Goal: Information Seeking & Learning: Learn about a topic

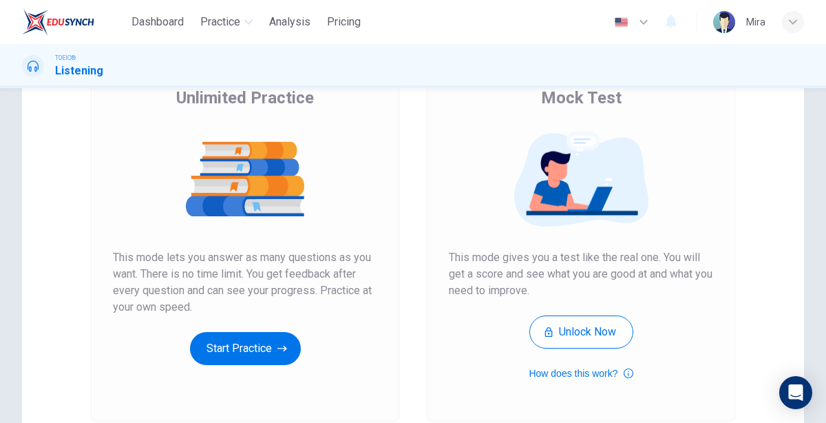
scroll to position [115, 0]
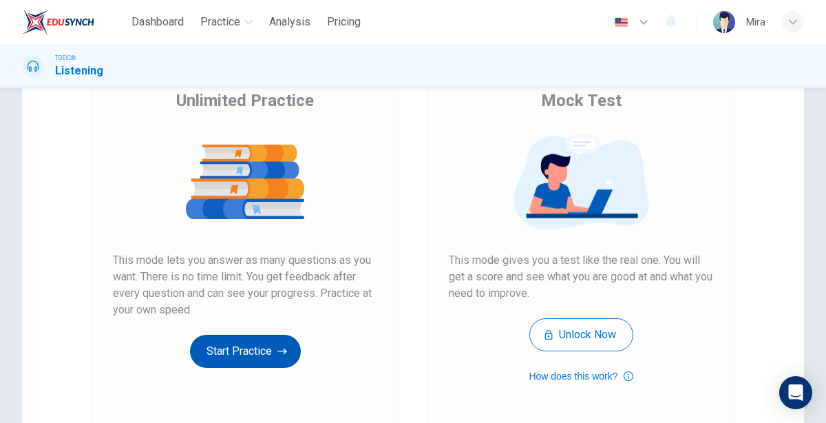
click at [228, 345] on button "Start Practice" at bounding box center [245, 350] width 111 height 33
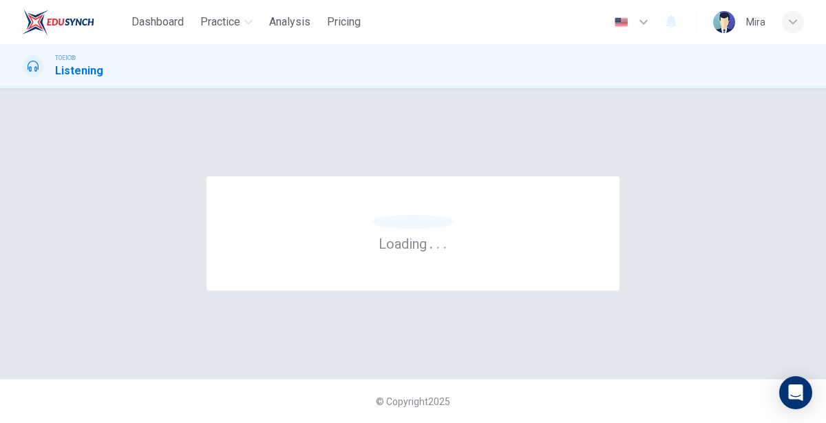
scroll to position [0, 0]
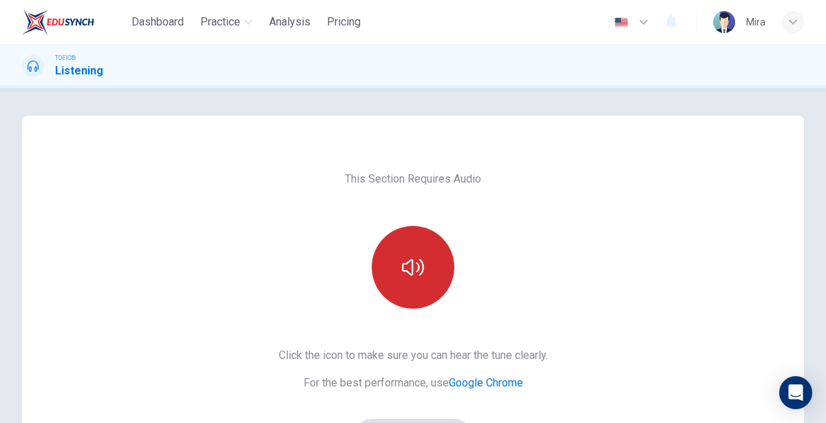
click at [411, 285] on button "button" at bounding box center [413, 267] width 83 height 83
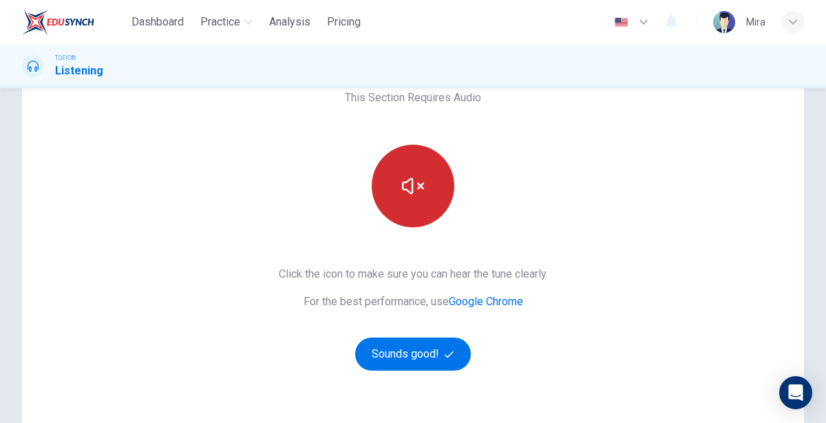
scroll to position [96, 0]
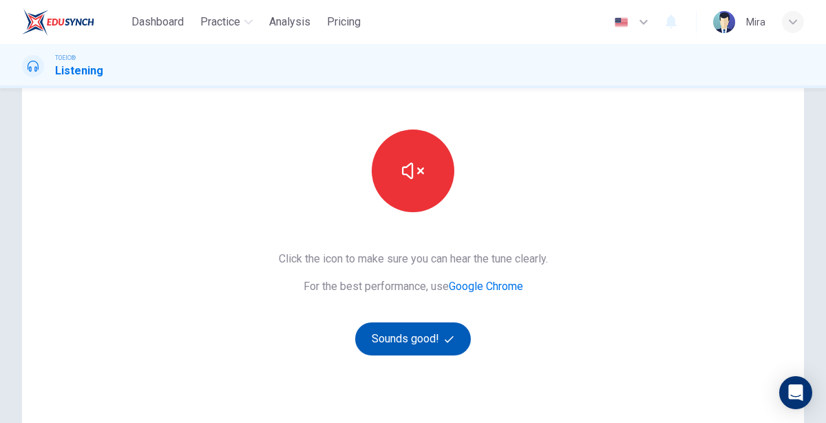
click at [409, 332] on button "Sounds good!" at bounding box center [413, 338] width 116 height 33
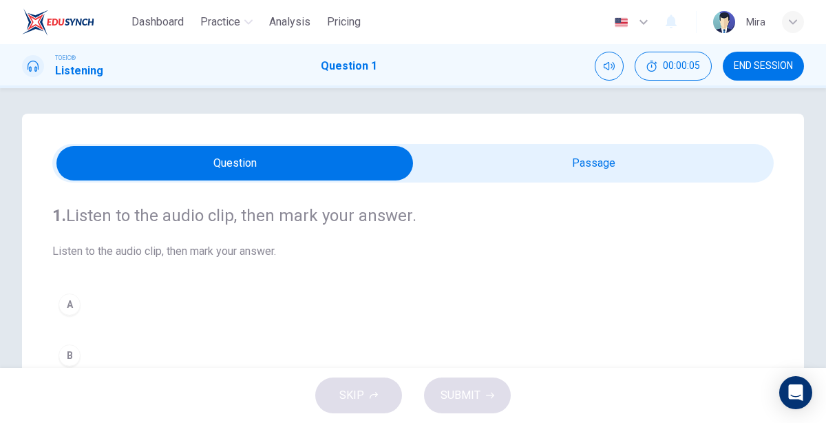
scroll to position [0, 0]
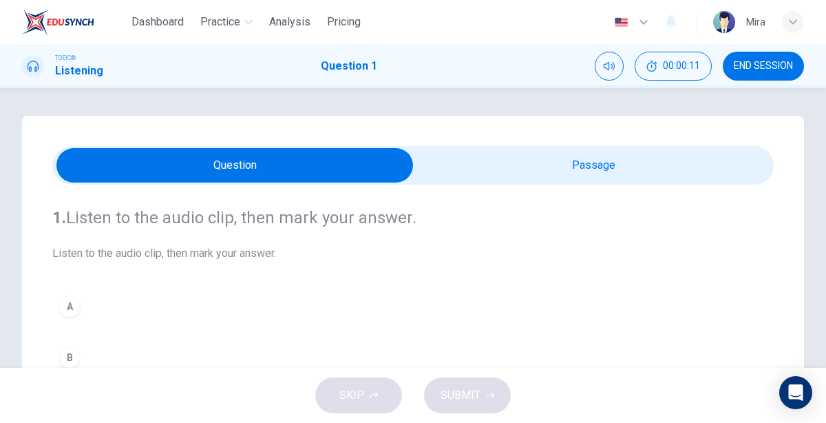
click at [452, 153] on input "checkbox" at bounding box center [235, 165] width 1082 height 34
checkbox input "true"
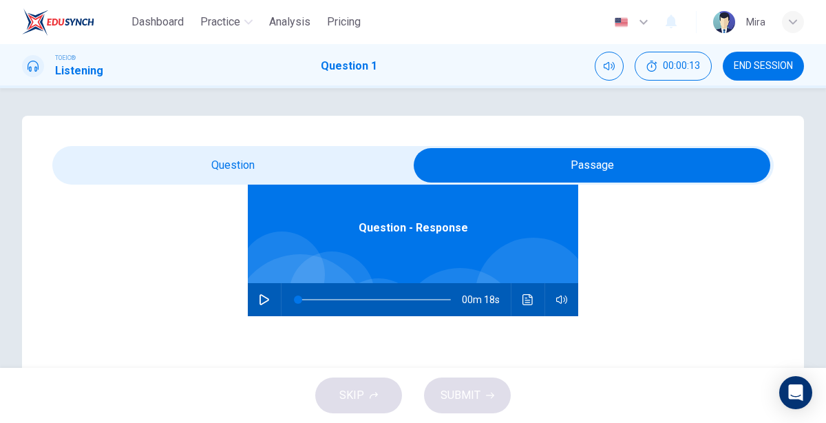
scroll to position [74, 0]
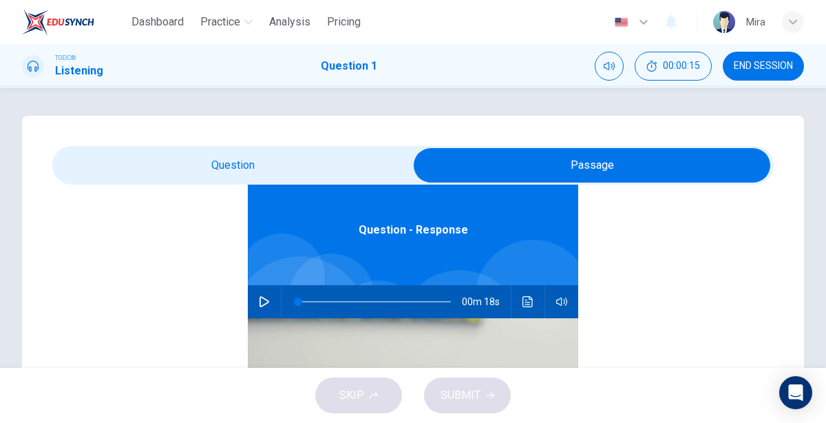
click at [266, 302] on icon "button" at bounding box center [264, 301] width 10 height 11
type input "11"
click at [250, 171] on input "checkbox" at bounding box center [592, 165] width 1082 height 34
checkbox input "false"
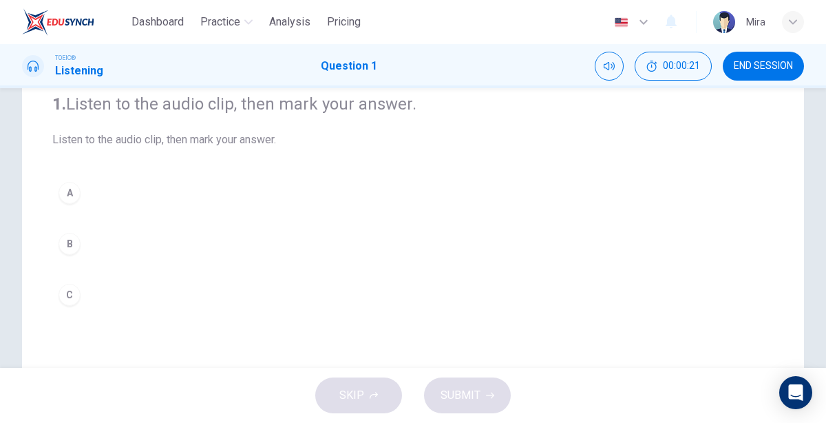
scroll to position [112, 0]
click at [72, 302] on div "C" at bounding box center [69, 296] width 22 height 22
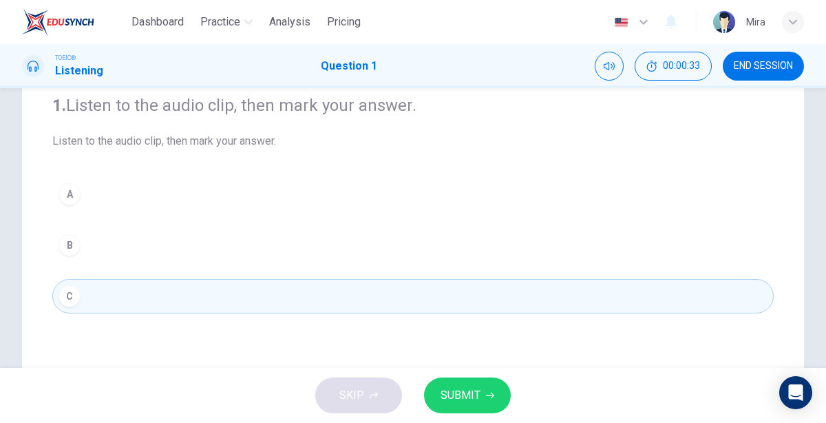
click at [67, 243] on div "B" at bounding box center [69, 245] width 22 height 22
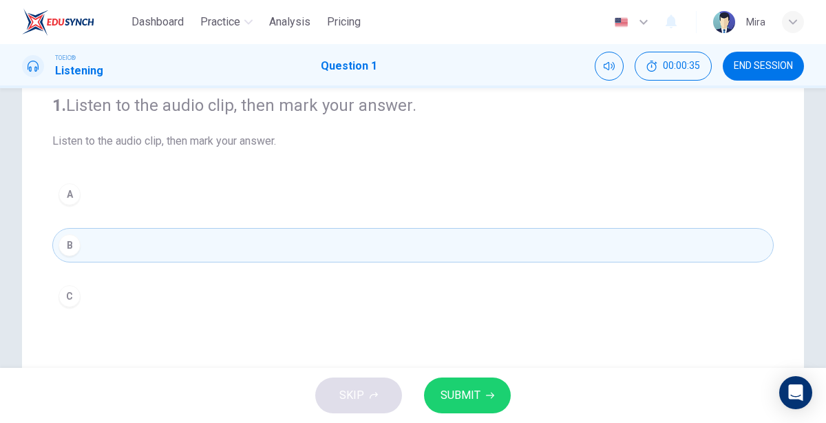
click at [437, 382] on button "SUBMIT" at bounding box center [467, 395] width 87 height 36
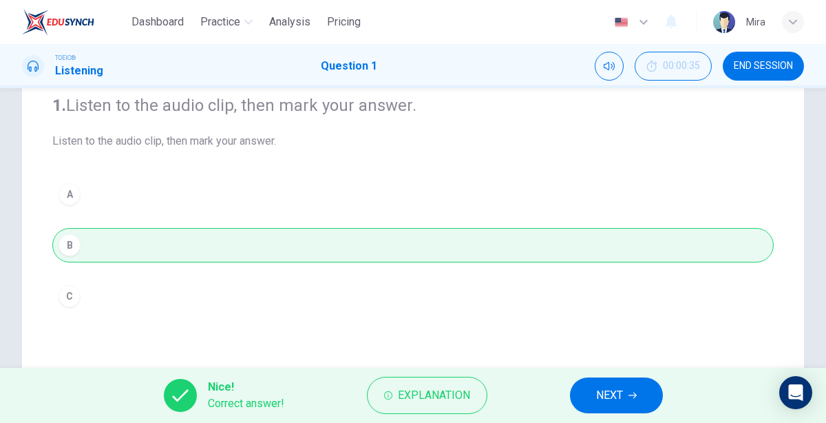
click at [590, 394] on button "NEXT" at bounding box center [616, 395] width 93 height 36
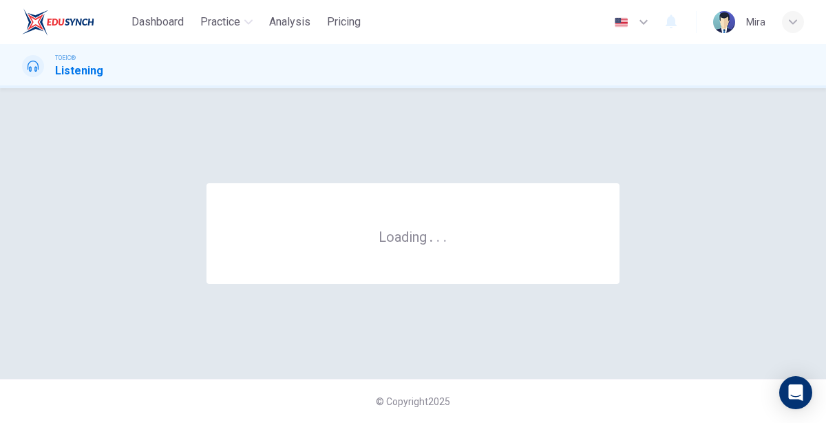
scroll to position [0, 0]
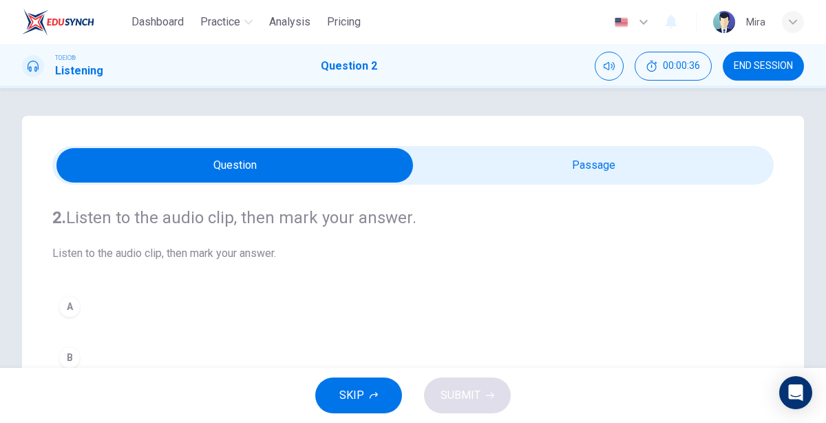
click at [620, 162] on input "checkbox" at bounding box center [235, 165] width 1082 height 34
checkbox input "true"
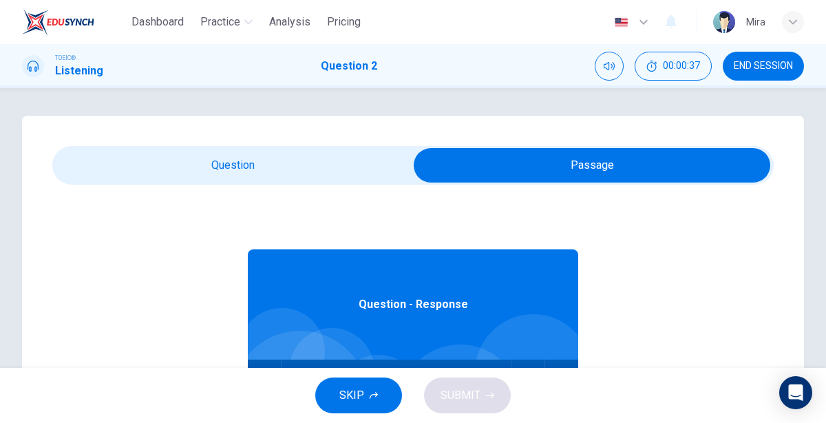
click at [489, 277] on div "Question - Response" at bounding box center [413, 304] width 330 height 110
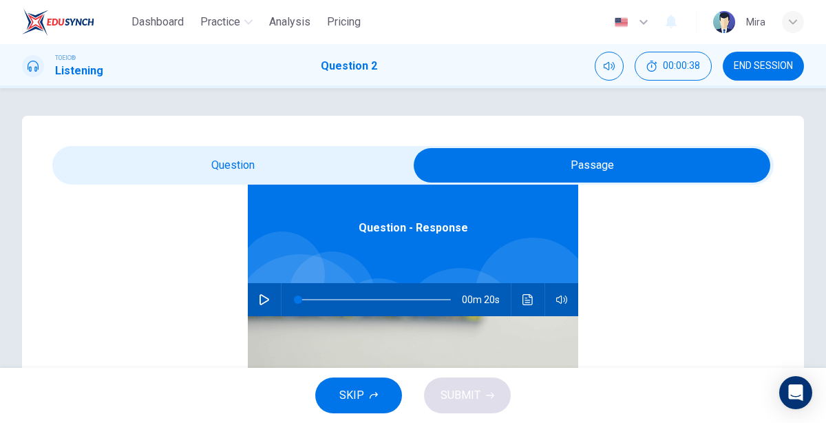
click at [267, 290] on button "button" at bounding box center [264, 299] width 22 height 33
type input "4"
click at [257, 163] on input "checkbox" at bounding box center [592, 165] width 1082 height 34
checkbox input "false"
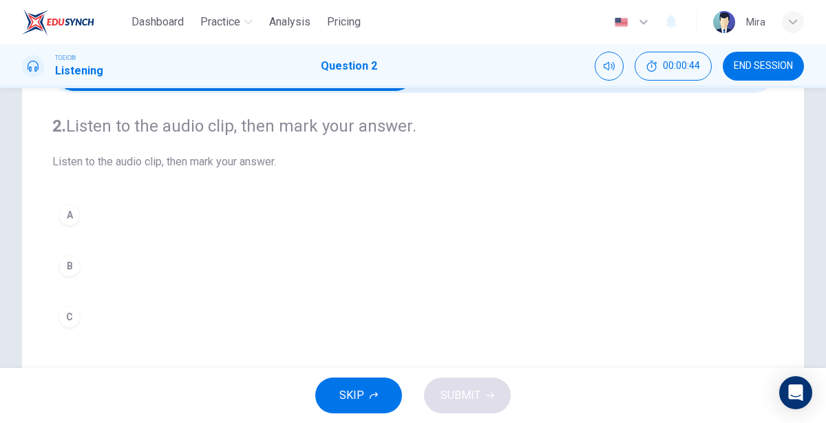
scroll to position [120, 0]
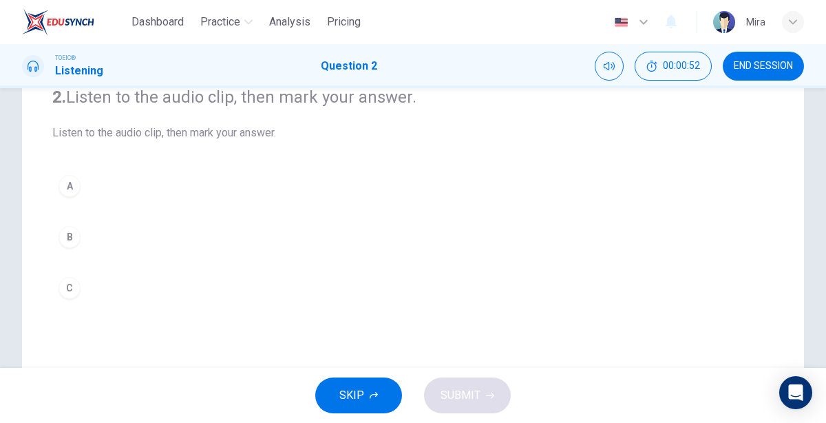
click at [65, 235] on div "B" at bounding box center [69, 237] width 22 height 22
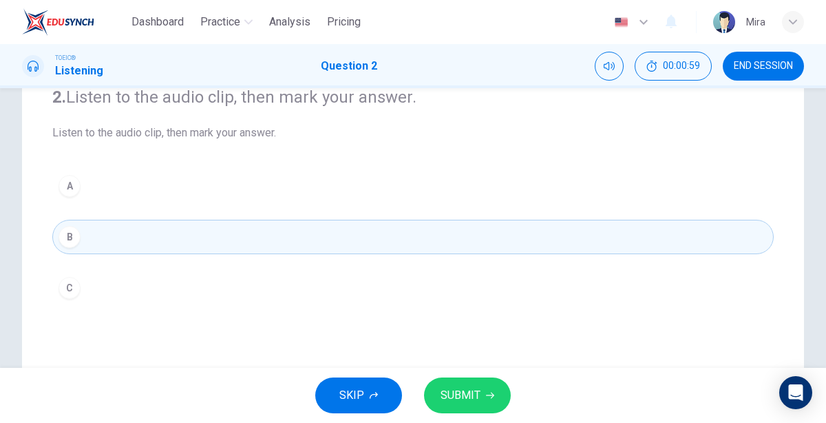
click at [62, 288] on div "C" at bounding box center [69, 288] width 22 height 22
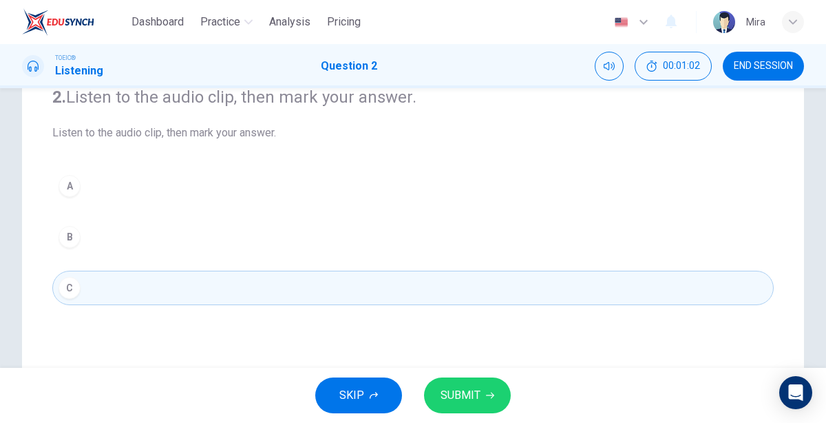
click at [466, 388] on span "SUBMIT" at bounding box center [460, 394] width 40 height 19
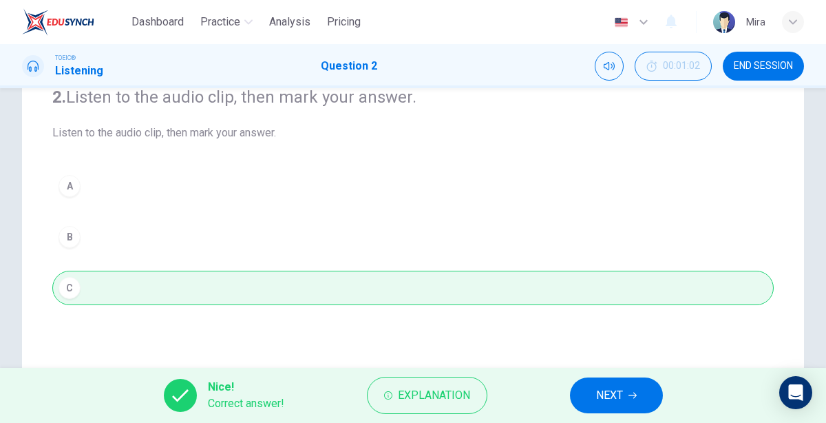
click at [600, 390] on span "NEXT" at bounding box center [609, 394] width 27 height 19
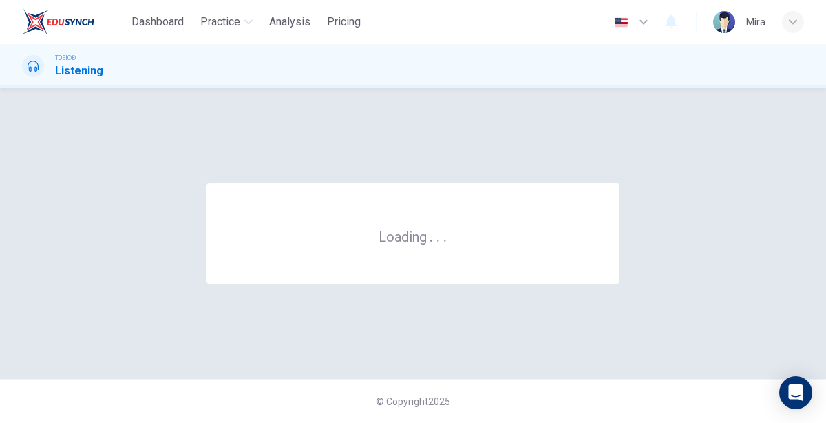
scroll to position [0, 0]
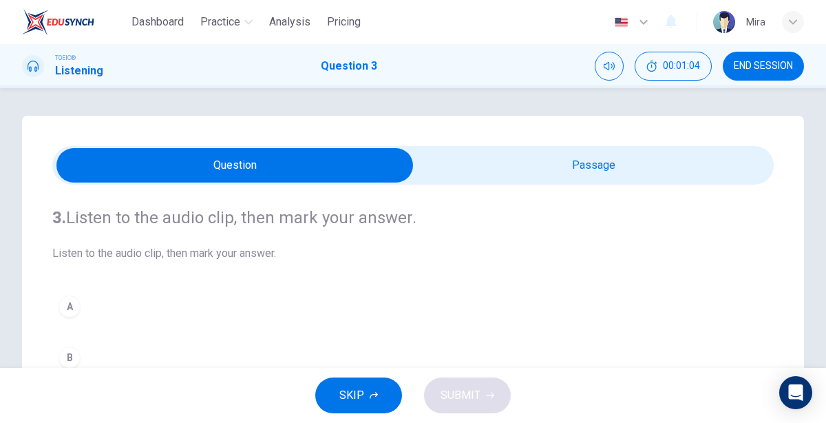
click at [644, 174] on input "checkbox" at bounding box center [235, 165] width 1082 height 34
checkbox input "true"
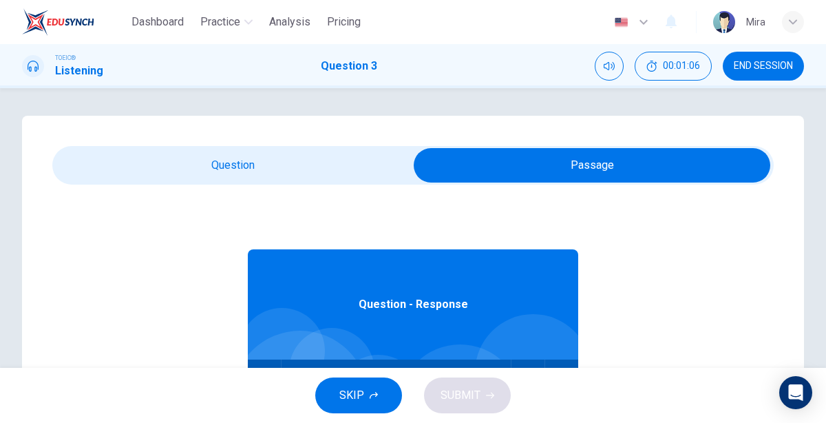
scroll to position [76, 0]
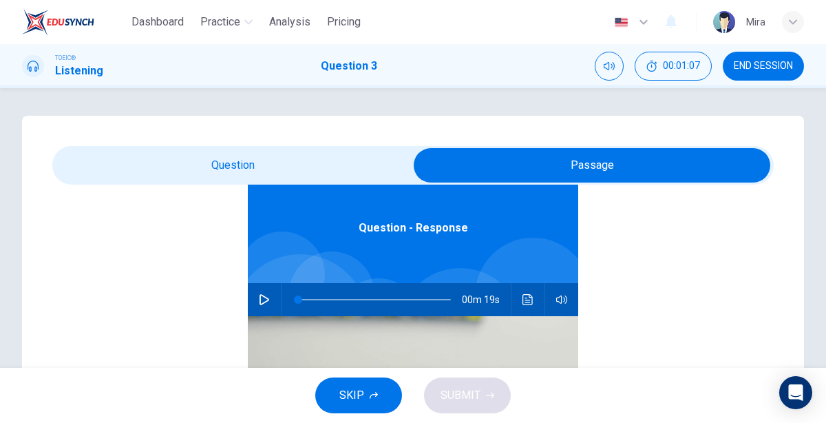
click at [262, 300] on icon "button" at bounding box center [264, 299] width 11 height 11
type input "4"
click at [260, 172] on input "checkbox" at bounding box center [592, 165] width 1082 height 34
checkbox input "false"
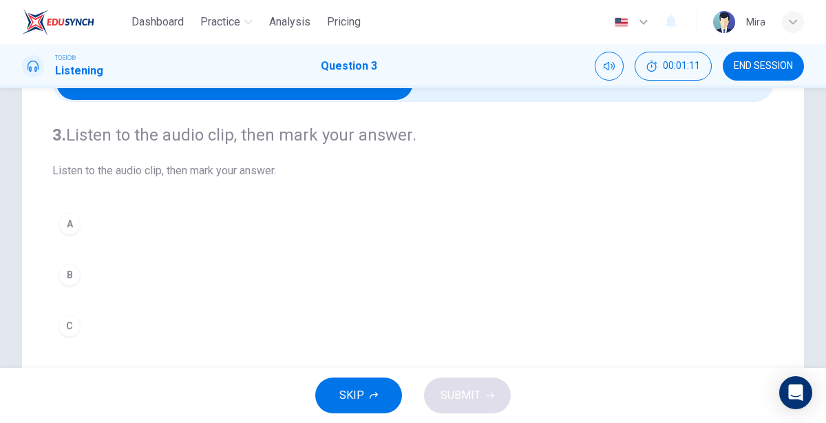
scroll to position [86, 0]
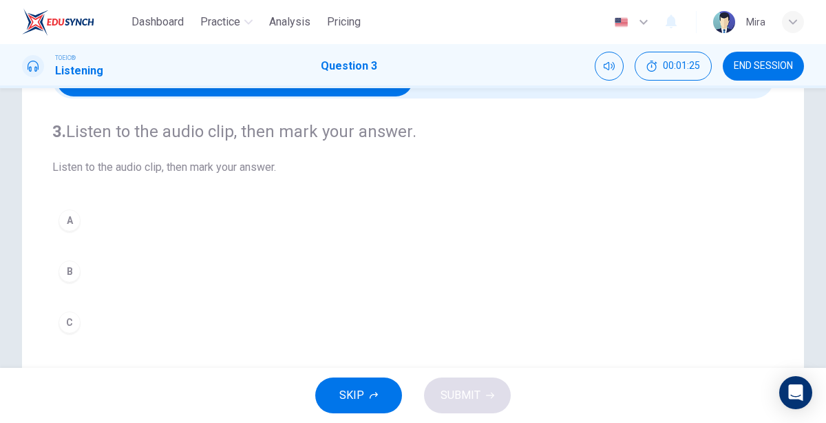
click at [70, 279] on div "B" at bounding box center [69, 271] width 22 height 22
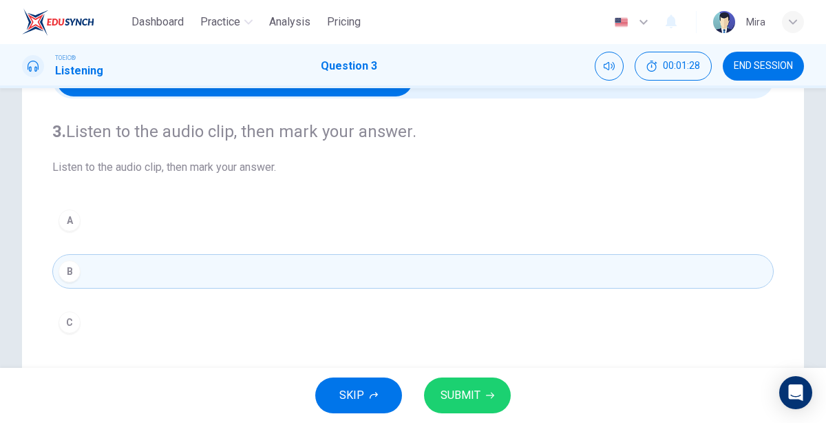
click at [456, 392] on span "SUBMIT" at bounding box center [460, 394] width 40 height 19
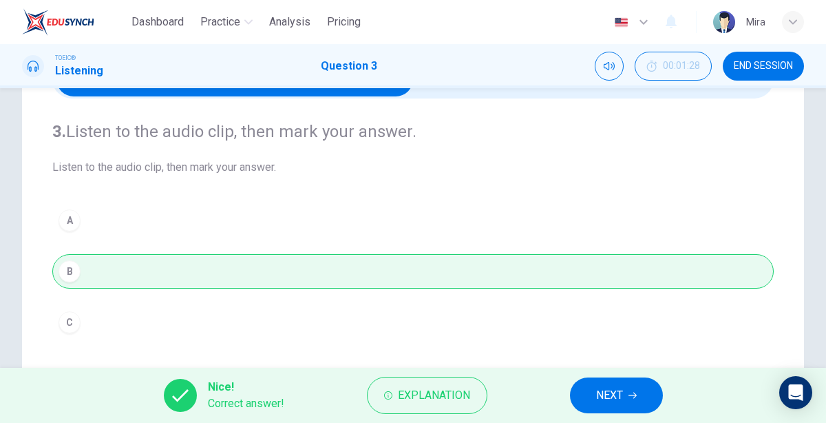
click at [596, 392] on span "NEXT" at bounding box center [609, 394] width 27 height 19
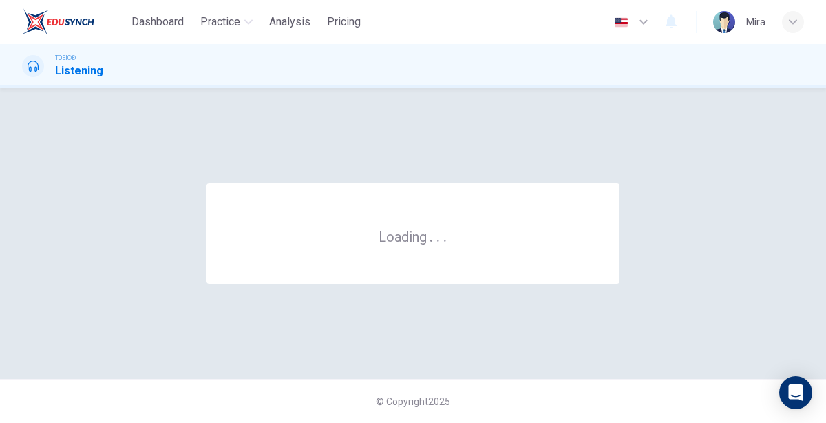
scroll to position [0, 0]
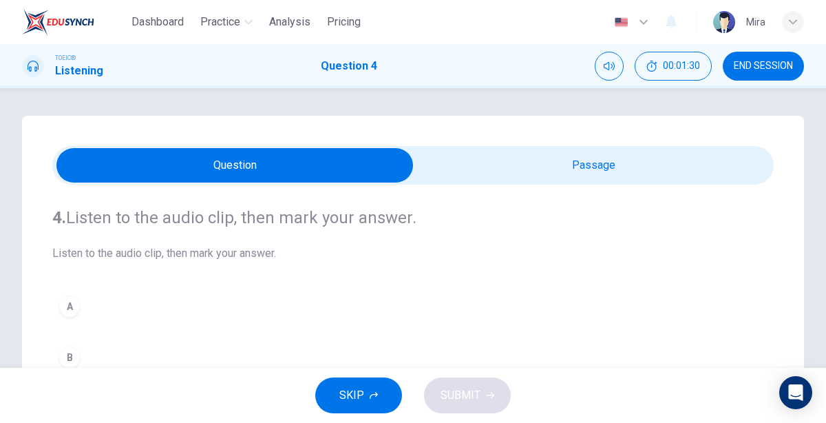
click at [613, 150] on input "checkbox" at bounding box center [235, 165] width 1082 height 34
checkbox input "true"
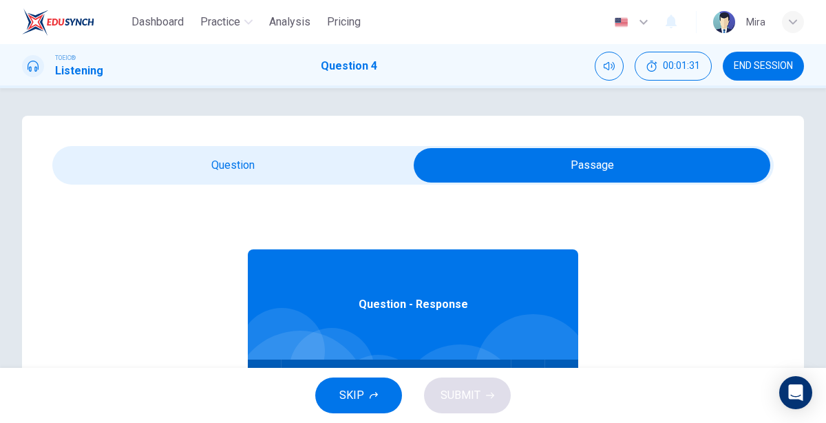
scroll to position [76, 0]
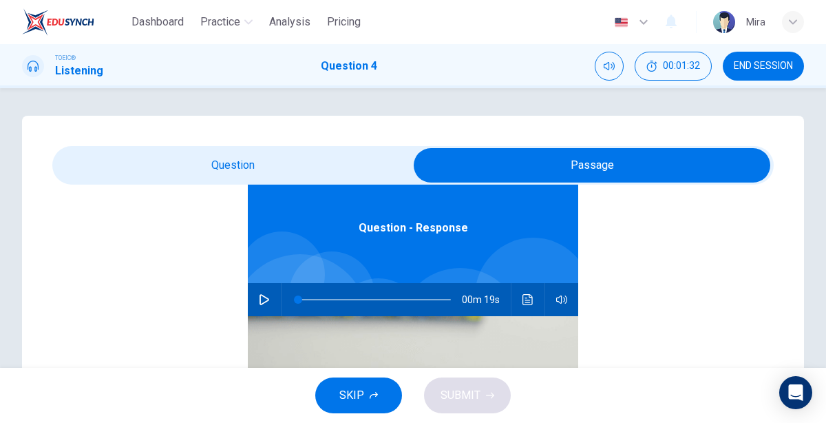
click at [264, 297] on icon "button" at bounding box center [264, 299] width 11 height 11
type input "5"
click at [254, 180] on input "checkbox" at bounding box center [592, 165] width 1082 height 34
checkbox input "false"
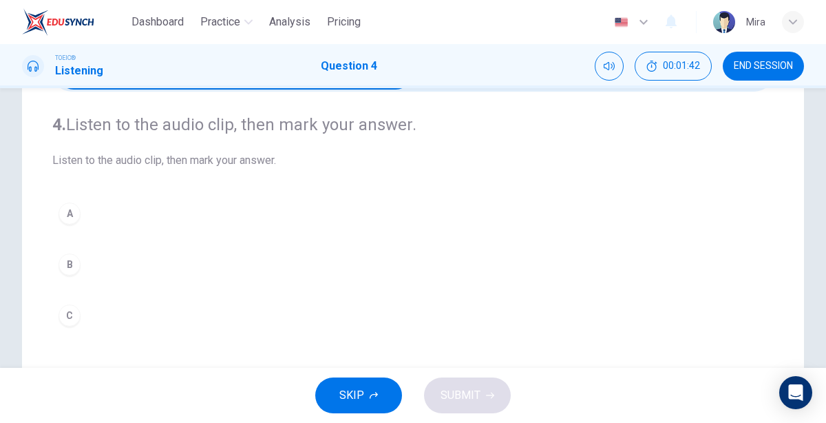
scroll to position [94, 0]
click at [78, 257] on div "B" at bounding box center [69, 263] width 22 height 22
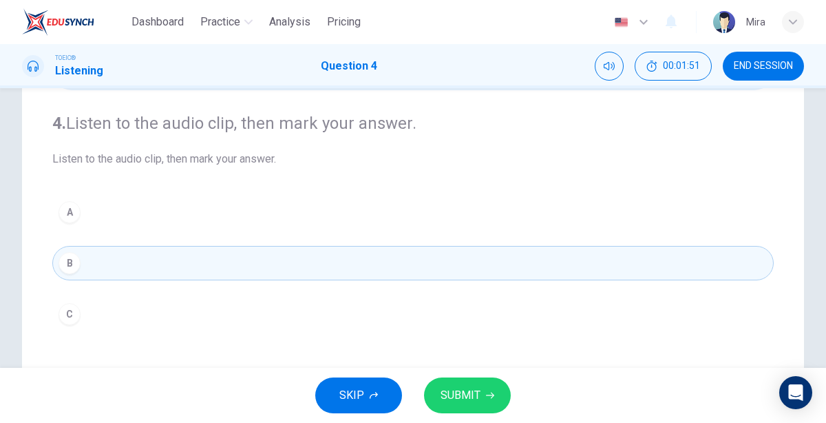
click at [467, 396] on span "SUBMIT" at bounding box center [460, 394] width 40 height 19
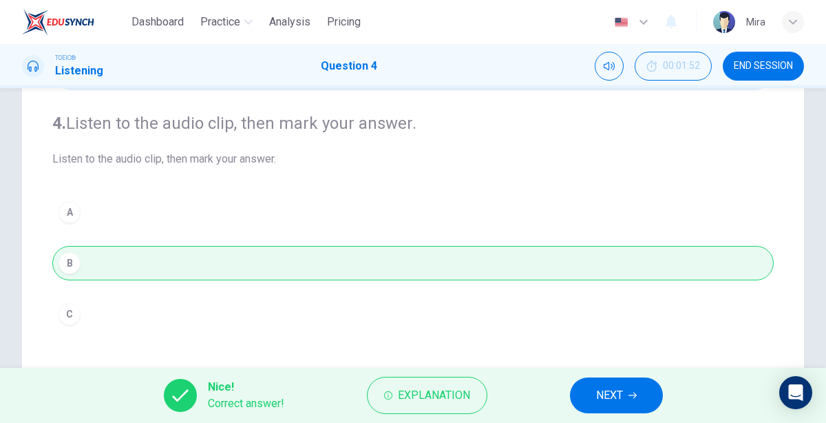
click at [590, 396] on button "NEXT" at bounding box center [616, 395] width 93 height 36
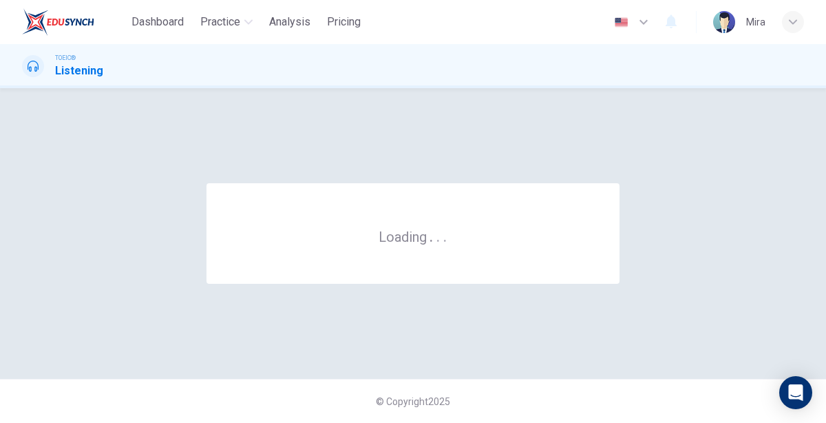
scroll to position [0, 0]
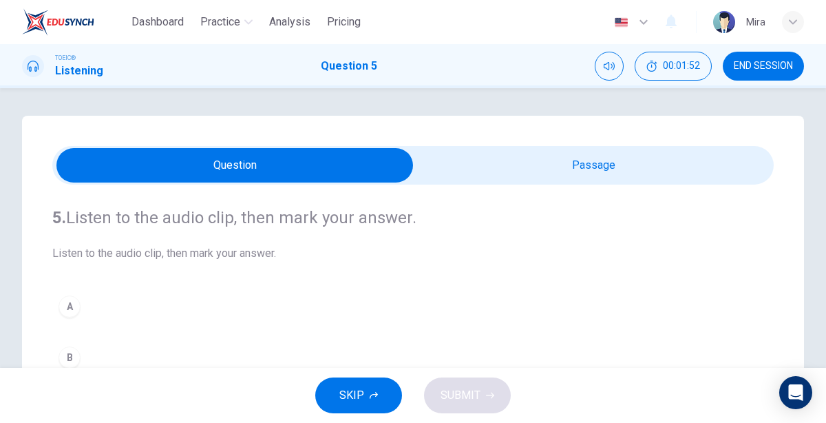
click at [569, 175] on input "checkbox" at bounding box center [235, 165] width 1082 height 34
checkbox input "true"
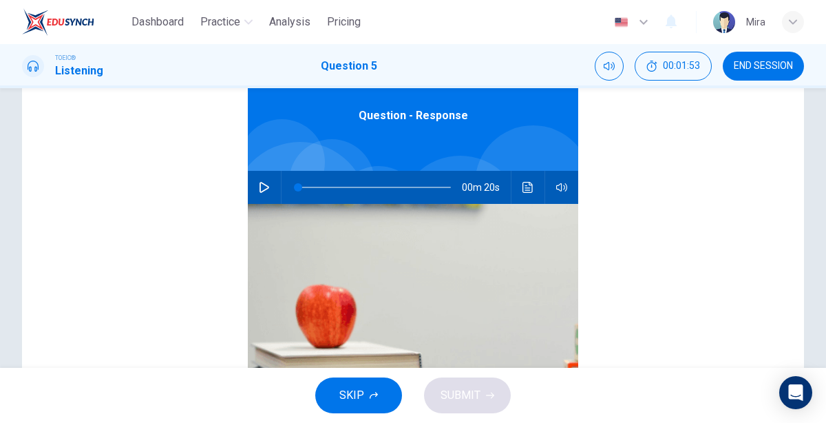
scroll to position [233, 0]
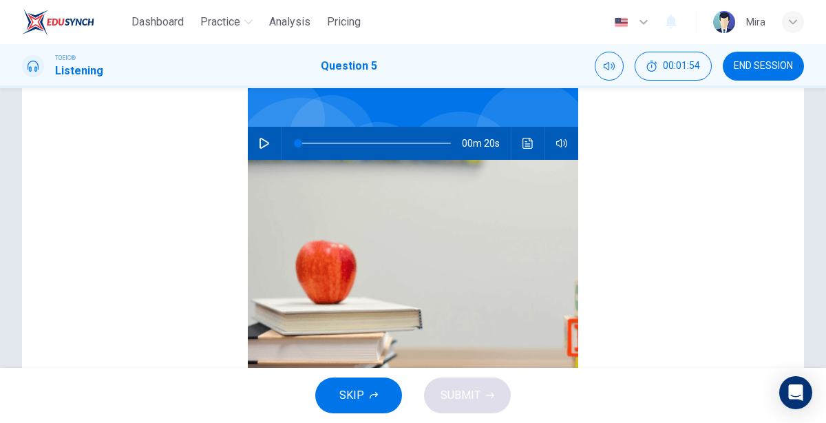
click at [270, 145] on button "button" at bounding box center [264, 143] width 22 height 33
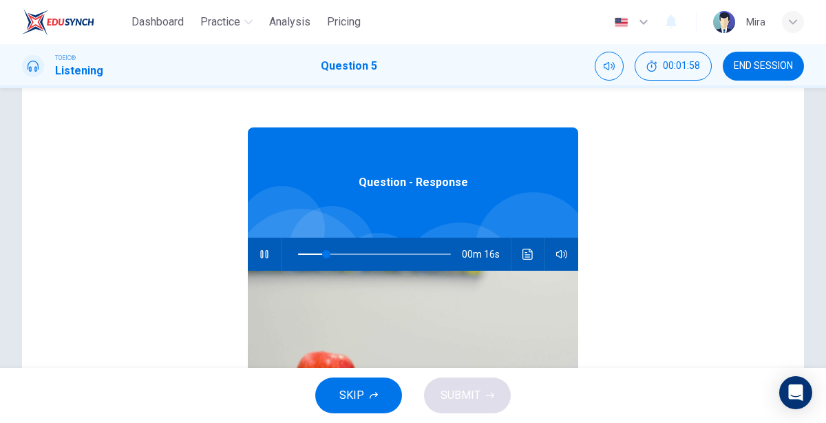
scroll to position [0, 0]
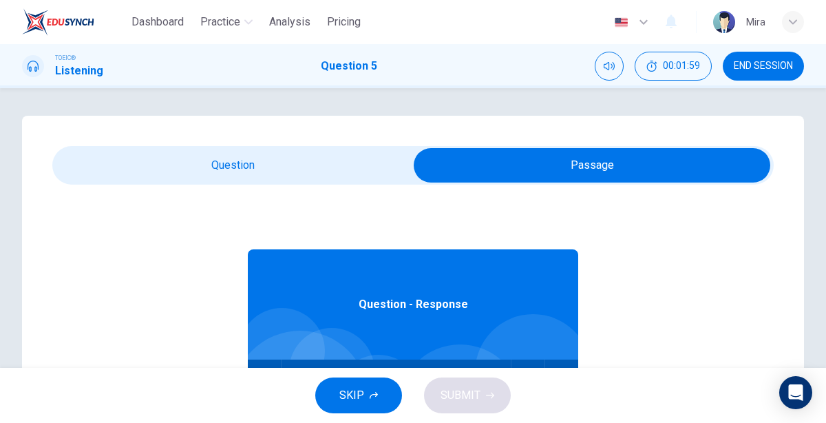
type input "24"
click at [222, 167] on input "checkbox" at bounding box center [592, 165] width 1082 height 34
checkbox input "false"
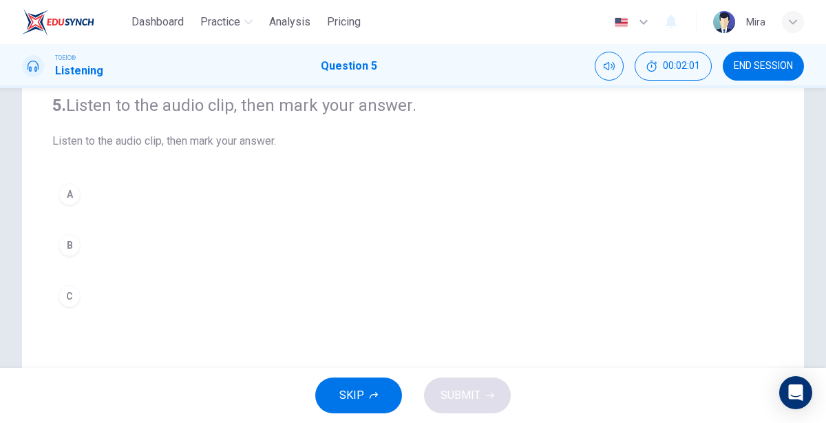
scroll to position [114, 0]
click at [68, 188] on div "A" at bounding box center [69, 193] width 22 height 22
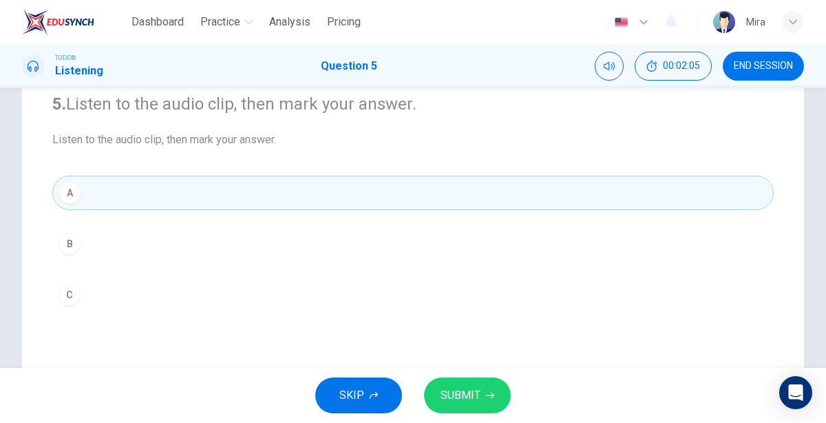
click at [437, 390] on button "SUBMIT" at bounding box center [467, 395] width 87 height 36
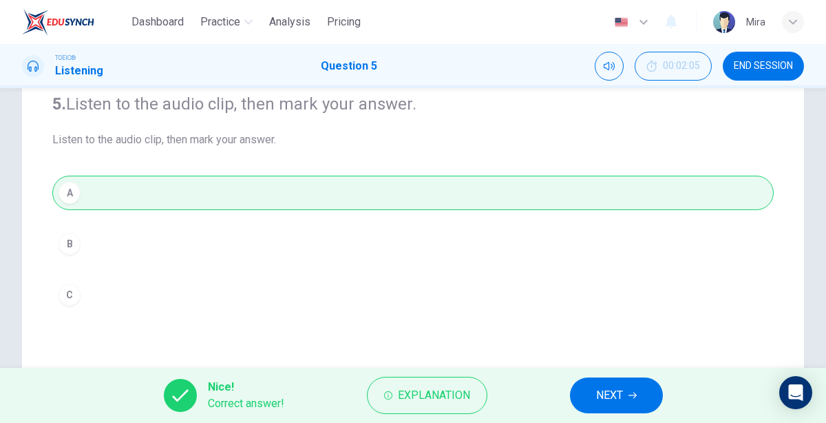
click at [604, 392] on span "NEXT" at bounding box center [609, 394] width 27 height 19
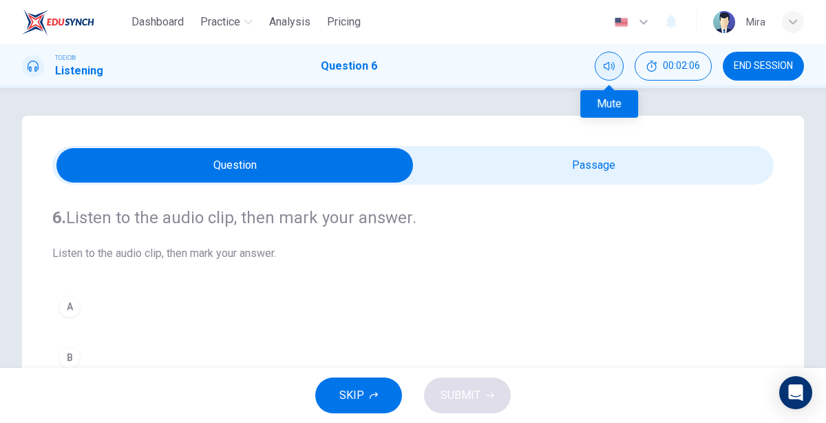
click at [616, 65] on button "Mute" at bounding box center [609, 66] width 29 height 29
click at [616, 65] on button "Unmute" at bounding box center [609, 66] width 29 height 29
click at [576, 151] on input "checkbox" at bounding box center [235, 165] width 1082 height 34
checkbox input "true"
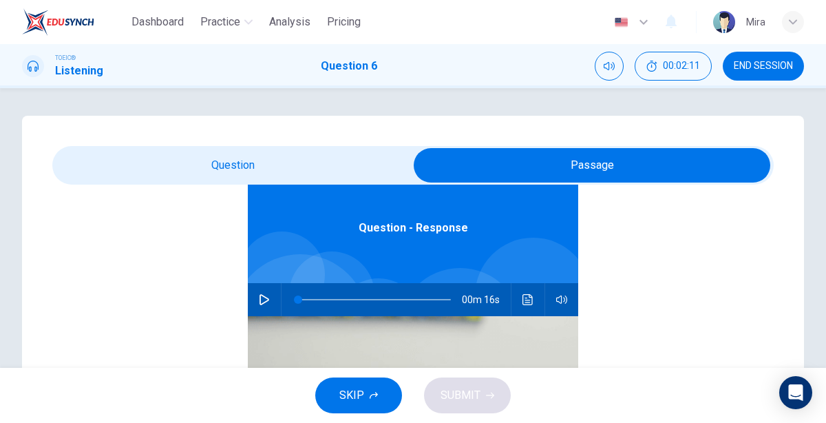
scroll to position [45, 0]
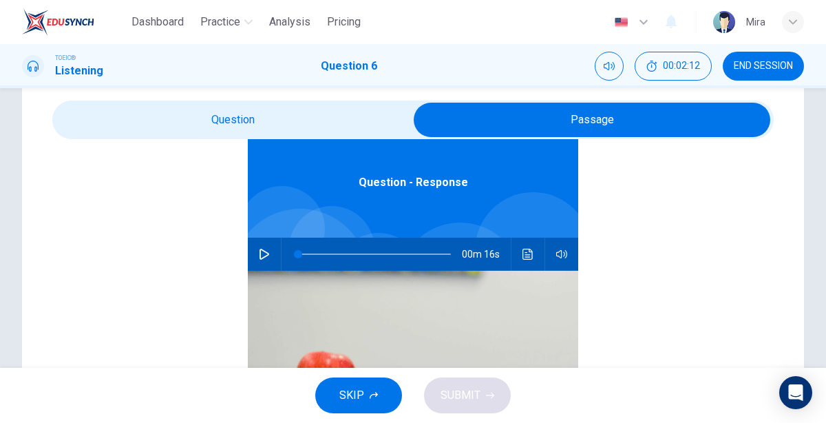
click at [261, 252] on icon "button" at bounding box center [264, 253] width 11 height 11
type input "5"
click at [226, 129] on input "checkbox" at bounding box center [592, 120] width 1082 height 34
checkbox input "false"
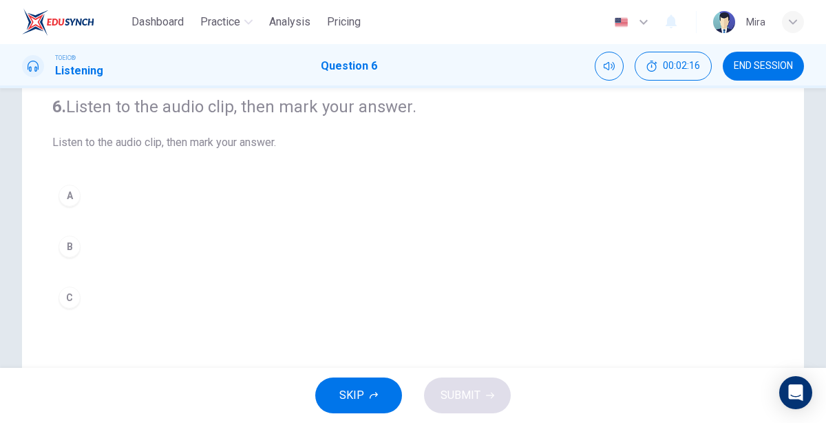
scroll to position [118, 0]
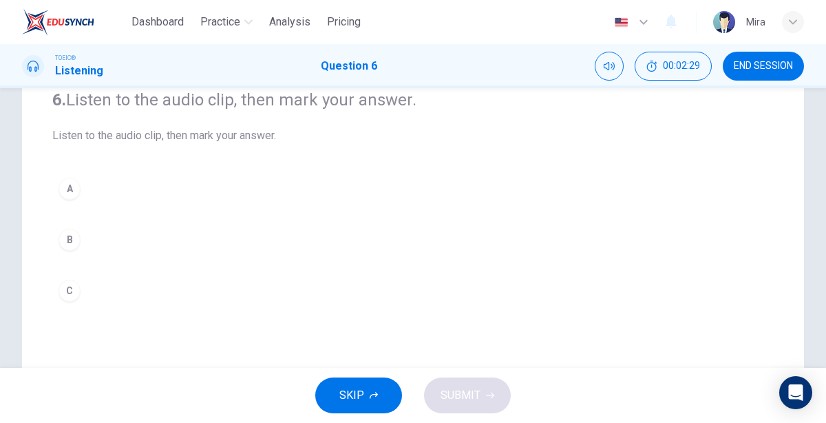
click at [68, 196] on div "A" at bounding box center [69, 189] width 22 height 22
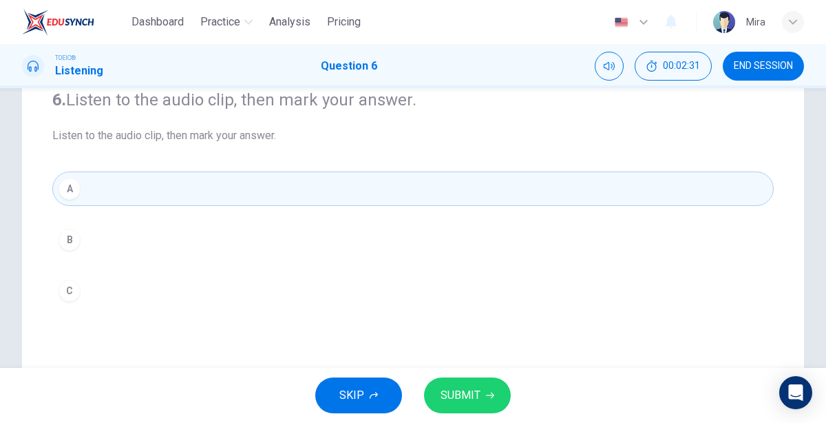
click at [476, 380] on button "SUBMIT" at bounding box center [467, 395] width 87 height 36
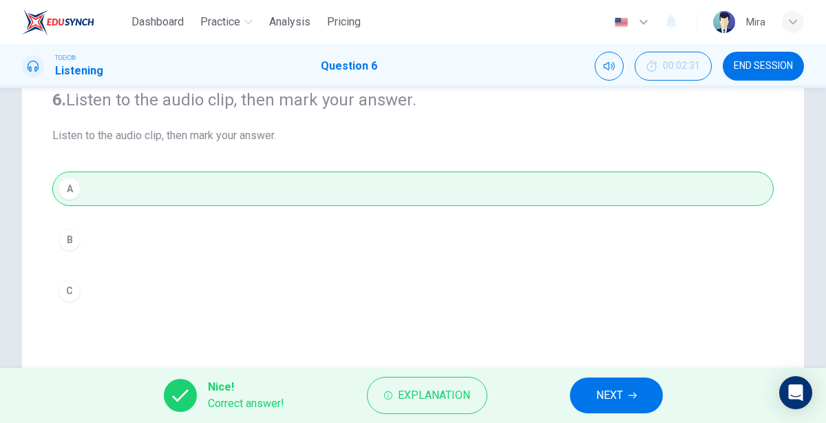
click at [621, 408] on button "NEXT" at bounding box center [616, 395] width 93 height 36
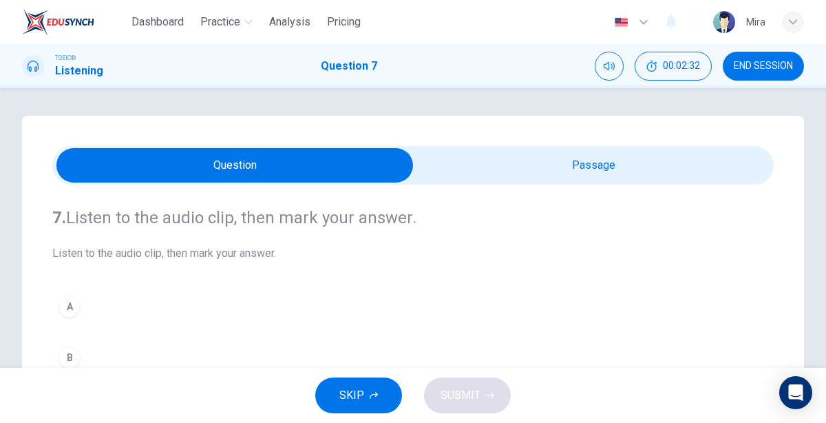
click at [623, 176] on input "checkbox" at bounding box center [235, 165] width 1082 height 34
checkbox input "true"
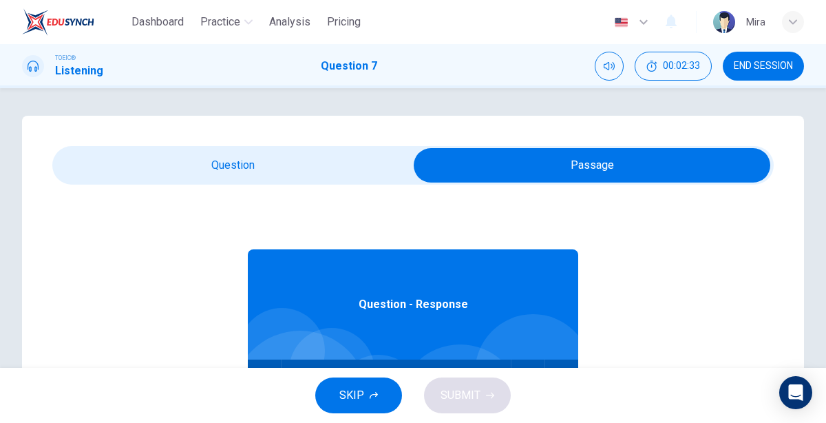
scroll to position [76, 0]
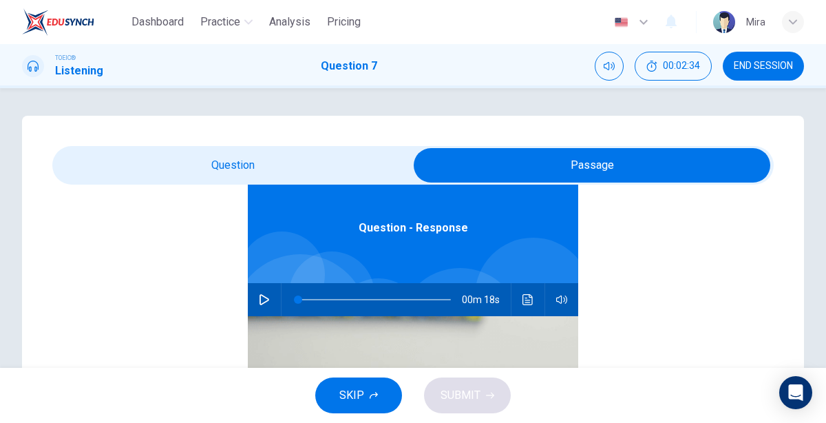
click at [259, 302] on icon "button" at bounding box center [264, 299] width 11 height 11
type input "10"
click at [243, 168] on input "checkbox" at bounding box center [592, 165] width 1082 height 34
checkbox input "false"
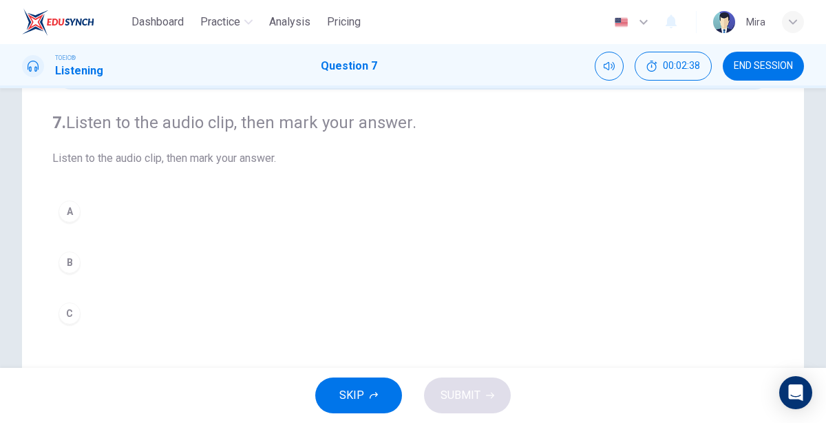
scroll to position [92, 0]
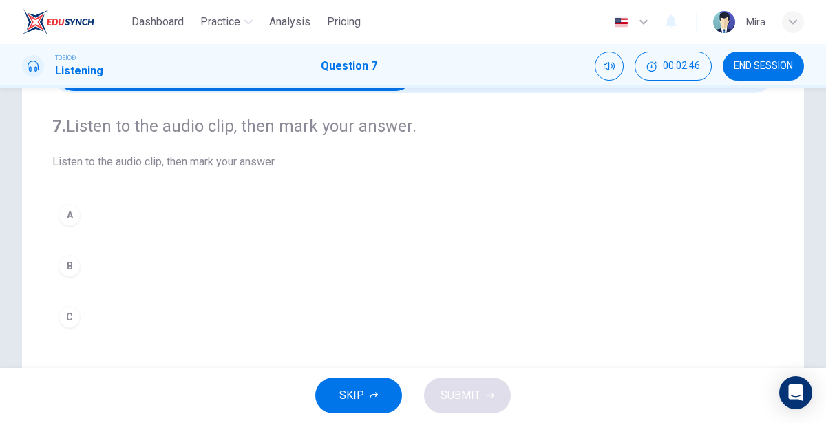
click at [68, 270] on div "B" at bounding box center [69, 266] width 22 height 22
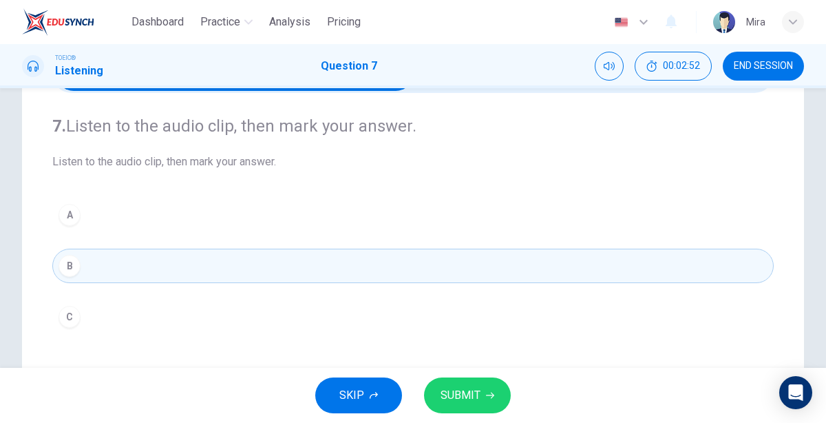
click at [471, 386] on span "SUBMIT" at bounding box center [460, 394] width 40 height 19
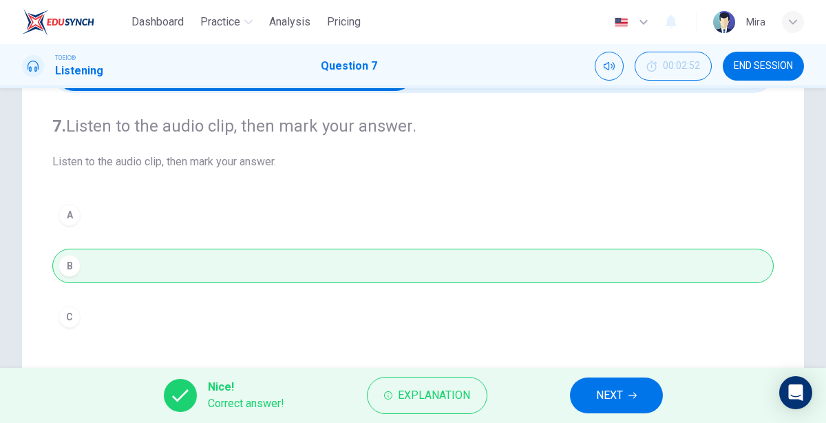
click at [590, 394] on button "NEXT" at bounding box center [616, 395] width 93 height 36
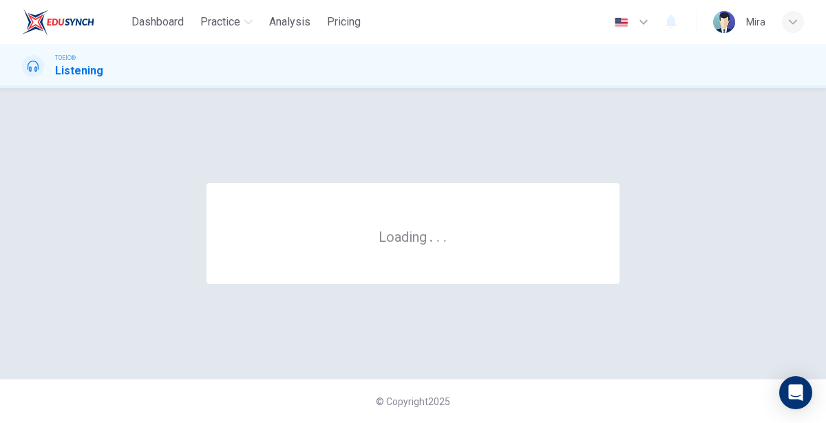
scroll to position [0, 0]
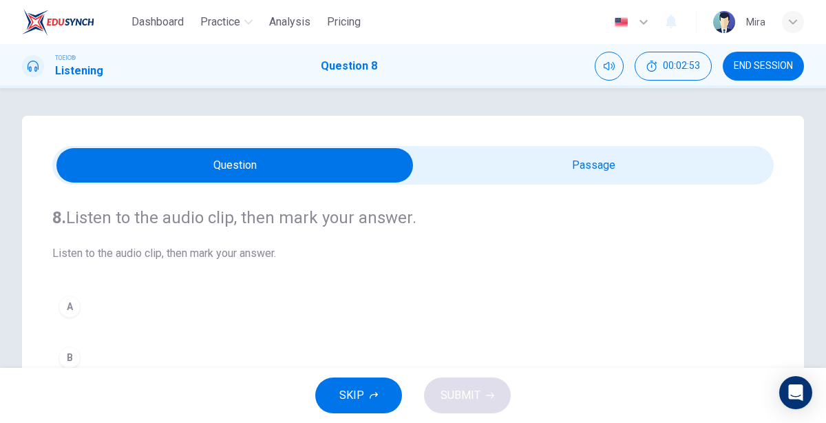
click at [598, 171] on input "checkbox" at bounding box center [235, 165] width 1082 height 34
checkbox input "true"
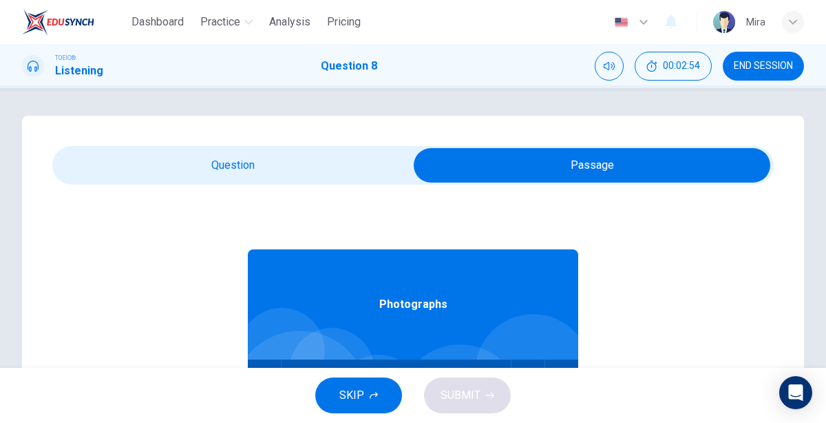
scroll to position [76, 0]
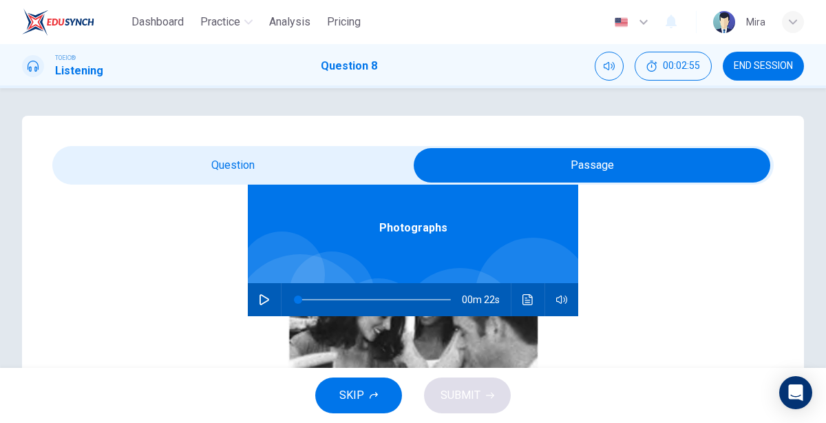
click at [264, 292] on button "button" at bounding box center [264, 299] width 22 height 33
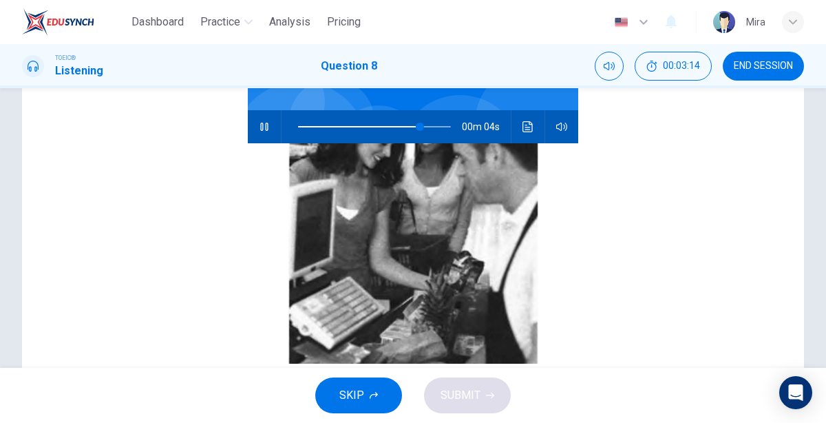
scroll to position [19, 0]
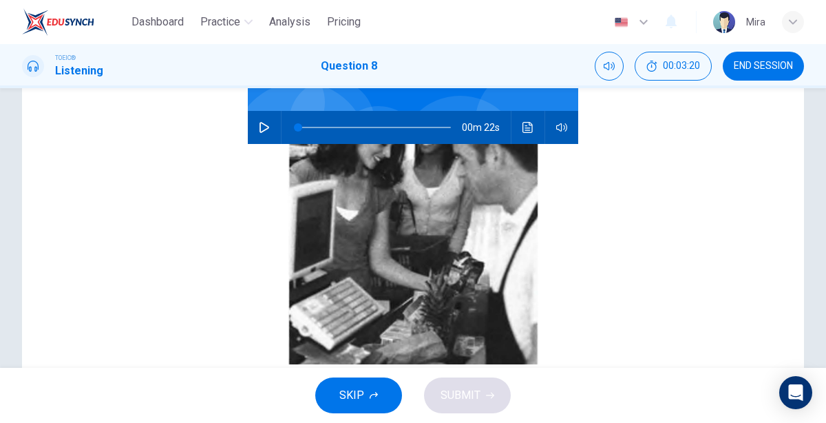
click at [268, 126] on icon "button" at bounding box center [264, 127] width 10 height 11
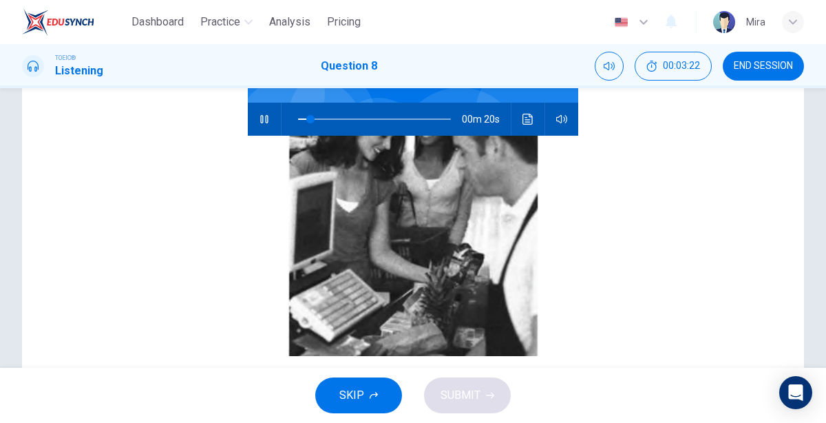
scroll to position [27, 0]
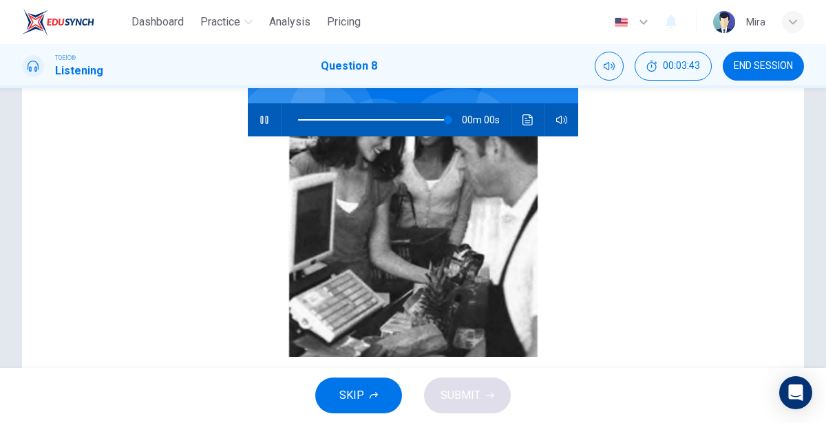
type input "0"
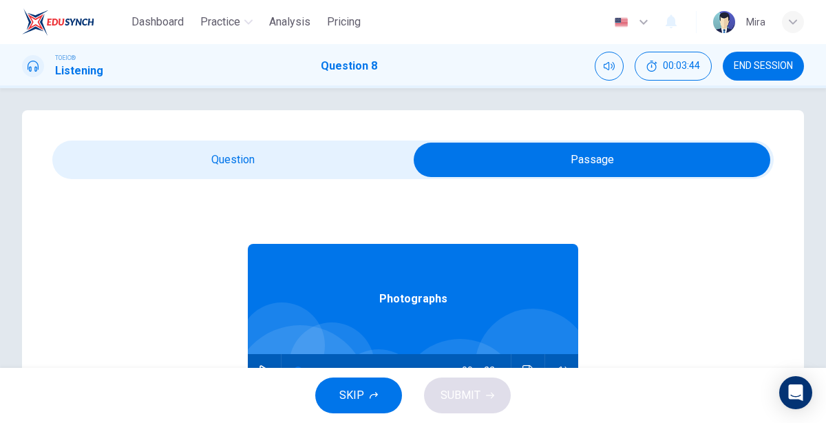
scroll to position [0, 0]
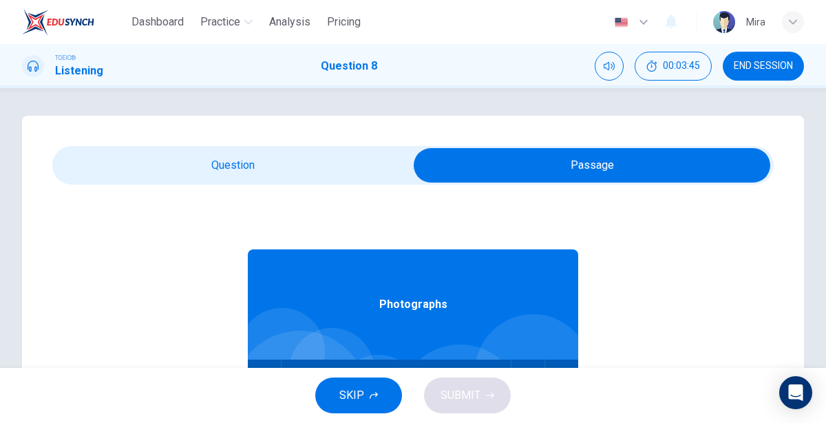
click at [328, 166] on input "checkbox" at bounding box center [592, 165] width 1082 height 34
checkbox input "false"
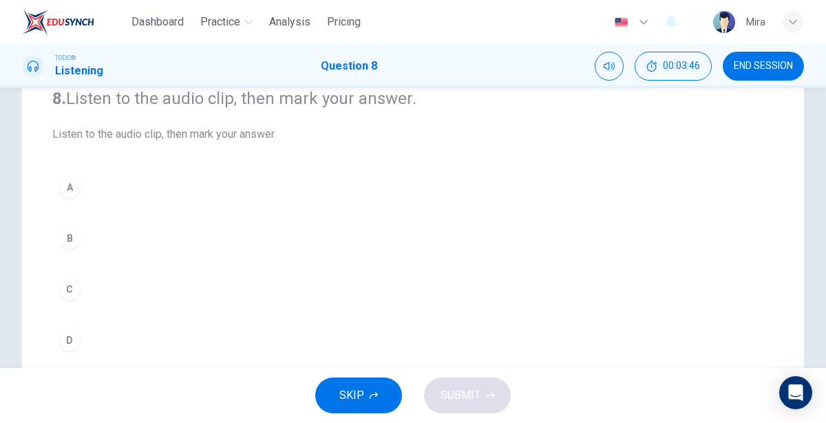
scroll to position [123, 0]
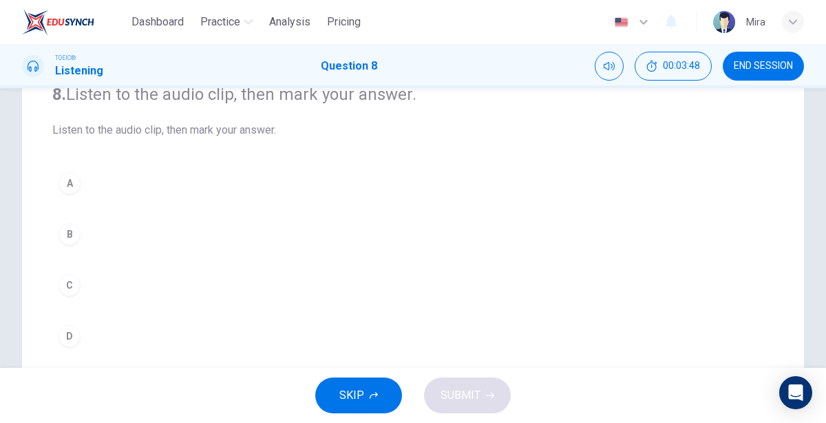
click at [74, 339] on div "D" at bounding box center [69, 336] width 22 height 22
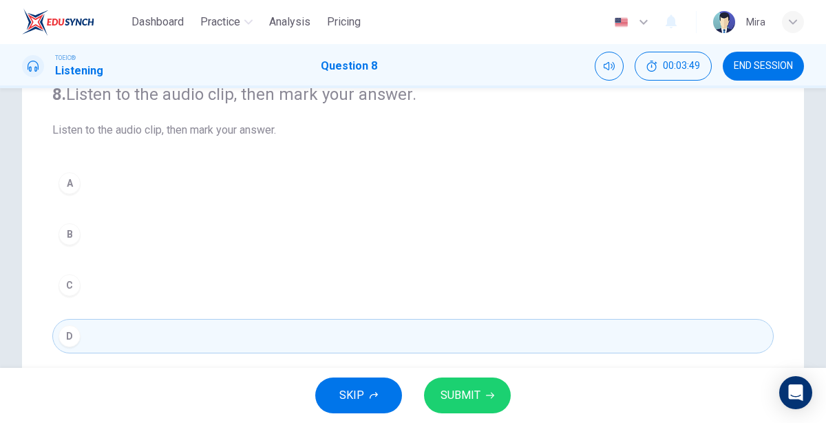
click at [432, 386] on button "SUBMIT" at bounding box center [467, 395] width 87 height 36
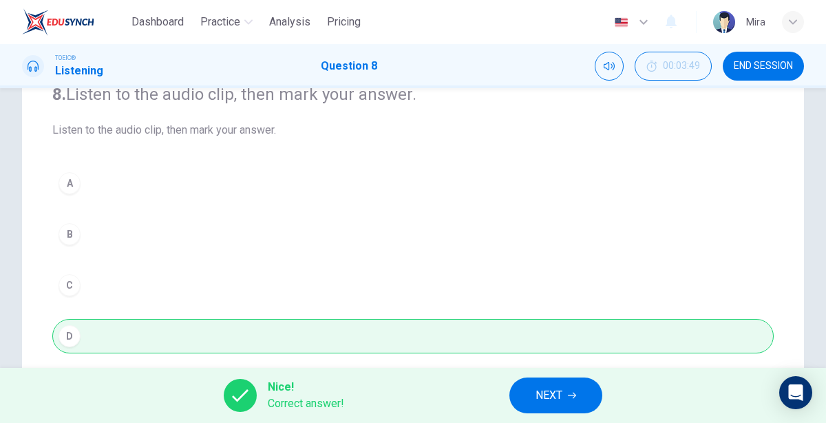
click at [540, 389] on span "NEXT" at bounding box center [548, 394] width 27 height 19
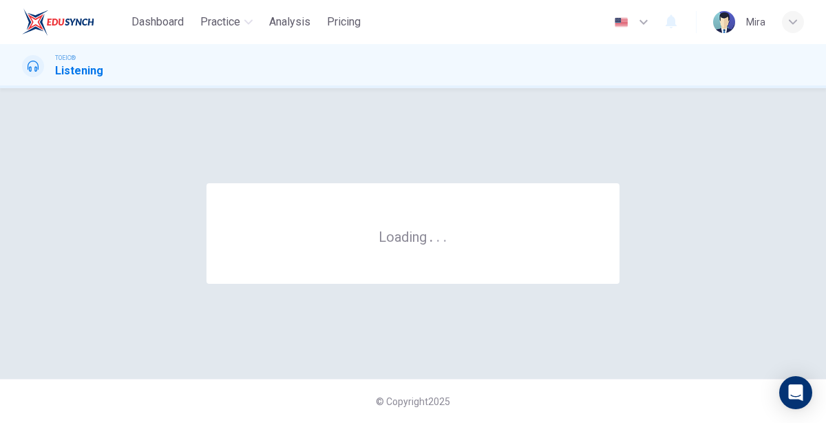
scroll to position [0, 0]
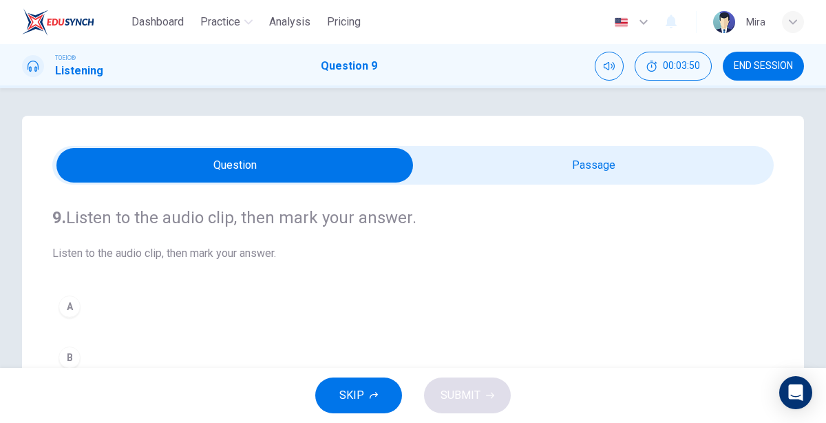
click at [579, 165] on input "checkbox" at bounding box center [235, 165] width 1082 height 34
checkbox input "true"
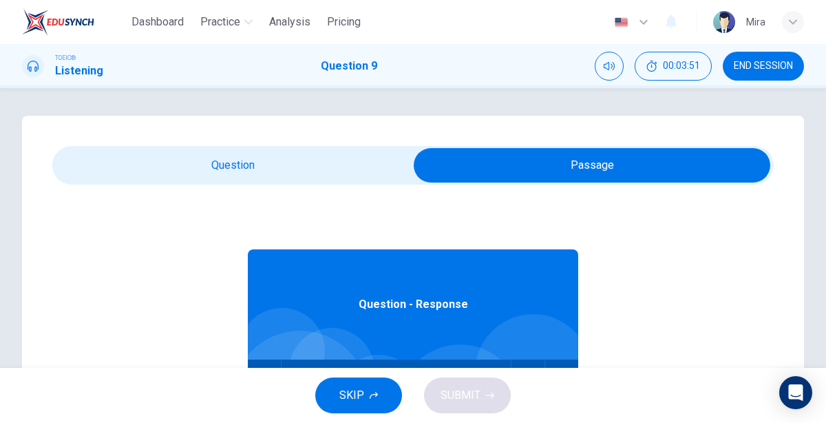
scroll to position [76, 0]
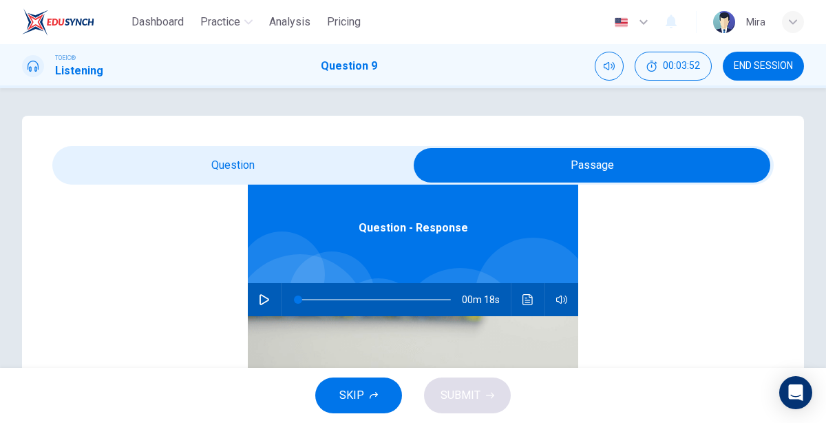
click at [264, 301] on icon "button" at bounding box center [264, 299] width 10 height 11
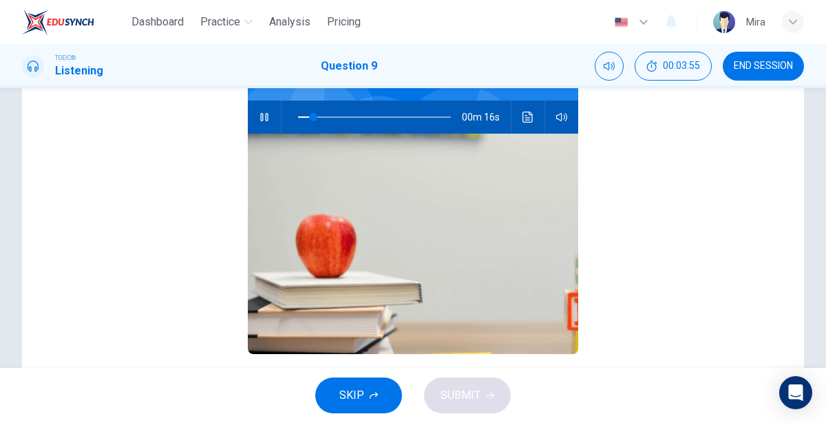
scroll to position [0, 0]
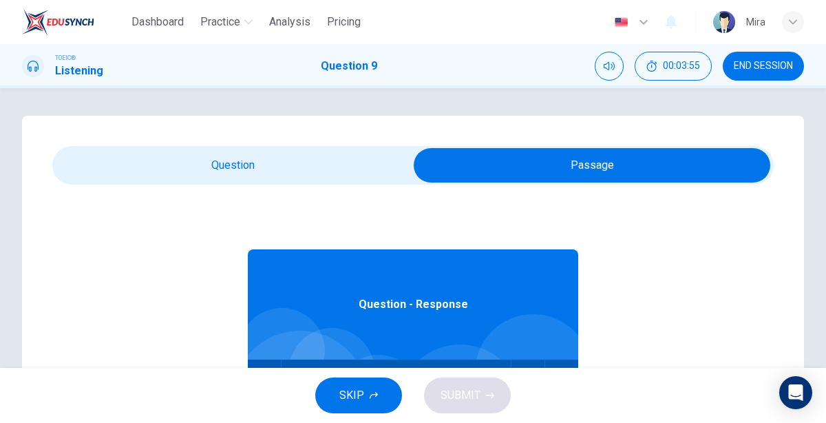
type input "15"
click at [309, 169] on input "checkbox" at bounding box center [592, 165] width 1082 height 34
checkbox input "false"
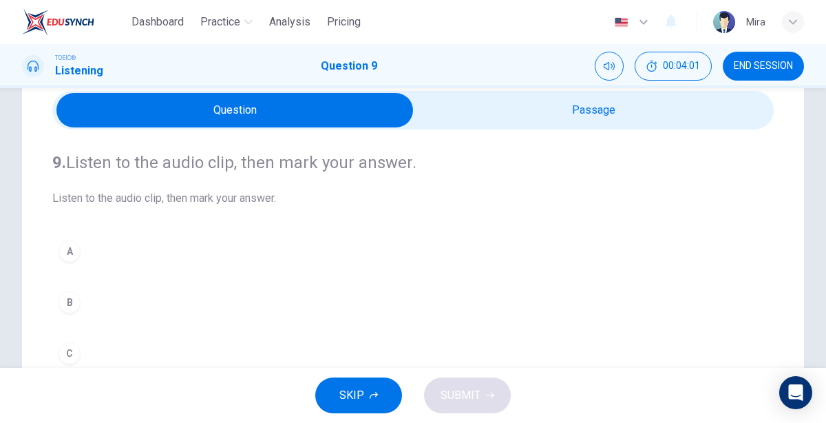
scroll to position [54, 0]
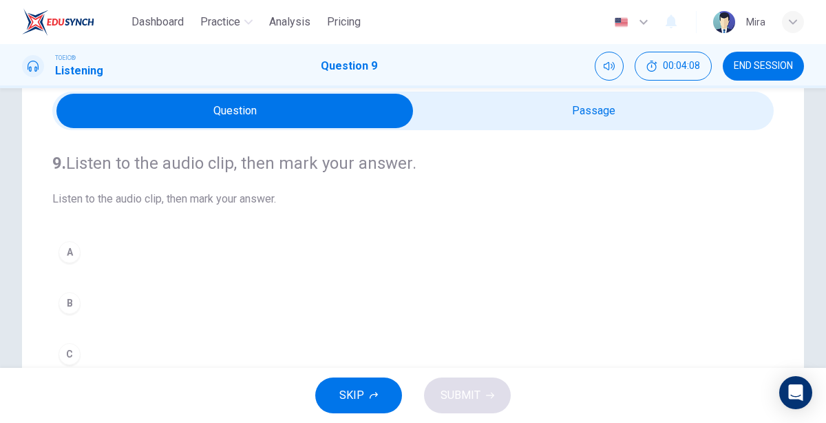
click at [72, 297] on div "B" at bounding box center [69, 303] width 22 height 22
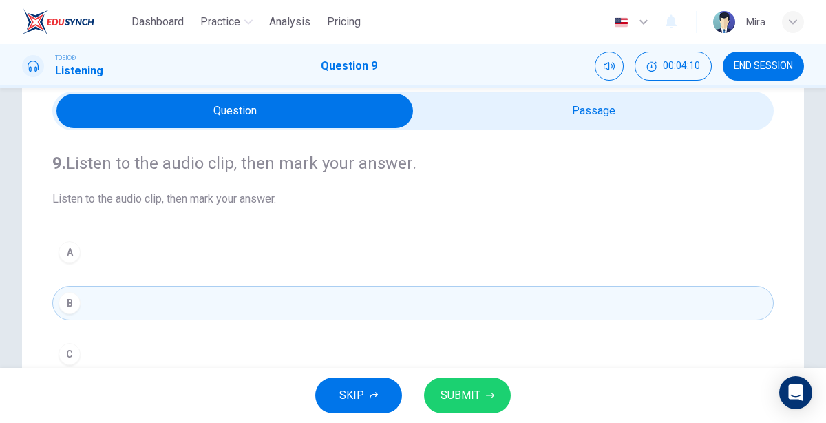
click at [467, 389] on span "SUBMIT" at bounding box center [460, 394] width 40 height 19
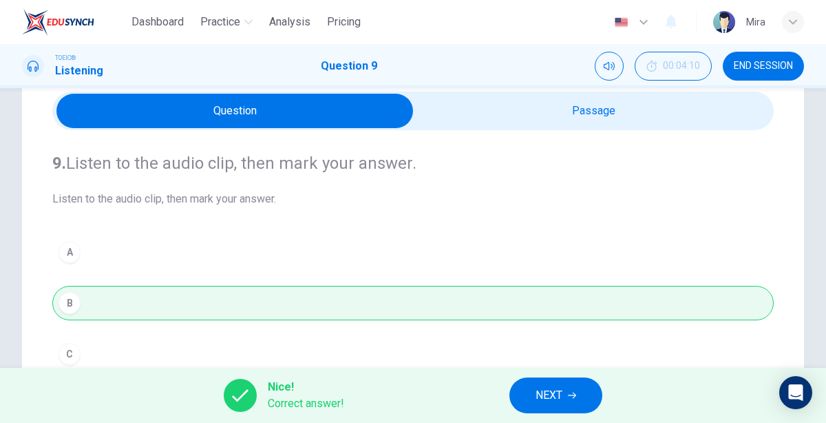
click at [542, 395] on span "NEXT" at bounding box center [548, 394] width 27 height 19
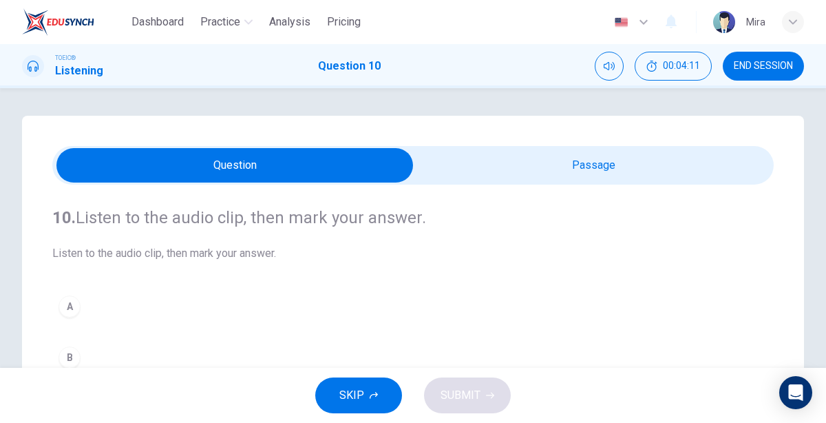
click at [599, 167] on input "checkbox" at bounding box center [235, 165] width 1082 height 34
checkbox input "true"
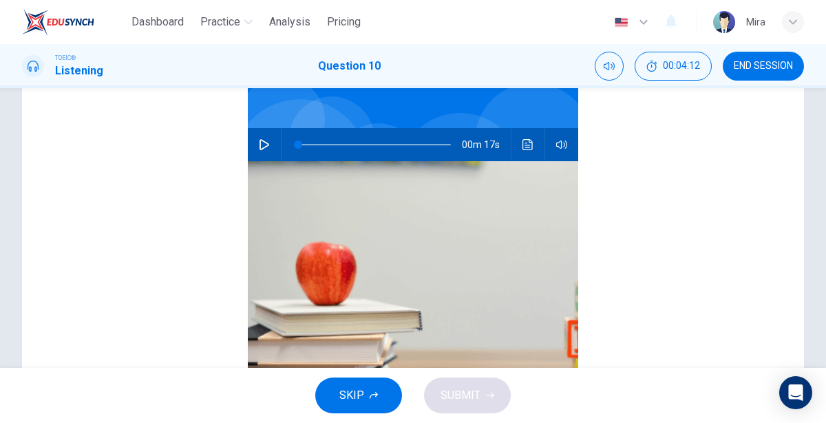
scroll to position [250, 0]
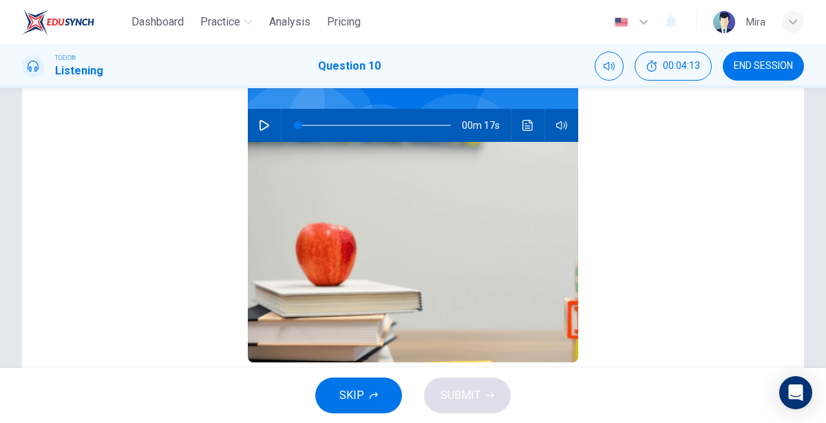
click at [257, 129] on button "button" at bounding box center [264, 125] width 22 height 33
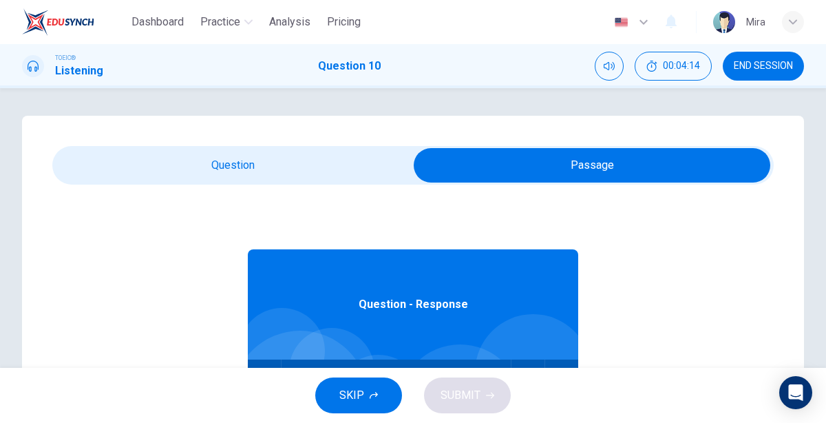
type input "4"
click at [227, 173] on input "checkbox" at bounding box center [592, 165] width 1082 height 34
checkbox input "false"
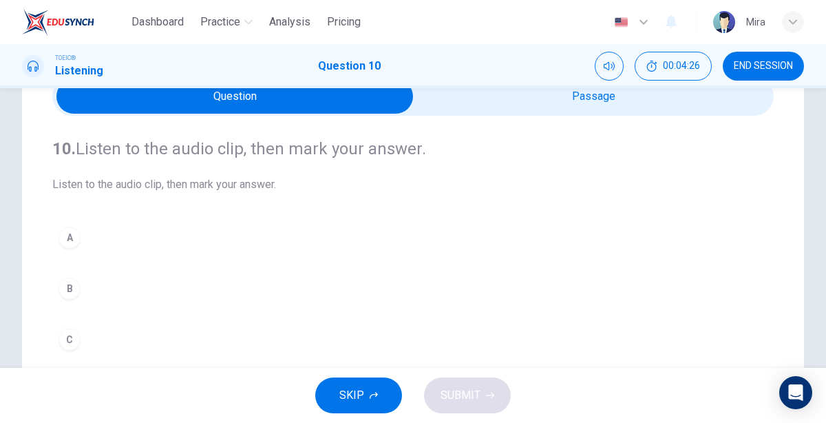
scroll to position [73, 0]
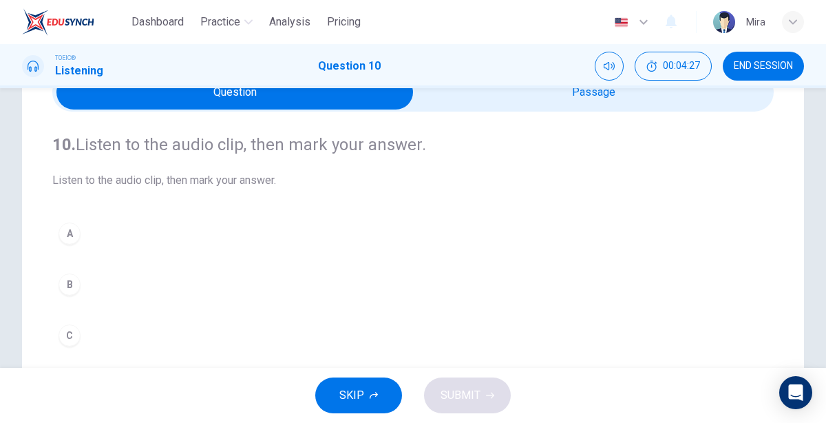
click at [70, 283] on div "B" at bounding box center [69, 284] width 22 height 22
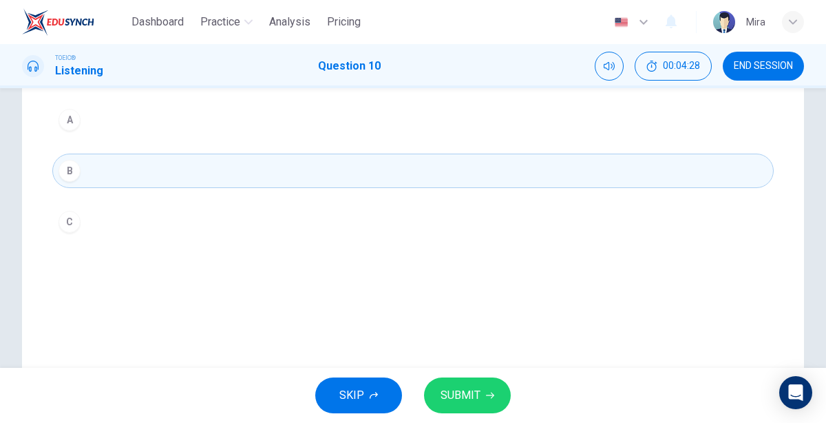
scroll to position [184, 0]
click at [457, 399] on span "SUBMIT" at bounding box center [460, 394] width 40 height 19
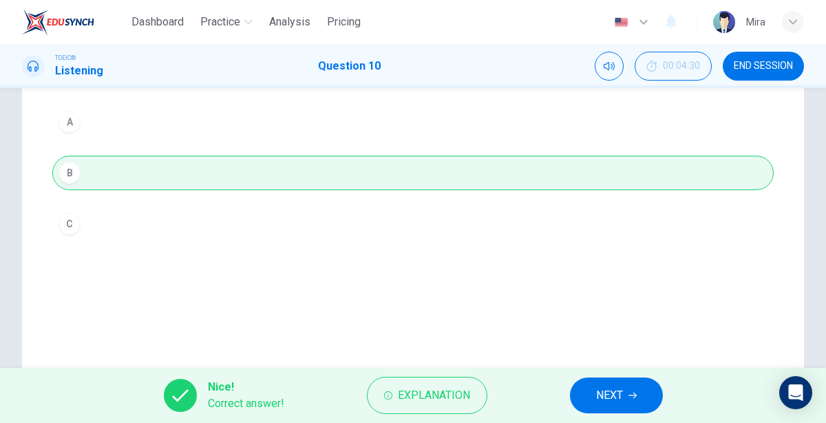
click at [579, 394] on button "NEXT" at bounding box center [616, 395] width 93 height 36
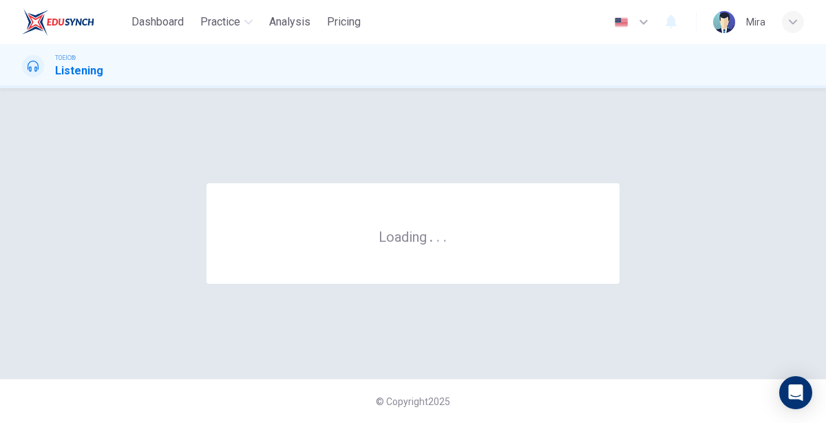
scroll to position [0, 0]
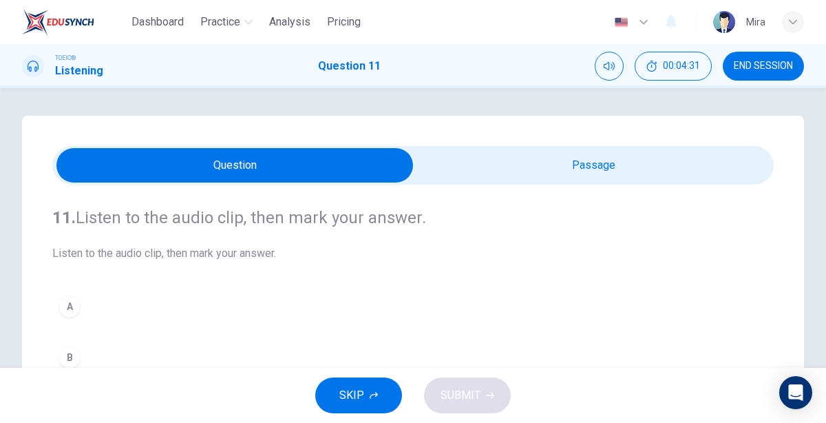
click at [564, 163] on input "checkbox" at bounding box center [235, 165] width 1082 height 34
checkbox input "true"
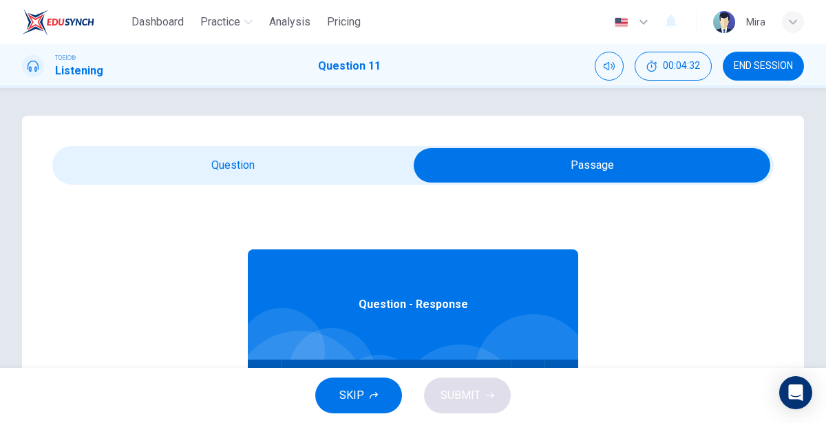
scroll to position [76, 0]
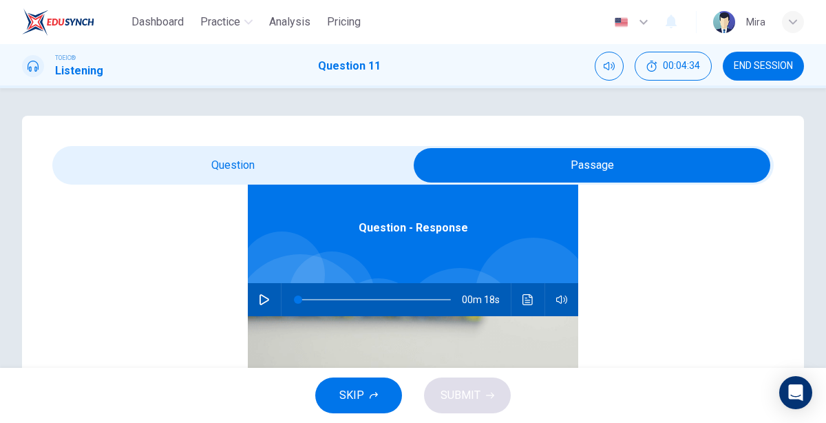
click at [270, 299] on button "button" at bounding box center [264, 299] width 22 height 33
type input "5"
click at [257, 155] on input "checkbox" at bounding box center [592, 165] width 1082 height 34
checkbox input "false"
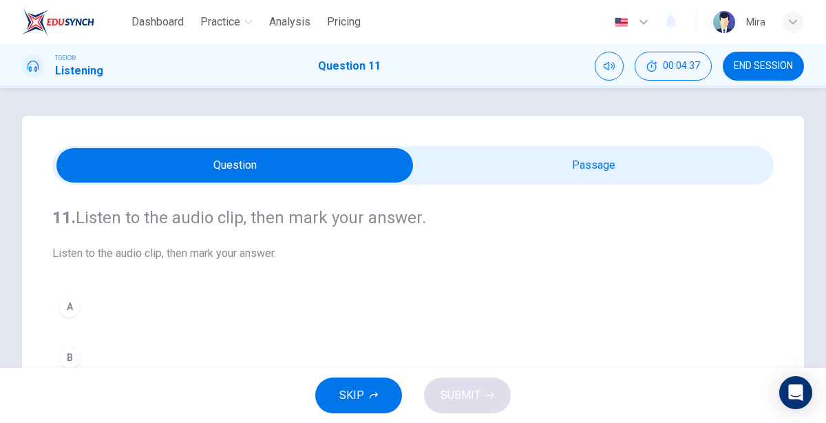
scroll to position [103, 0]
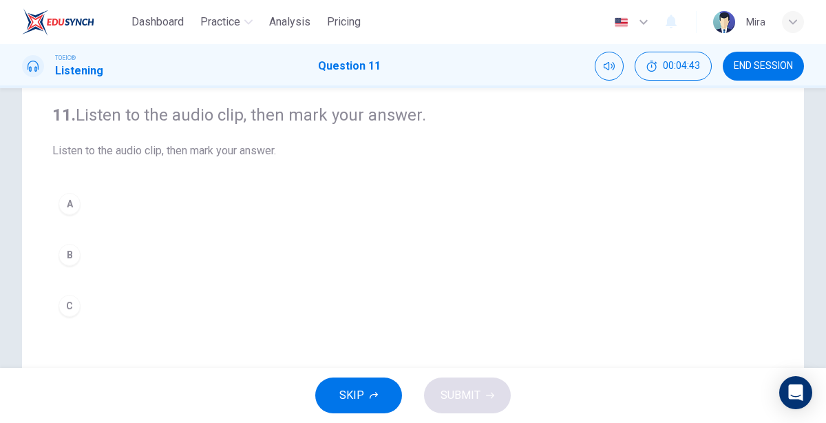
click at [78, 208] on div "A" at bounding box center [69, 204] width 22 height 22
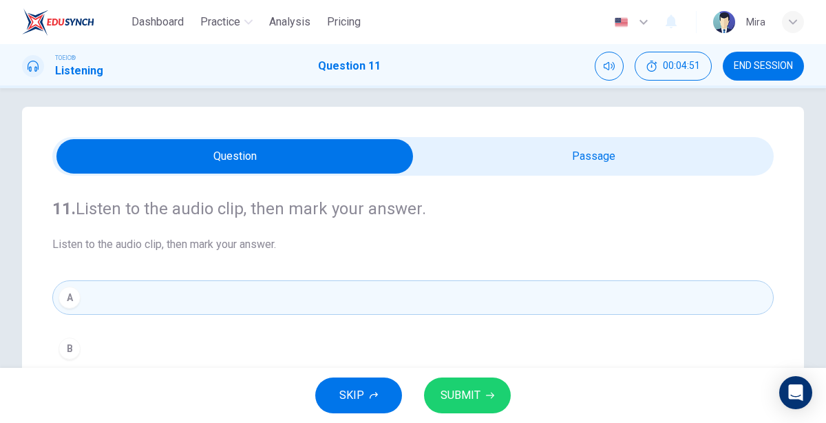
scroll to position [0, 0]
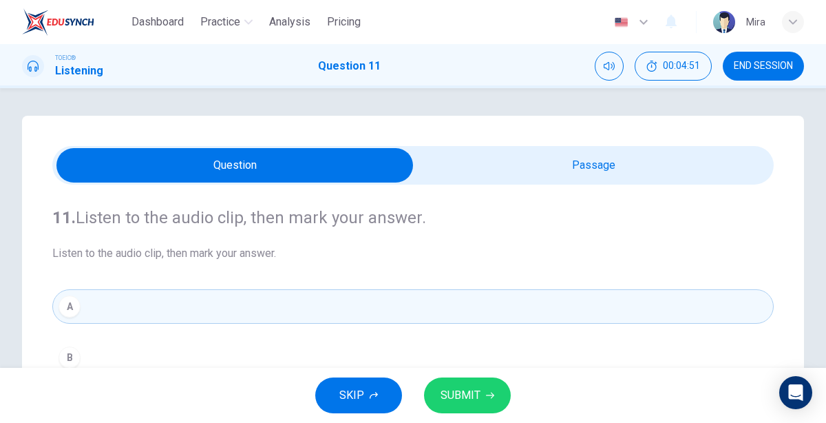
type input "91"
click at [506, 171] on input "checkbox" at bounding box center [235, 165] width 1082 height 34
checkbox input "true"
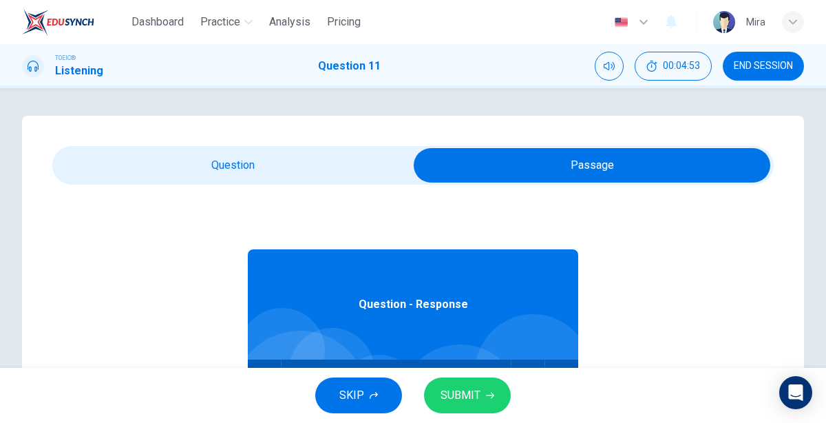
scroll to position [74, 0]
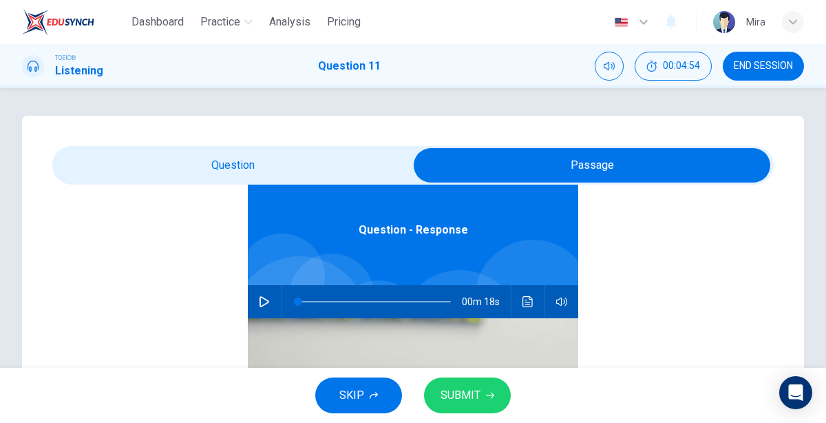
click at [261, 300] on icon "button" at bounding box center [264, 301] width 11 height 11
type input "10"
click at [238, 175] on input "checkbox" at bounding box center [592, 165] width 1082 height 34
checkbox input "false"
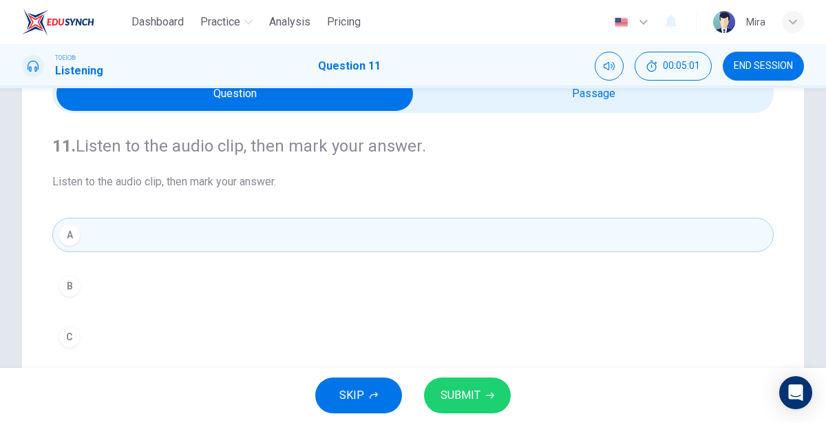
scroll to position [69, 0]
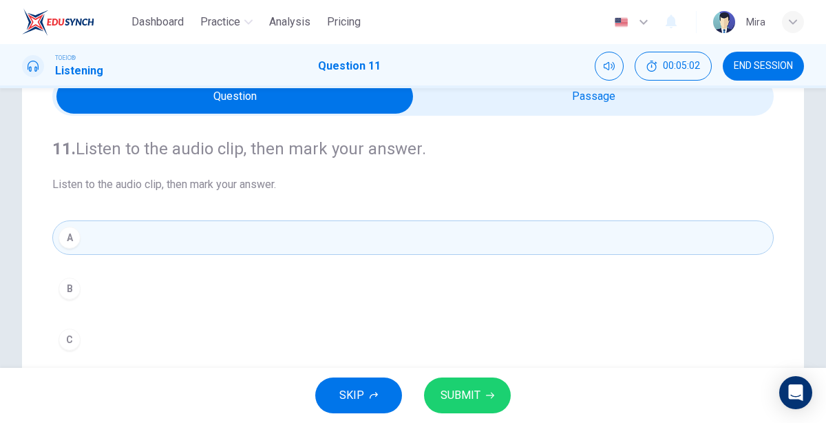
click at [458, 398] on span "SUBMIT" at bounding box center [460, 394] width 40 height 19
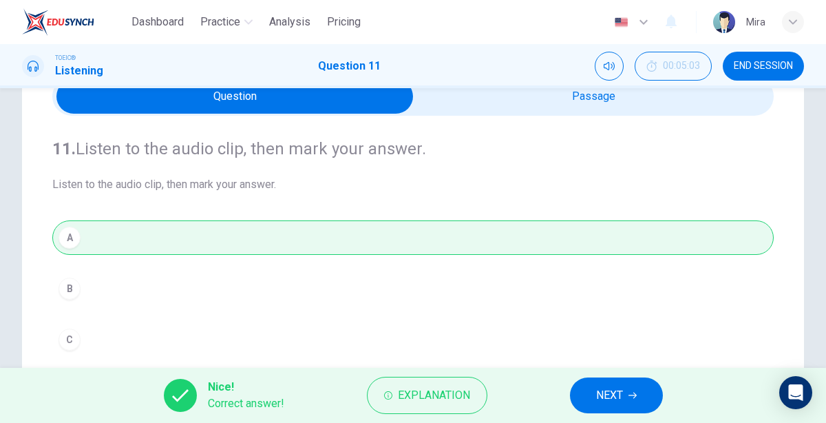
click at [610, 396] on span "NEXT" at bounding box center [609, 394] width 27 height 19
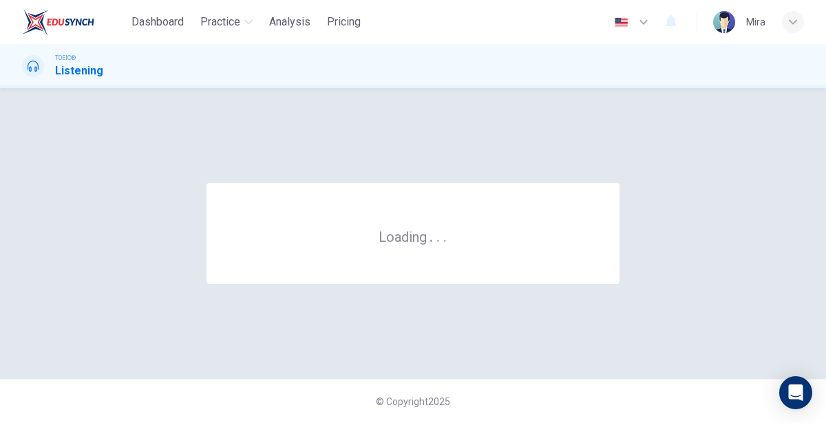
scroll to position [0, 0]
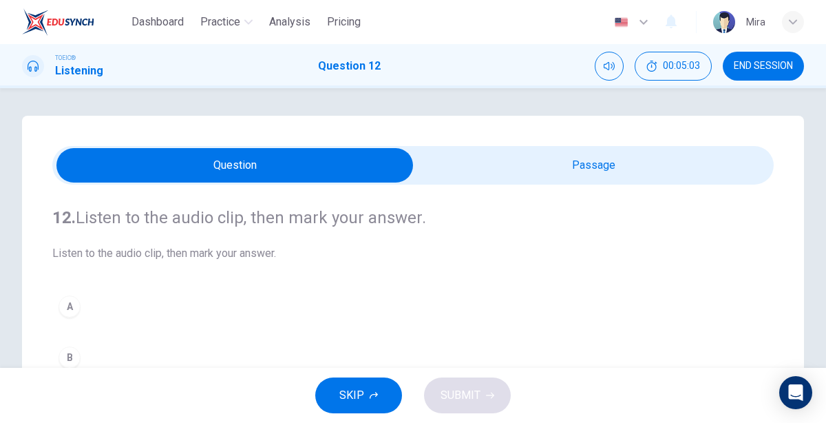
click at [533, 161] on input "checkbox" at bounding box center [235, 165] width 1082 height 34
checkbox input "true"
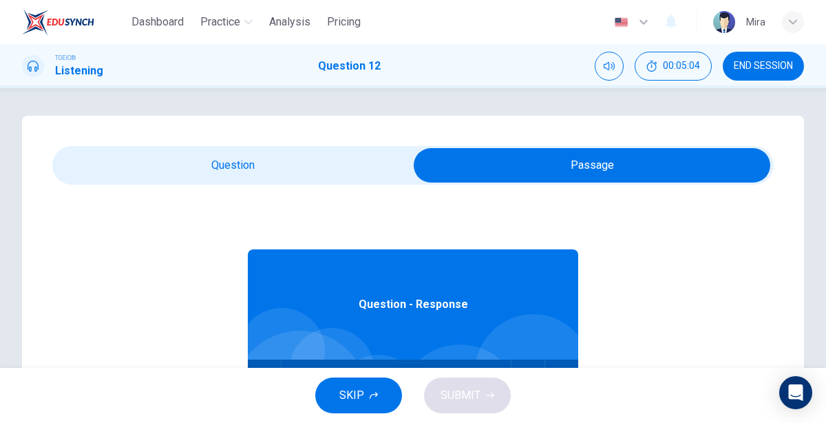
scroll to position [76, 0]
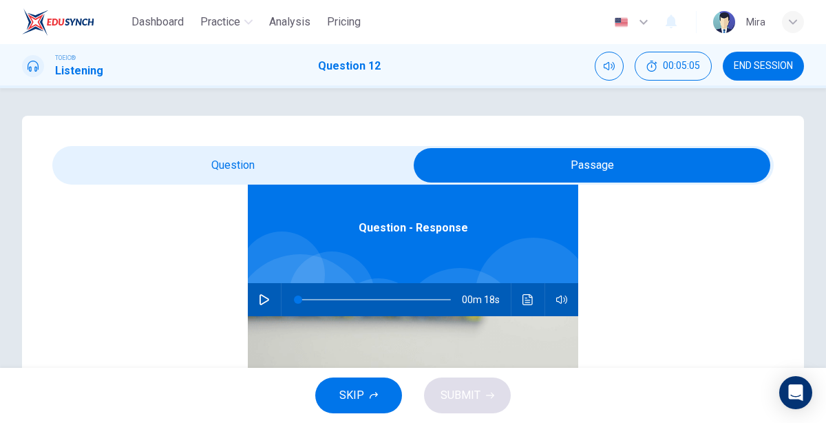
click at [268, 299] on icon "button" at bounding box center [264, 299] width 10 height 11
type input "4"
click at [260, 177] on input "checkbox" at bounding box center [592, 165] width 1082 height 34
checkbox input "false"
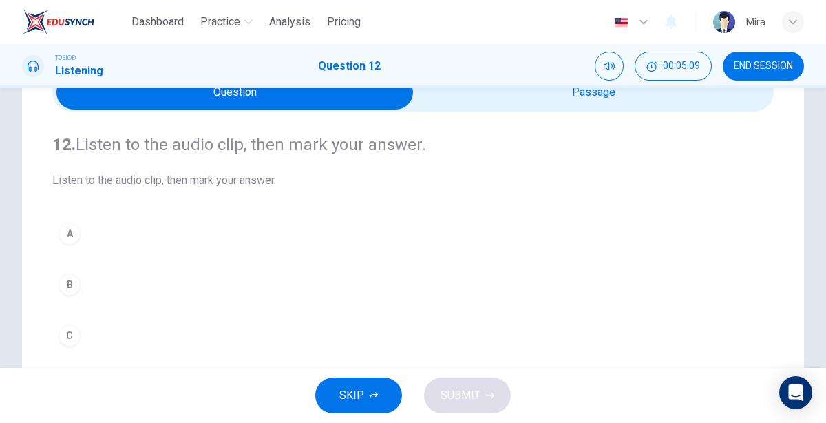
scroll to position [83, 0]
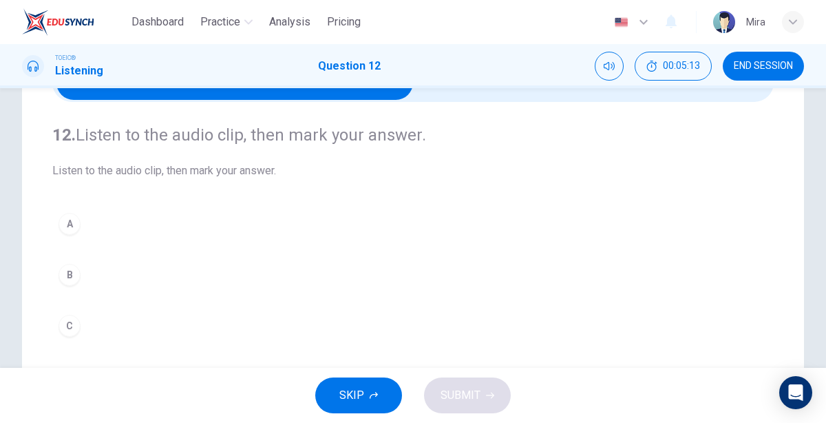
click at [79, 225] on div "A" at bounding box center [69, 224] width 22 height 22
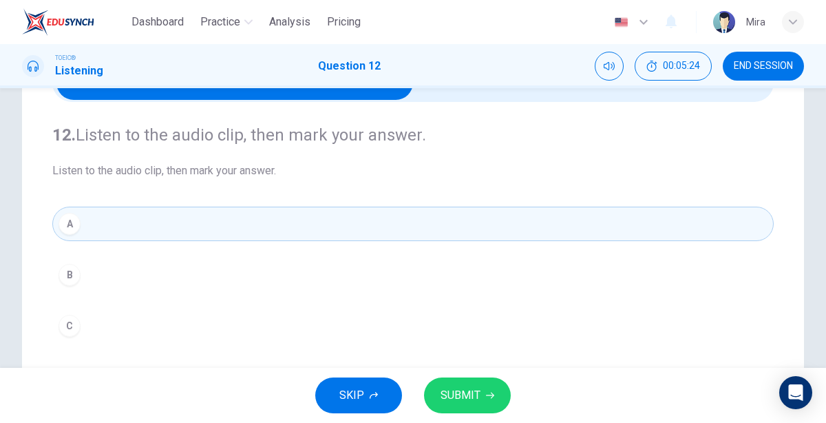
click at [456, 392] on span "SUBMIT" at bounding box center [460, 394] width 40 height 19
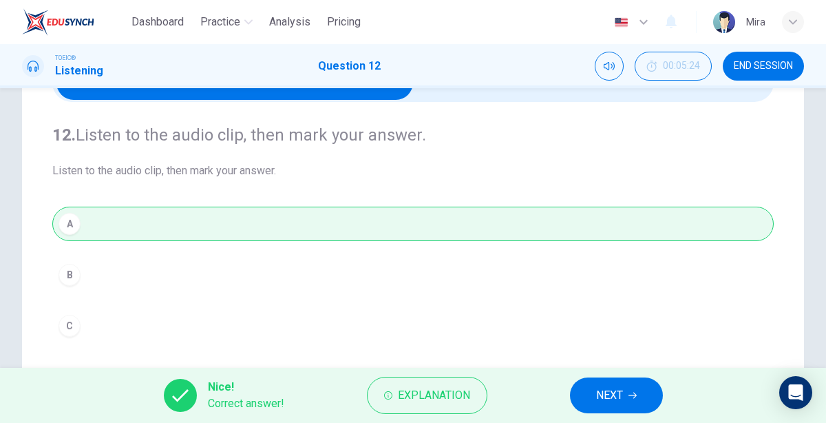
click at [600, 389] on span "NEXT" at bounding box center [609, 394] width 27 height 19
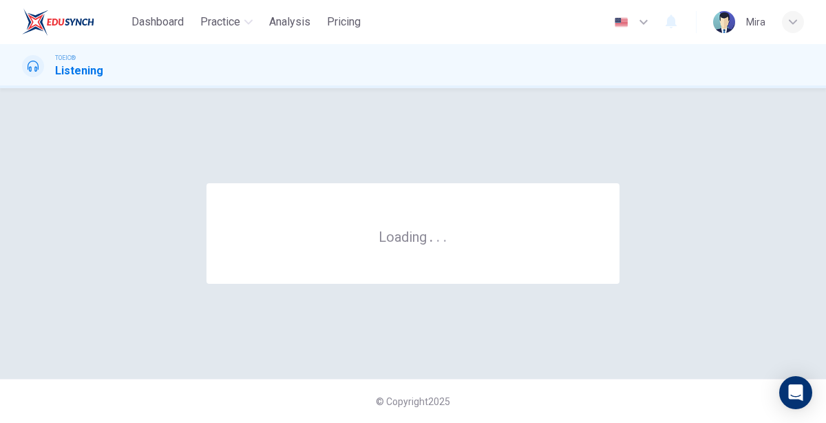
scroll to position [0, 0]
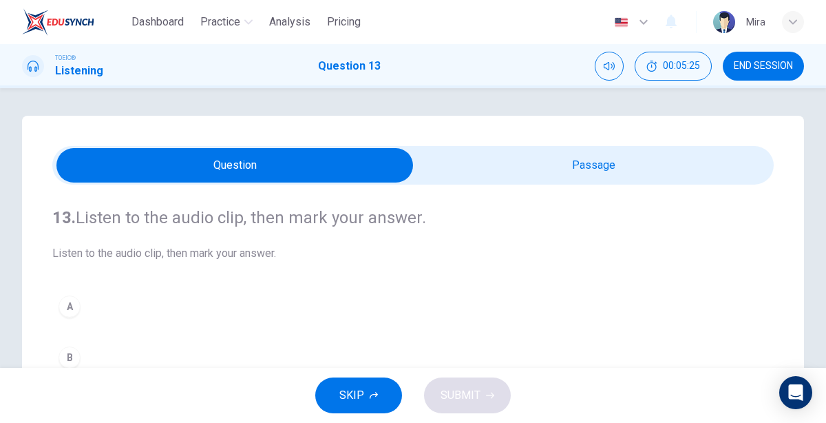
click at [615, 143] on div "13. Listen to the audio clip, then [PERSON_NAME] your answer. Listen to the aud…" at bounding box center [413, 392] width 782 height 553
click at [615, 156] on input "checkbox" at bounding box center [235, 165] width 1082 height 34
checkbox input "true"
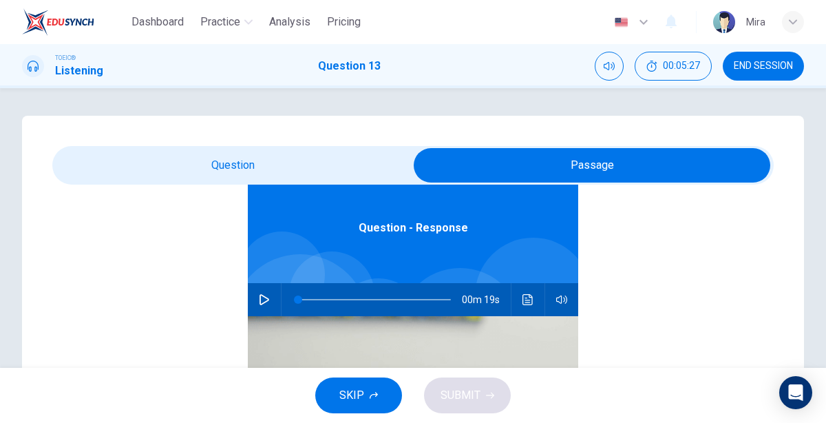
scroll to position [74, 0]
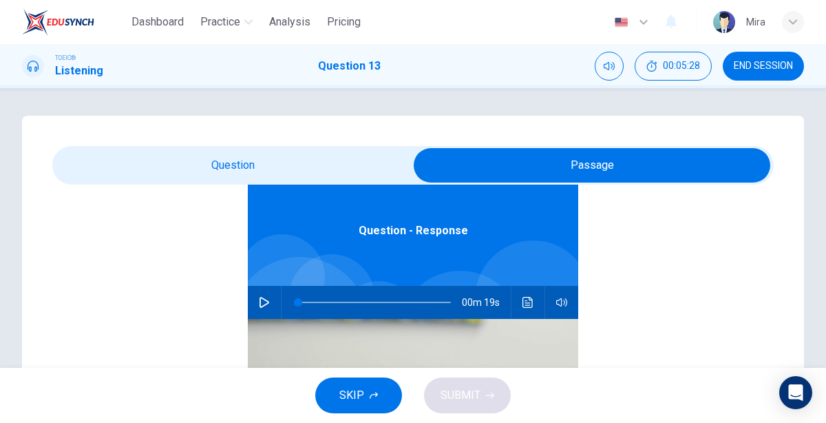
click at [265, 301] on icon "button" at bounding box center [264, 302] width 11 height 11
type input "9"
click at [266, 178] on input "checkbox" at bounding box center [592, 165] width 1082 height 34
checkbox input "false"
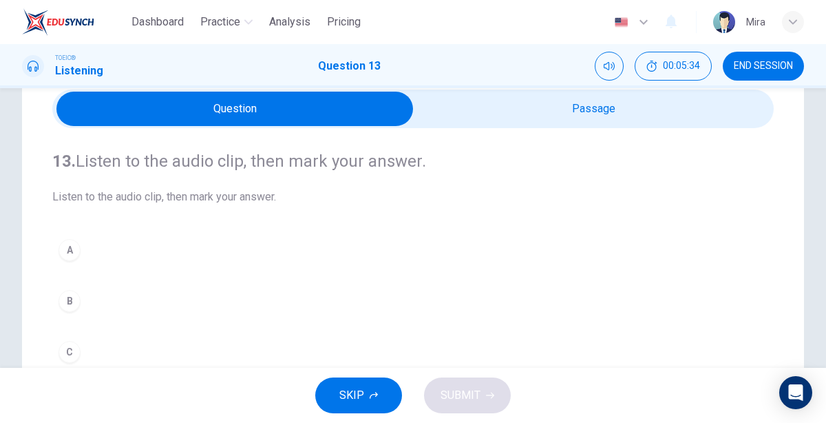
scroll to position [122, 0]
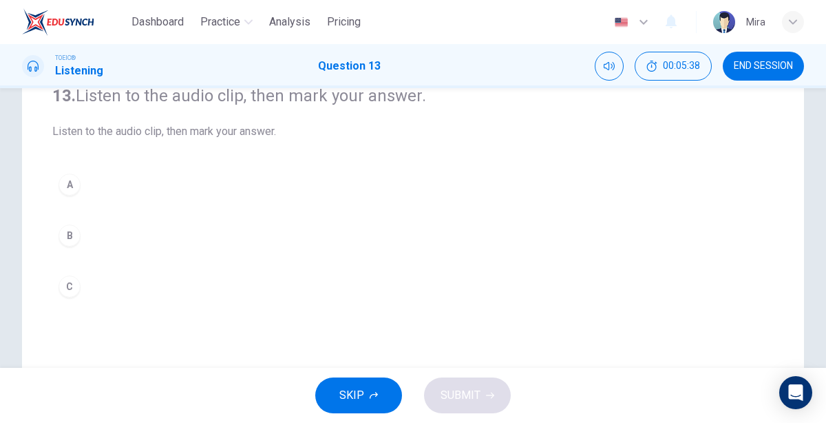
click at [73, 273] on button "C" at bounding box center [412, 286] width 721 height 34
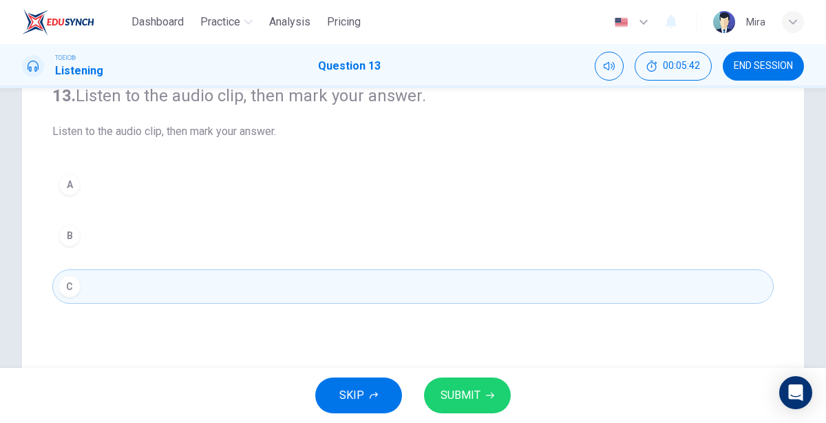
click at [63, 228] on div "B" at bounding box center [69, 235] width 22 height 22
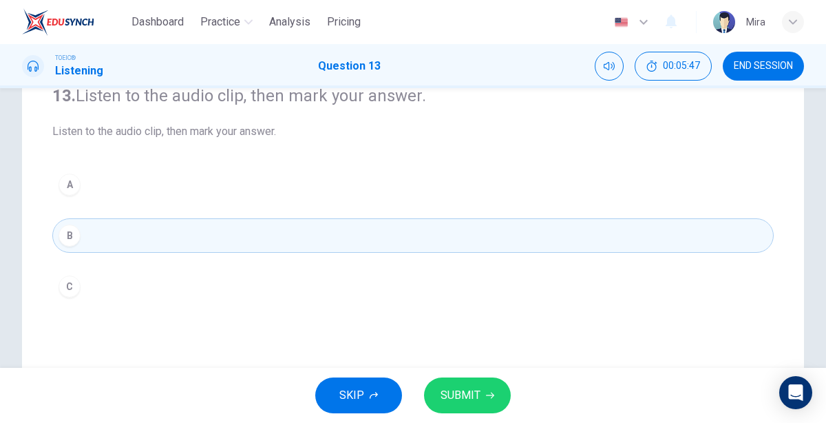
click at [438, 389] on button "SUBMIT" at bounding box center [467, 395] width 87 height 36
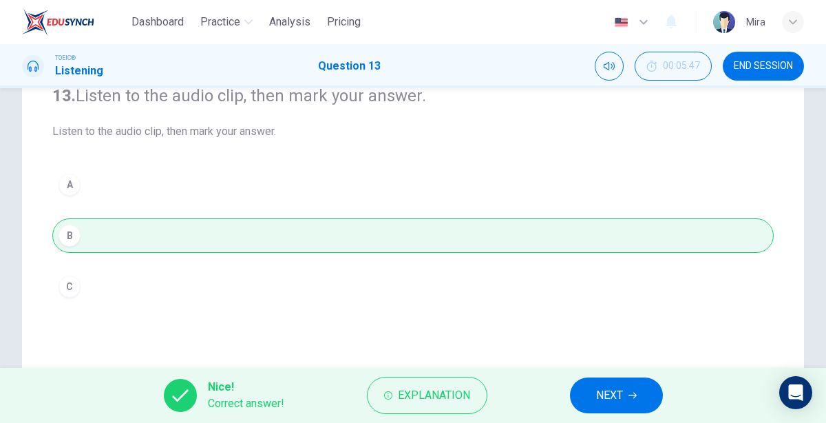
click at [600, 399] on span "NEXT" at bounding box center [609, 394] width 27 height 19
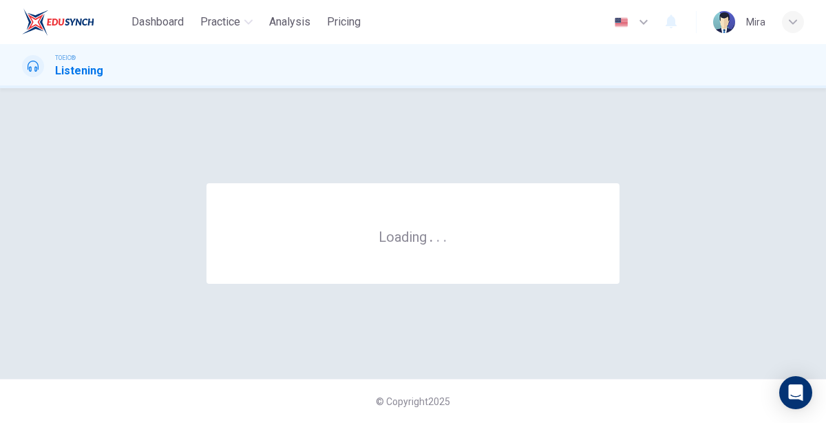
scroll to position [0, 0]
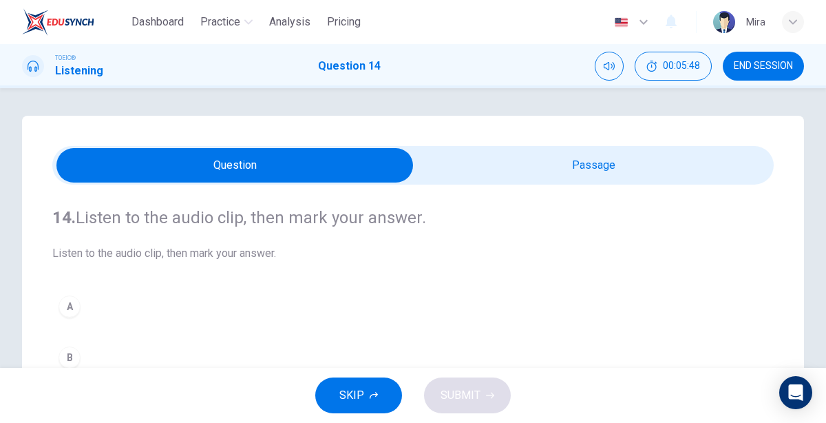
click at [584, 163] on input "checkbox" at bounding box center [235, 165] width 1082 height 34
checkbox input "true"
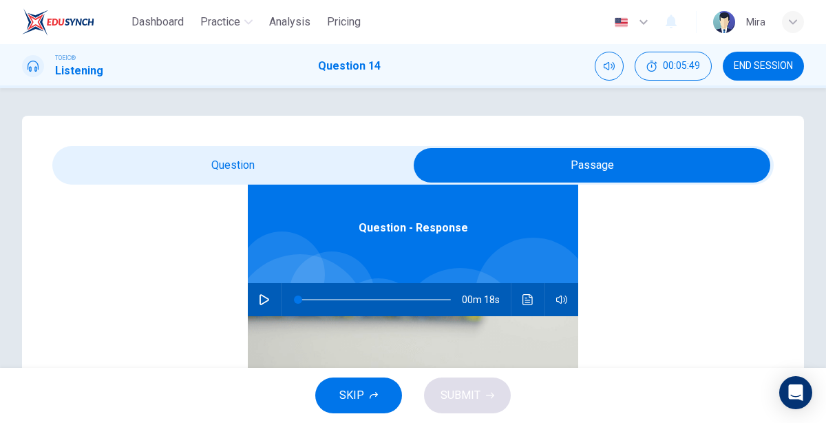
scroll to position [74, 0]
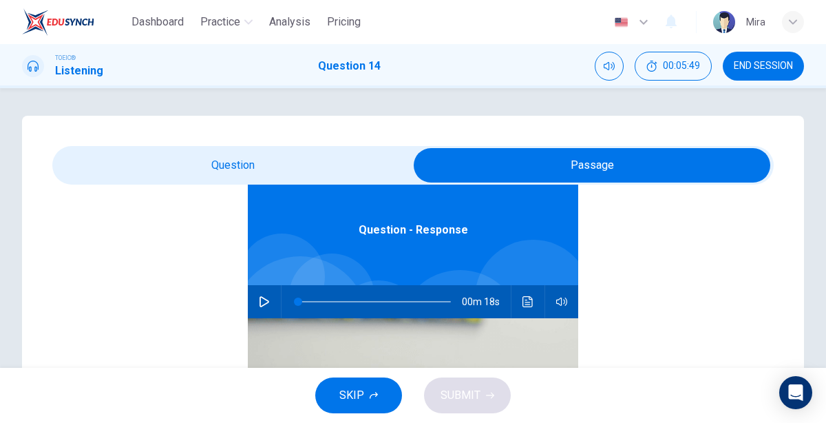
click at [503, 215] on div "Question - Response" at bounding box center [413, 230] width 330 height 110
click at [261, 303] on icon "button" at bounding box center [264, 301] width 11 height 11
type input "4"
click at [279, 171] on input "checkbox" at bounding box center [592, 165] width 1082 height 34
checkbox input "false"
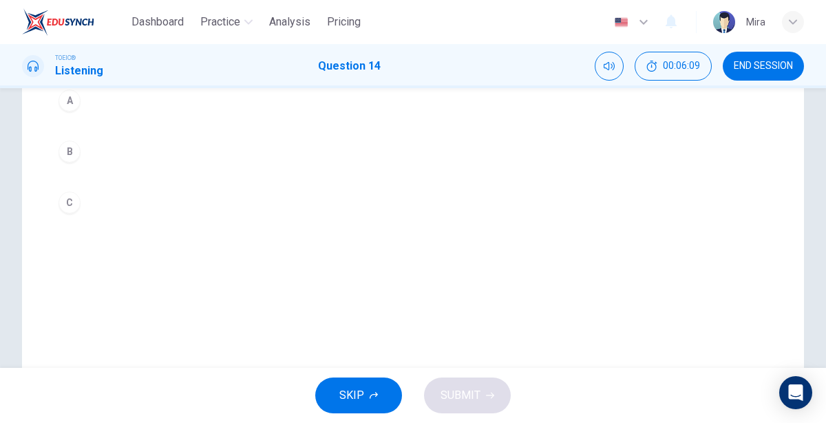
scroll to position [0, 0]
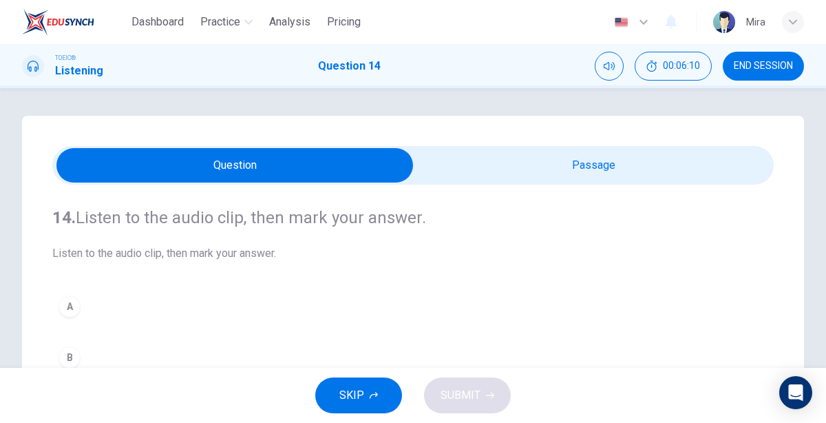
click at [96, 305] on button "A" at bounding box center [412, 306] width 721 height 34
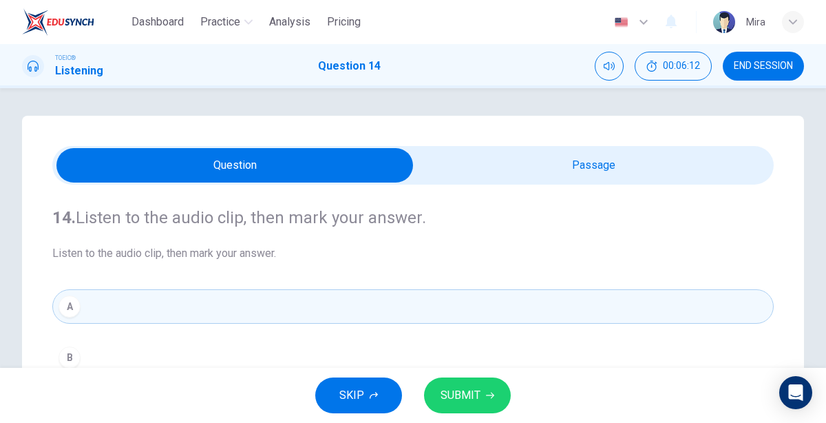
click at [429, 396] on button "SUBMIT" at bounding box center [467, 395] width 87 height 36
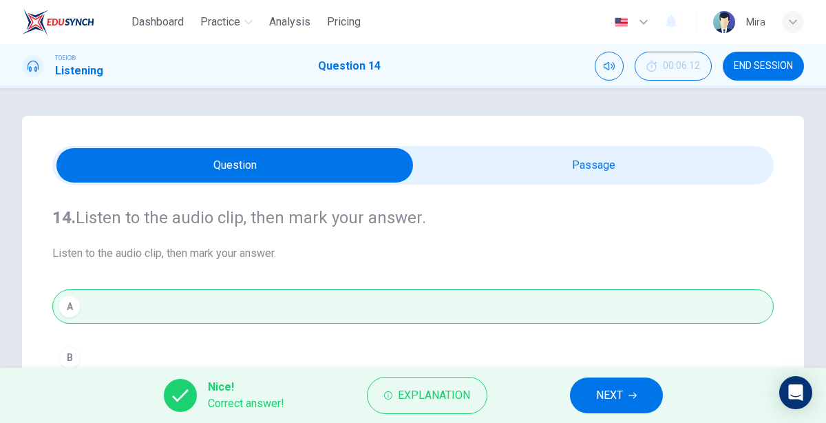
click at [429, 396] on span "Explanation" at bounding box center [434, 394] width 72 height 19
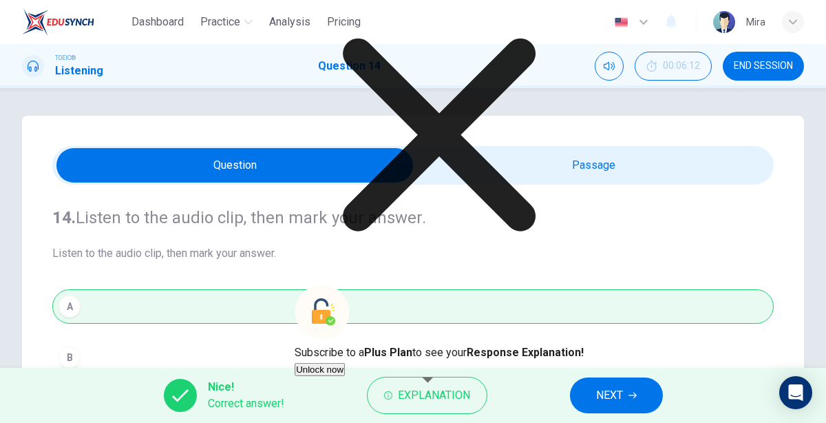
click at [544, 231] on icon at bounding box center [439, 134] width 289 height 289
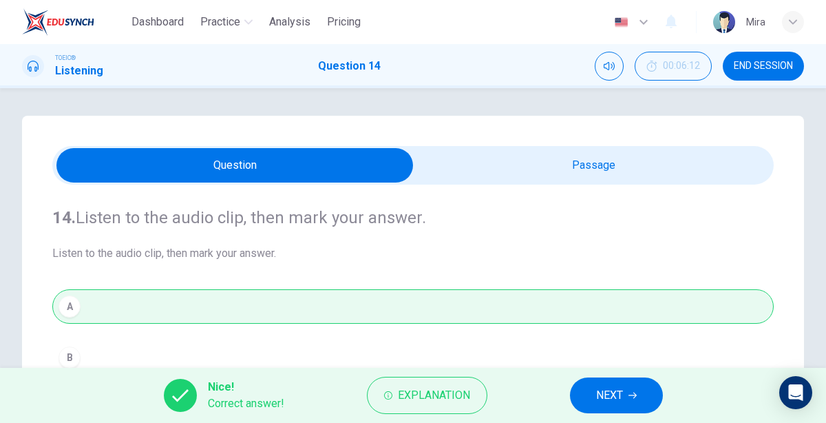
click at [582, 384] on button "NEXT" at bounding box center [616, 395] width 93 height 36
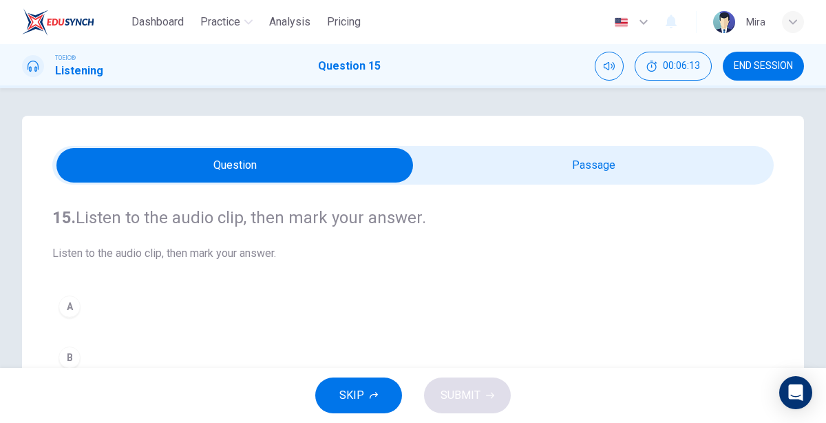
click at [586, 171] on input "checkbox" at bounding box center [235, 165] width 1082 height 34
checkbox input "true"
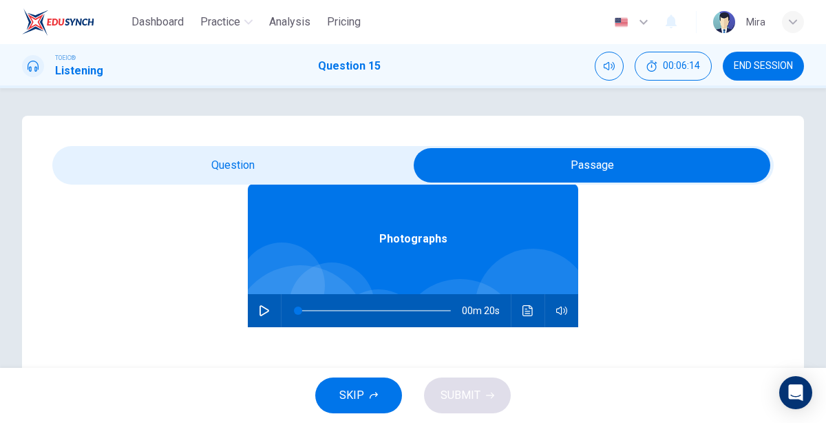
scroll to position [66, 0]
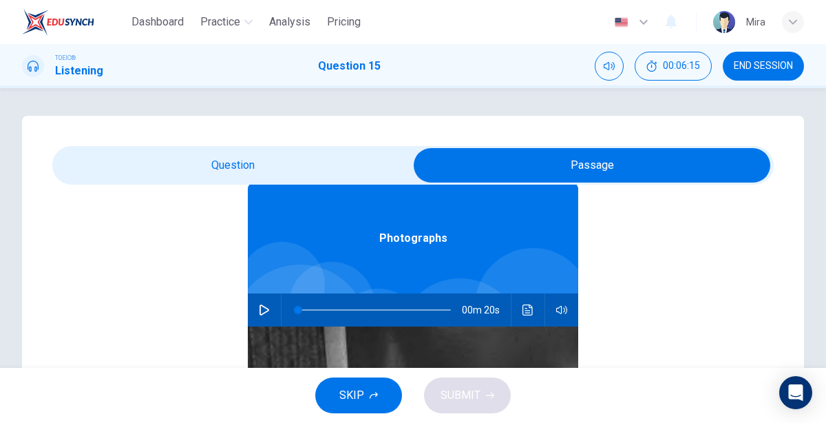
click at [262, 306] on icon "button" at bounding box center [264, 309] width 11 height 11
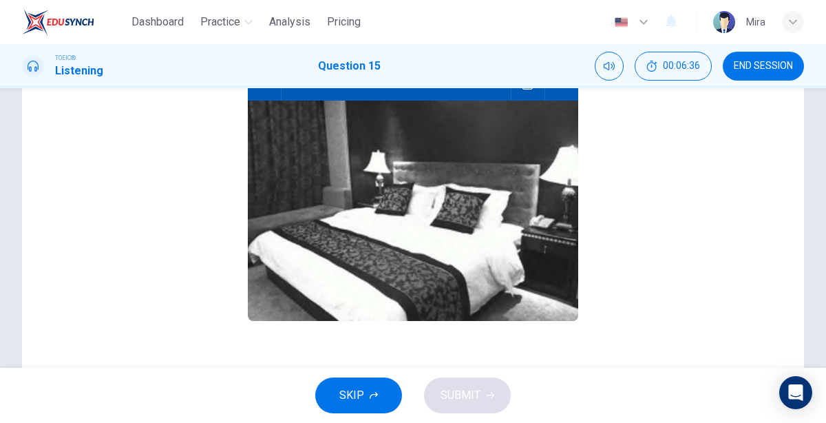
scroll to position [0, 0]
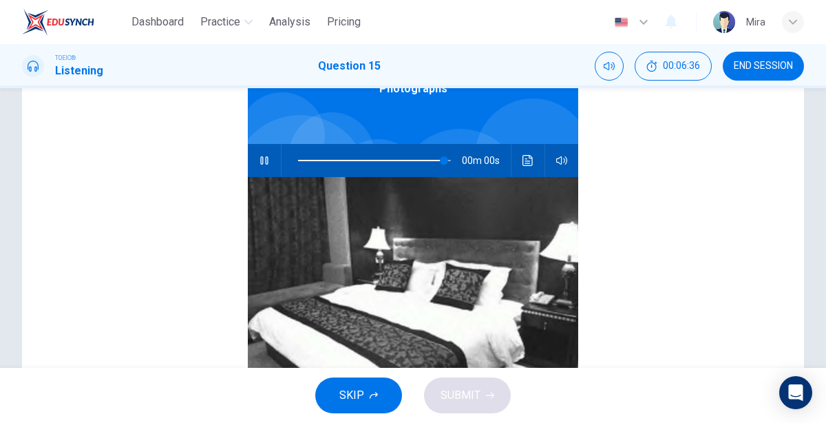
type input "0"
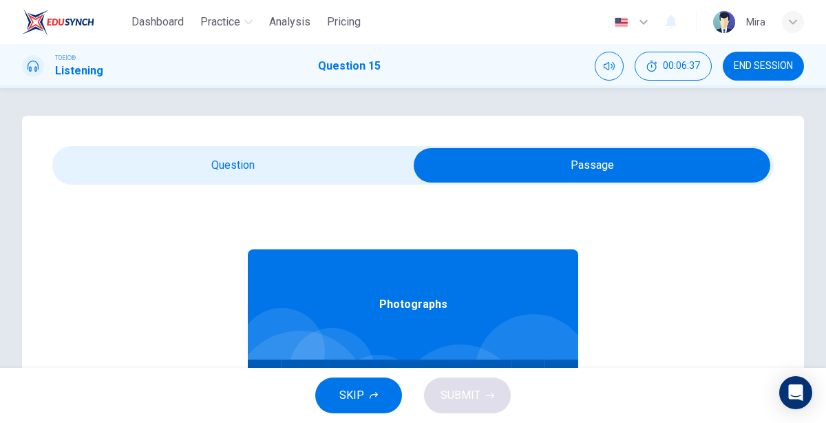
click at [332, 176] on input "checkbox" at bounding box center [592, 165] width 1082 height 34
checkbox input "false"
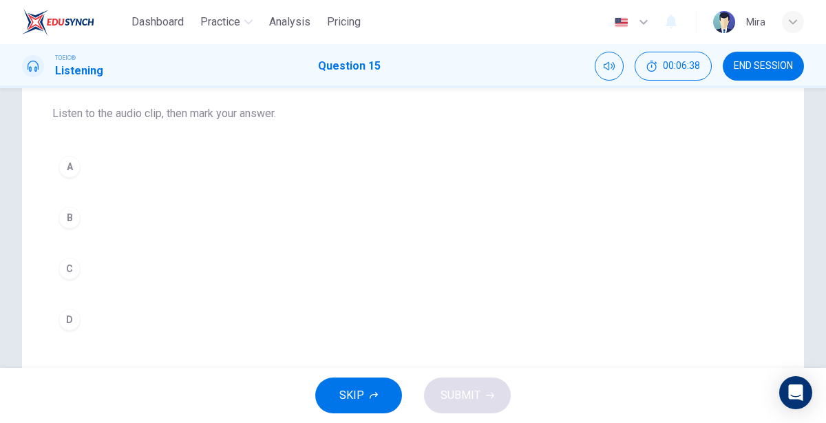
scroll to position [137, 0]
click at [73, 265] on div "C" at bounding box center [69, 271] width 22 height 22
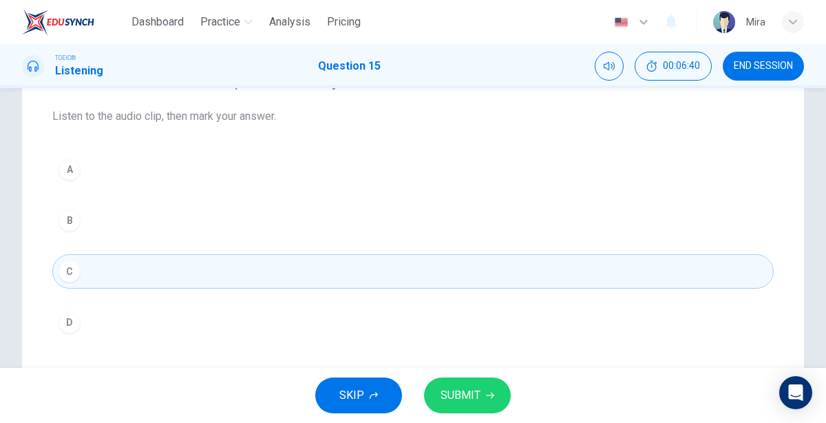
click at [482, 401] on button "SUBMIT" at bounding box center [467, 395] width 87 height 36
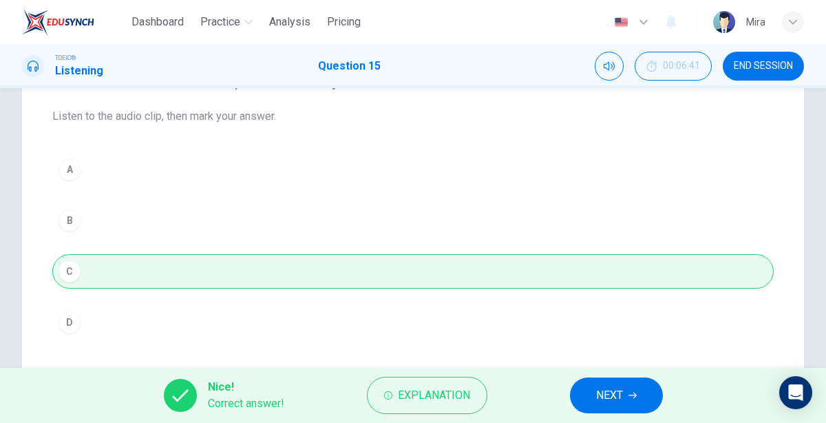
click at [598, 393] on span "NEXT" at bounding box center [609, 394] width 27 height 19
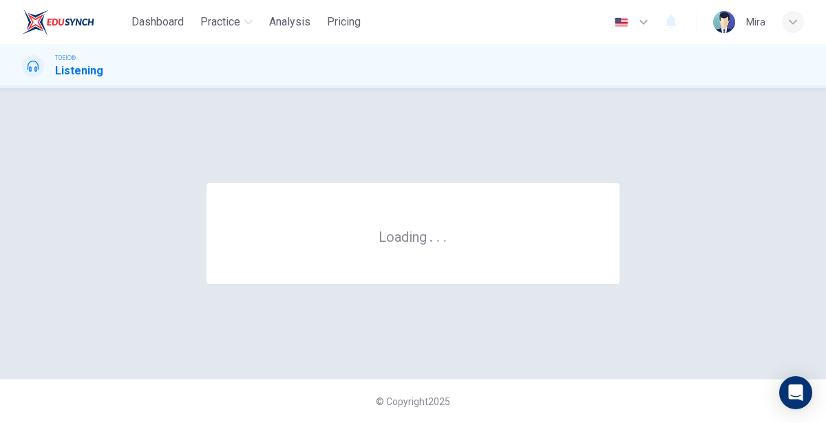
scroll to position [0, 0]
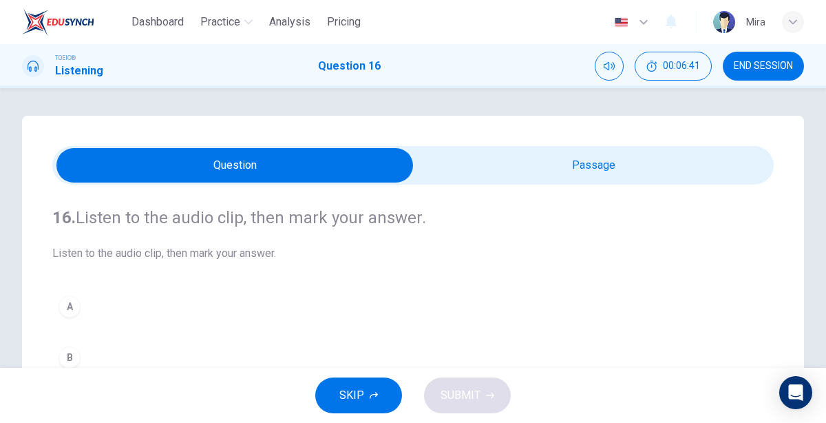
click at [621, 168] on input "checkbox" at bounding box center [235, 165] width 1082 height 34
checkbox input "true"
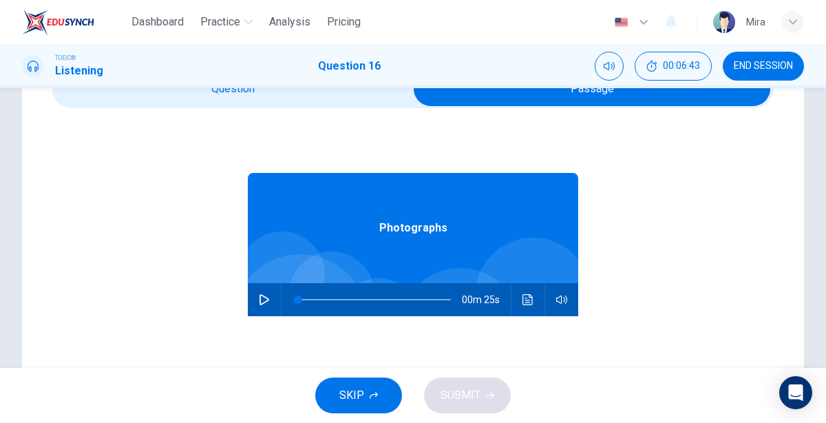
scroll to position [76, 0]
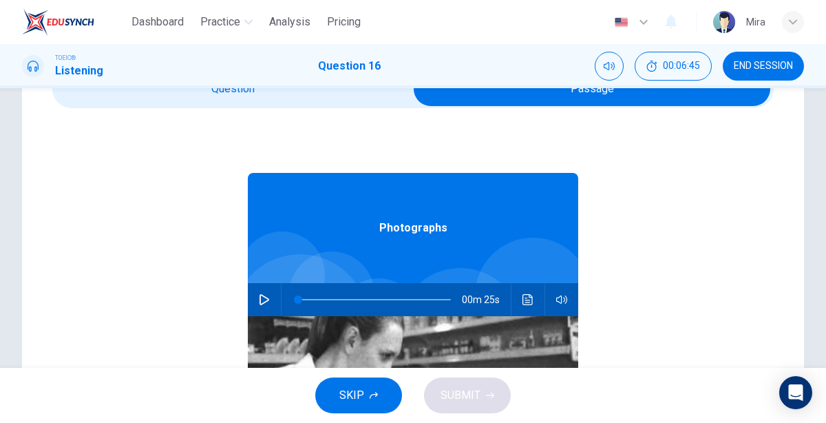
click at [263, 306] on button "button" at bounding box center [264, 299] width 22 height 33
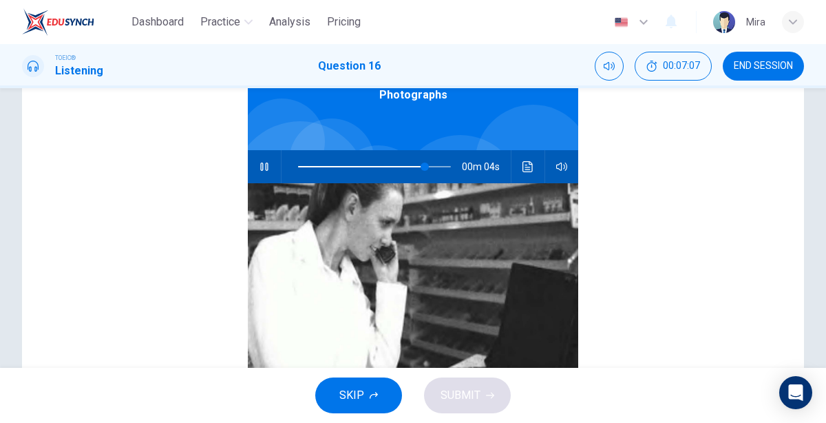
scroll to position [0, 0]
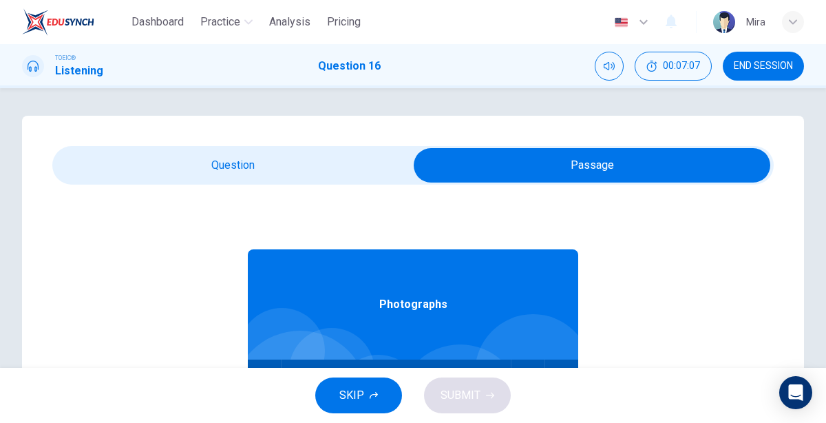
type input "87"
click at [253, 162] on input "checkbox" at bounding box center [592, 165] width 1082 height 34
checkbox input "false"
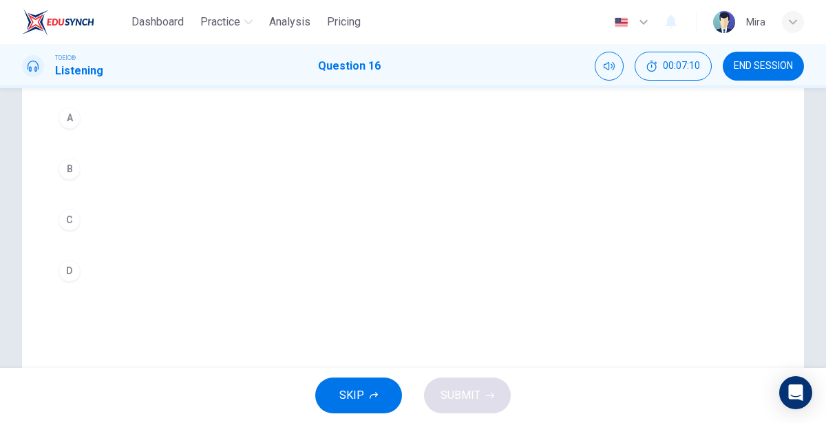
scroll to position [186, 0]
click at [73, 217] on div "C" at bounding box center [69, 222] width 22 height 22
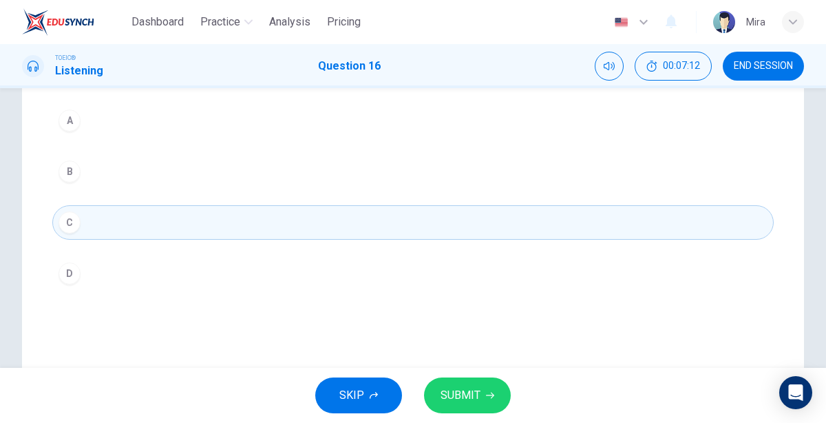
click at [453, 378] on button "SUBMIT" at bounding box center [467, 395] width 87 height 36
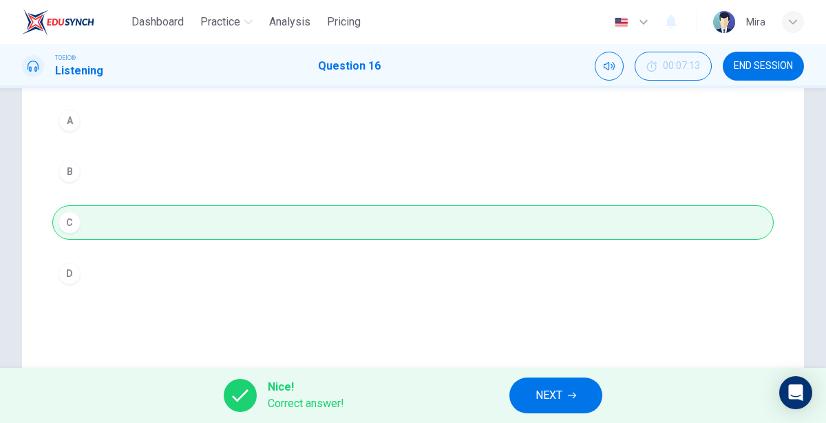
click at [549, 392] on span "NEXT" at bounding box center [548, 394] width 27 height 19
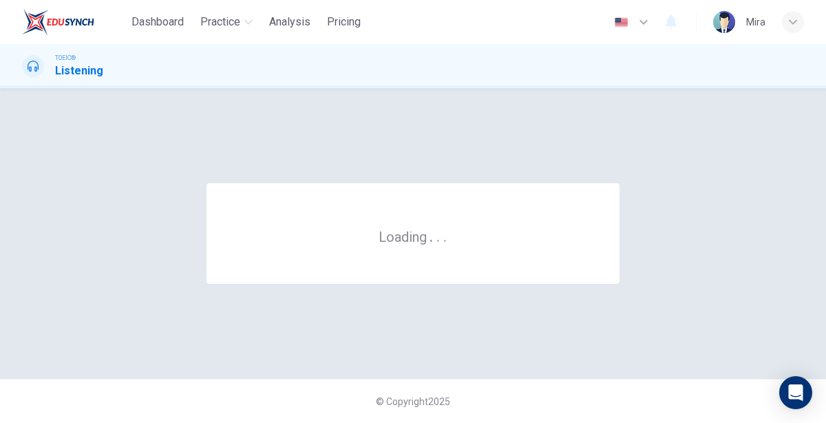
scroll to position [0, 0]
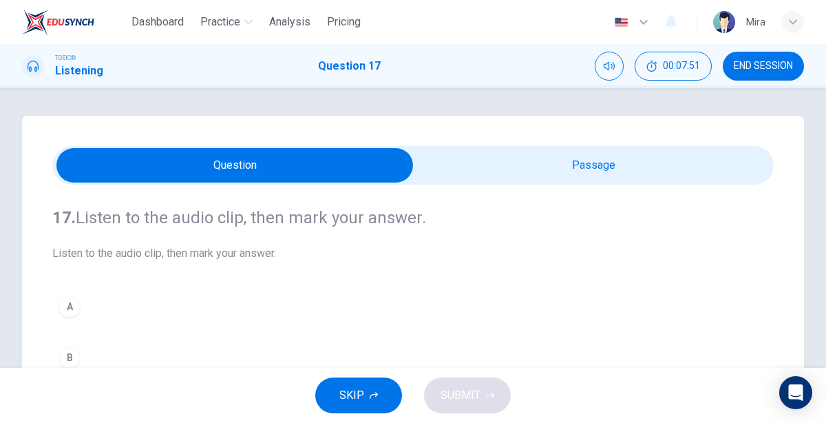
click at [517, 149] on input "checkbox" at bounding box center [235, 165] width 1082 height 34
checkbox input "true"
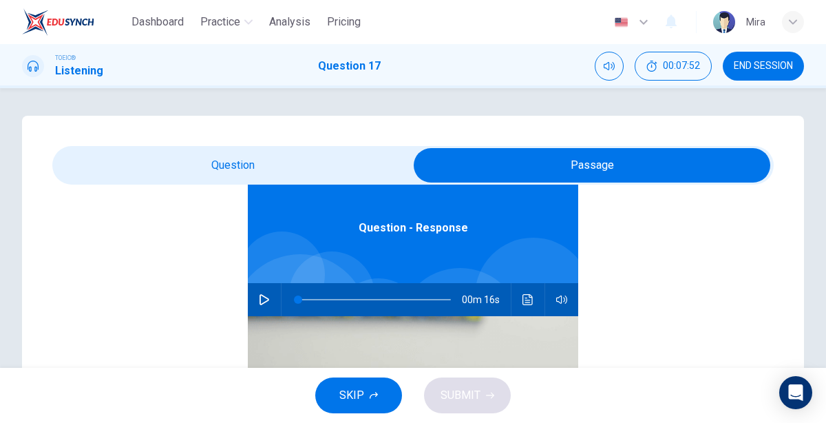
scroll to position [74, 0]
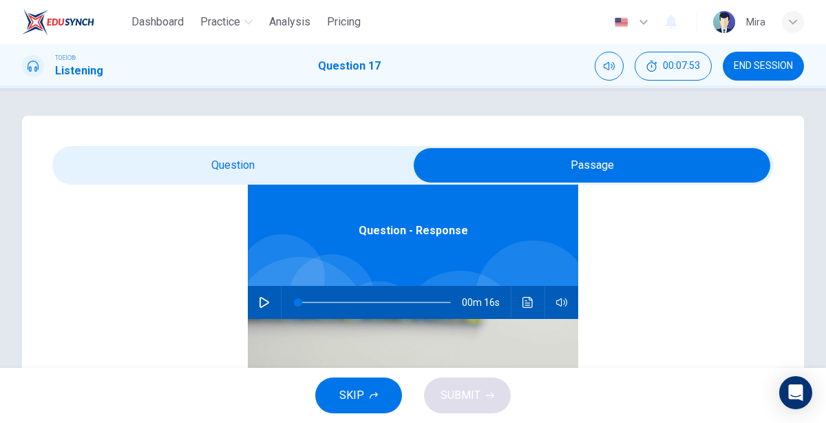
click at [259, 299] on icon "button" at bounding box center [264, 302] width 11 height 11
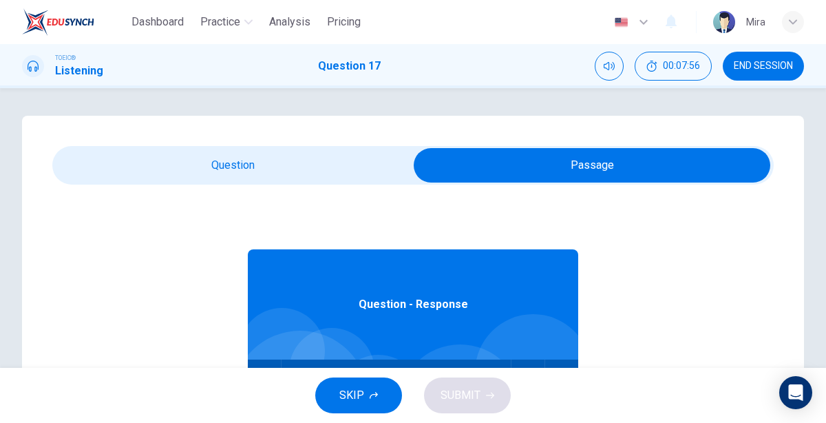
scroll to position [0, 0]
type input "24"
click at [246, 164] on input "checkbox" at bounding box center [592, 165] width 1082 height 34
checkbox input "false"
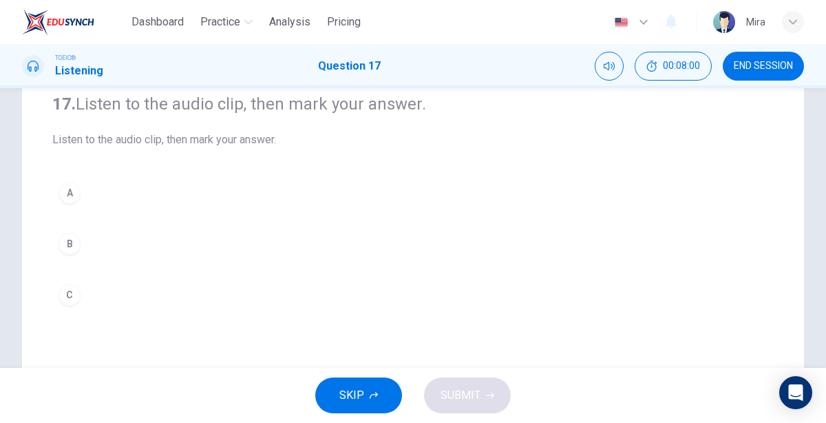
scroll to position [112, 0]
click at [61, 288] on div "C" at bounding box center [69, 296] width 22 height 22
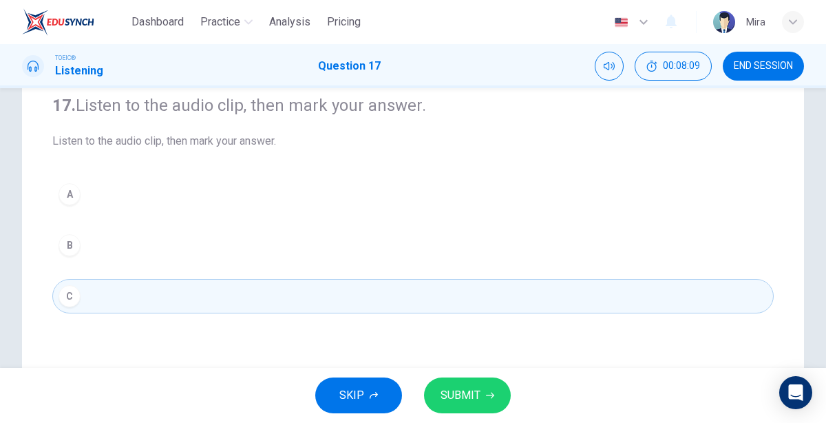
click at [483, 396] on button "SUBMIT" at bounding box center [467, 395] width 87 height 36
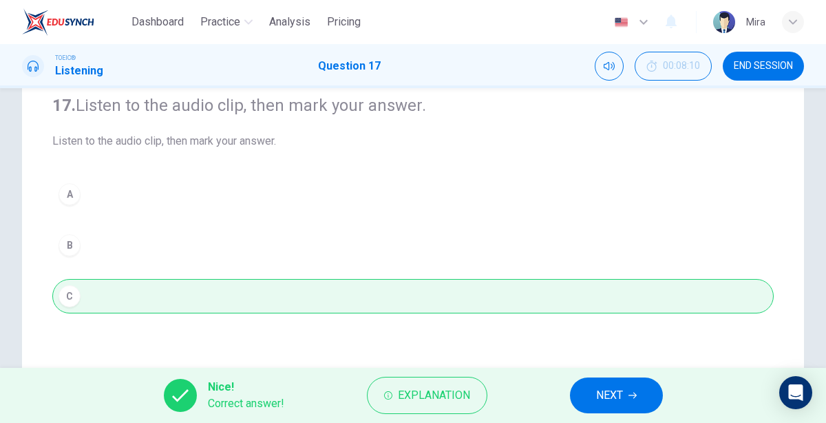
click at [609, 395] on span "NEXT" at bounding box center [609, 394] width 27 height 19
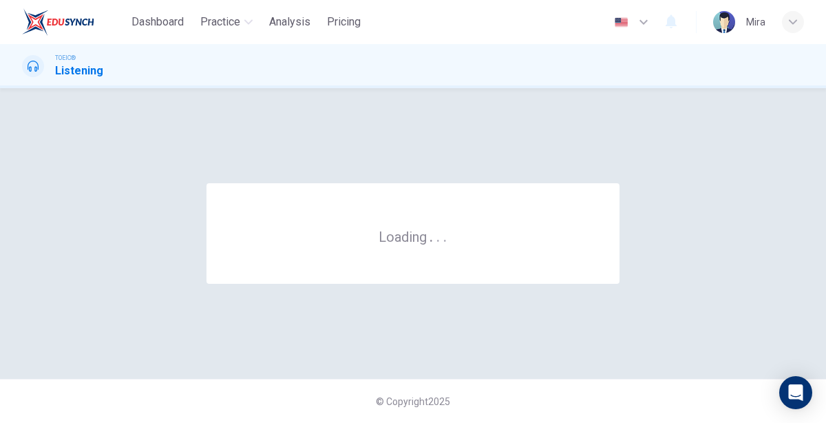
scroll to position [0, 0]
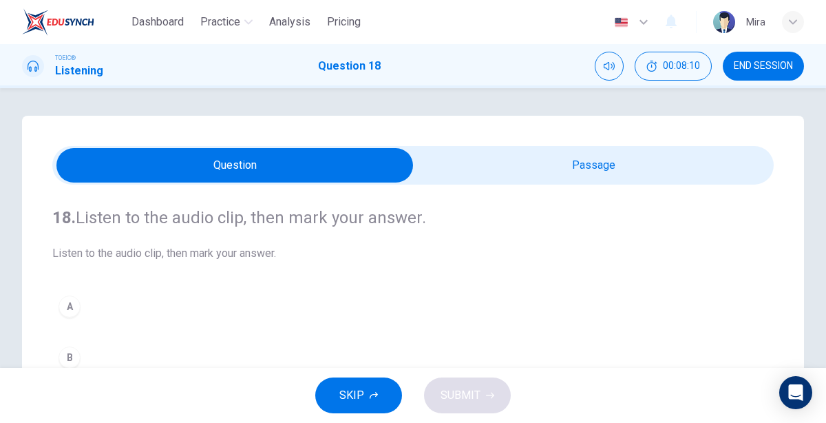
click at [630, 164] on input "checkbox" at bounding box center [235, 165] width 1082 height 34
checkbox input "true"
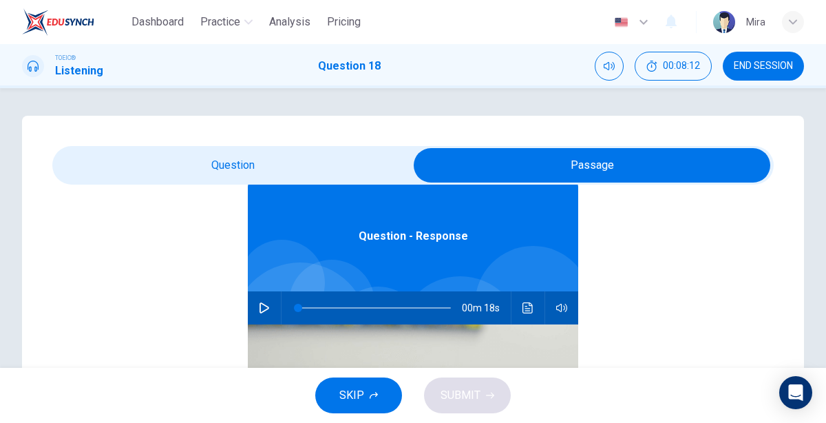
scroll to position [66, 0]
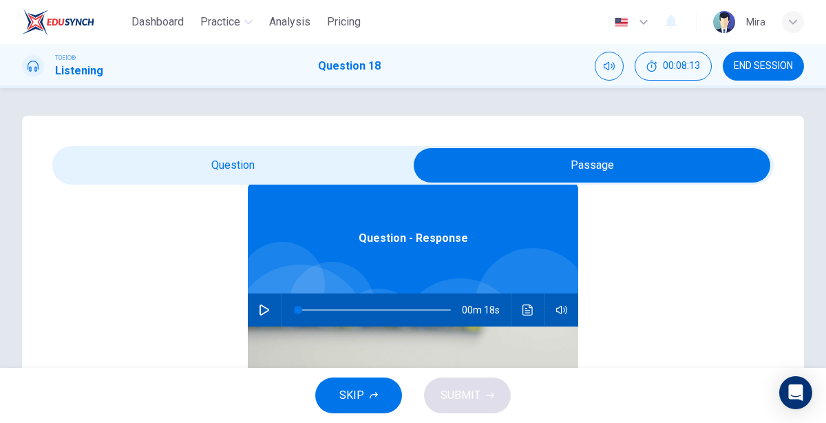
click at [265, 306] on icon "button" at bounding box center [264, 309] width 10 height 11
type input "10"
click at [279, 169] on input "checkbox" at bounding box center [592, 165] width 1082 height 34
checkbox input "false"
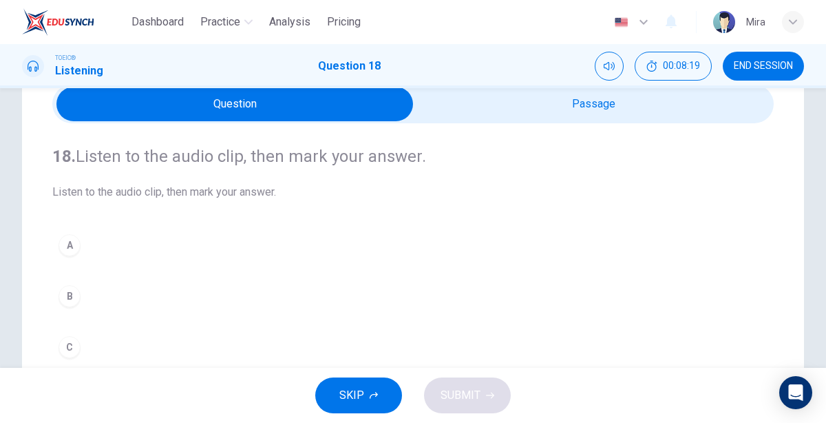
scroll to position [61, 0]
click at [67, 257] on button "A" at bounding box center [412, 245] width 721 height 34
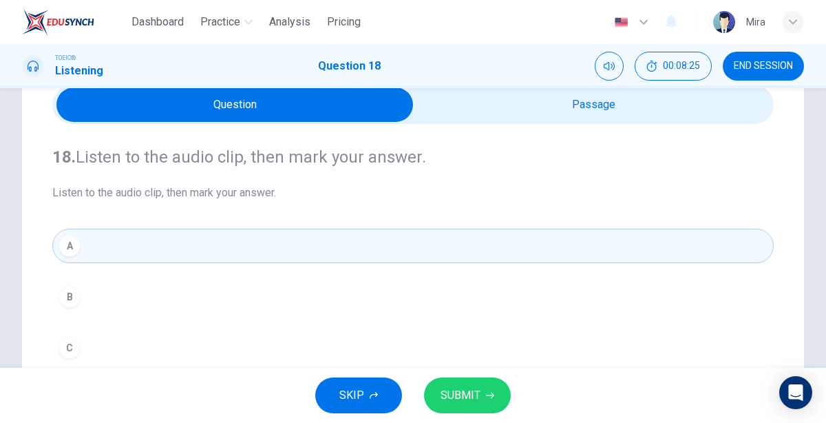
click at [486, 395] on icon "button" at bounding box center [490, 395] width 8 height 6
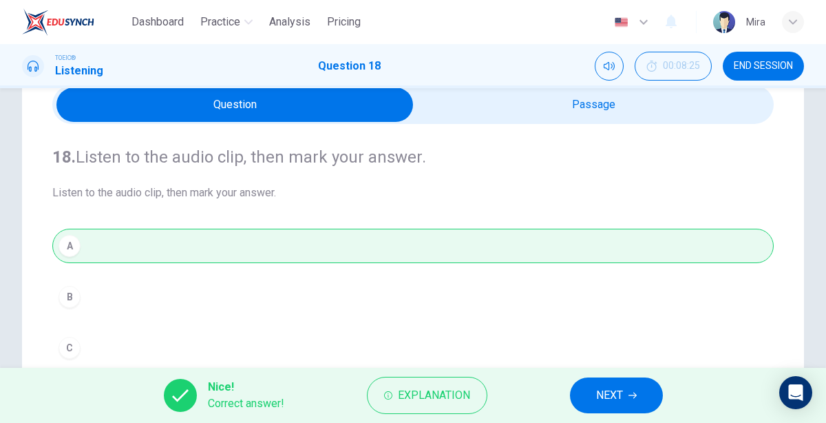
click at [626, 383] on button "NEXT" at bounding box center [616, 395] width 93 height 36
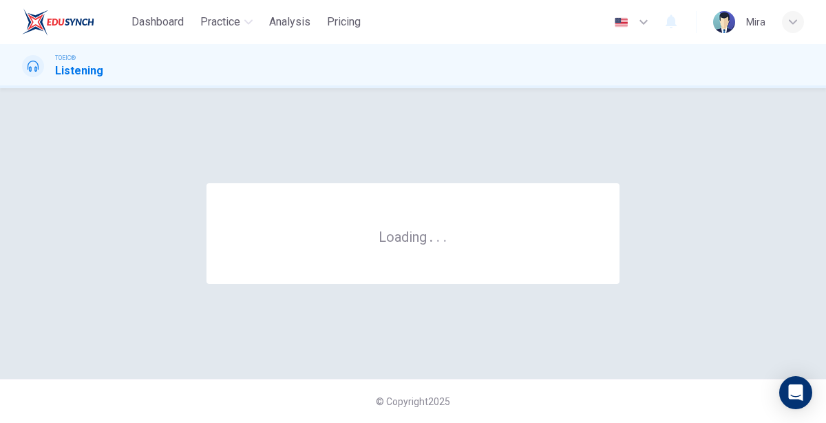
scroll to position [0, 0]
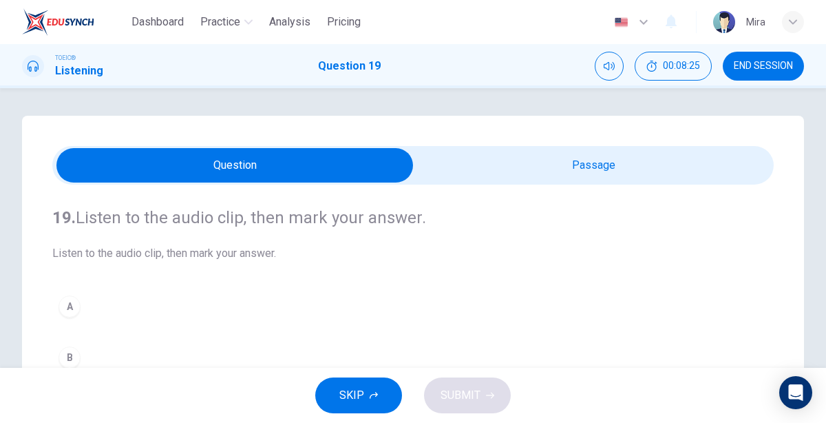
click at [649, 159] on input "checkbox" at bounding box center [235, 165] width 1082 height 34
checkbox input "true"
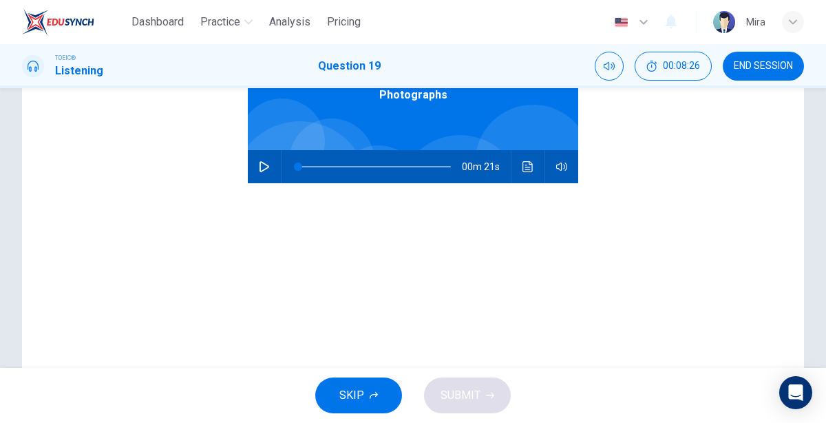
scroll to position [208, 0]
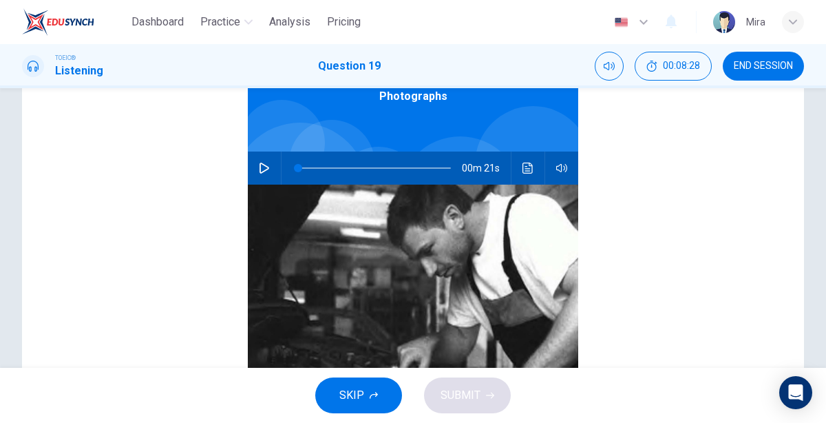
click at [263, 169] on icon "button" at bounding box center [264, 167] width 11 height 11
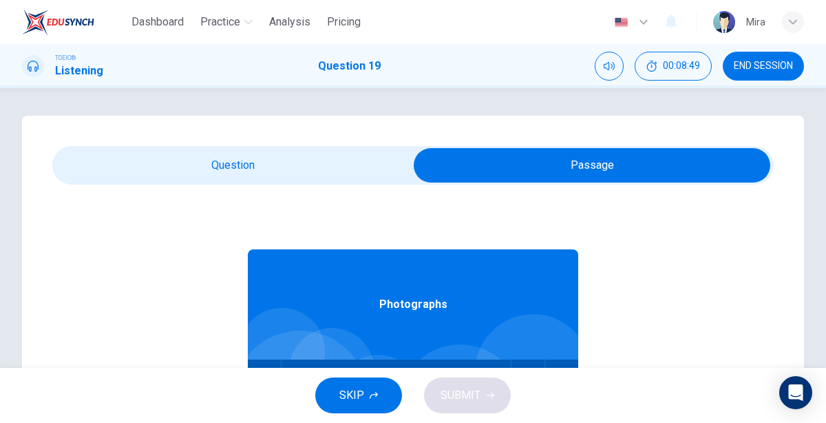
type input "0"
click at [324, 173] on input "checkbox" at bounding box center [592, 165] width 1082 height 34
checkbox input "false"
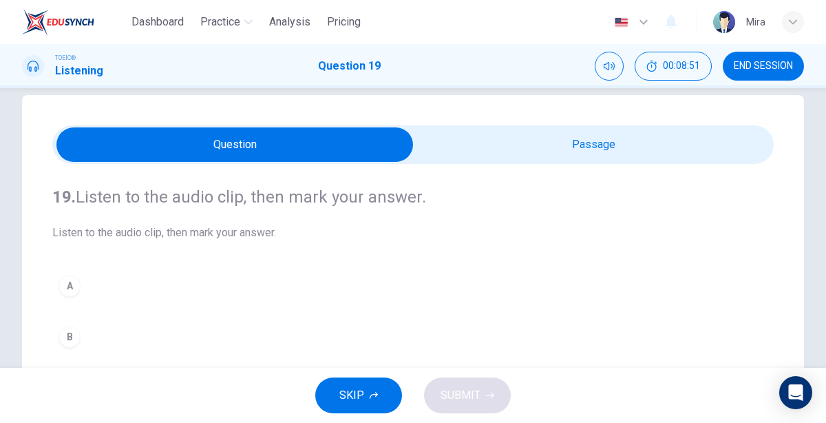
scroll to position [20, 0]
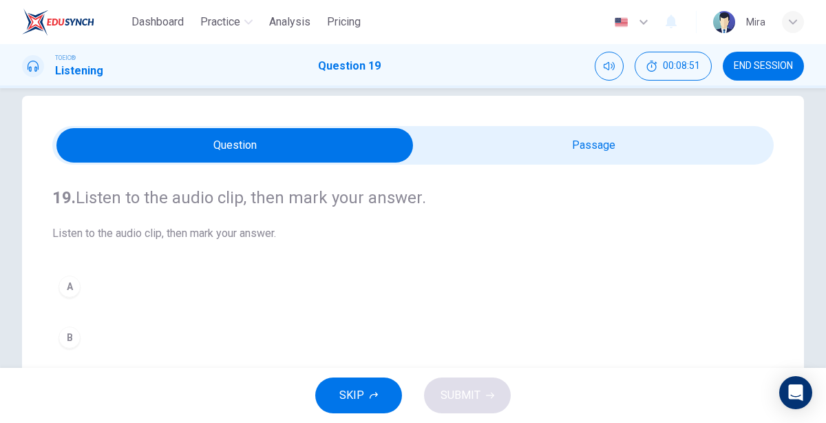
click at [204, 277] on button "A" at bounding box center [412, 286] width 721 height 34
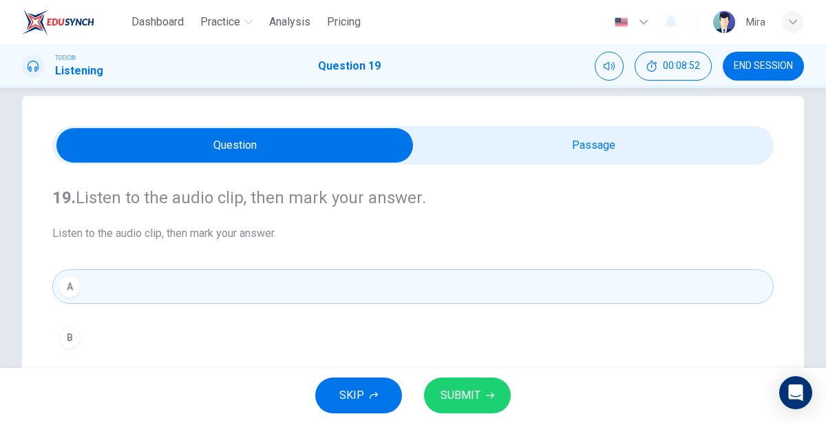
click at [471, 399] on span "SUBMIT" at bounding box center [460, 394] width 40 height 19
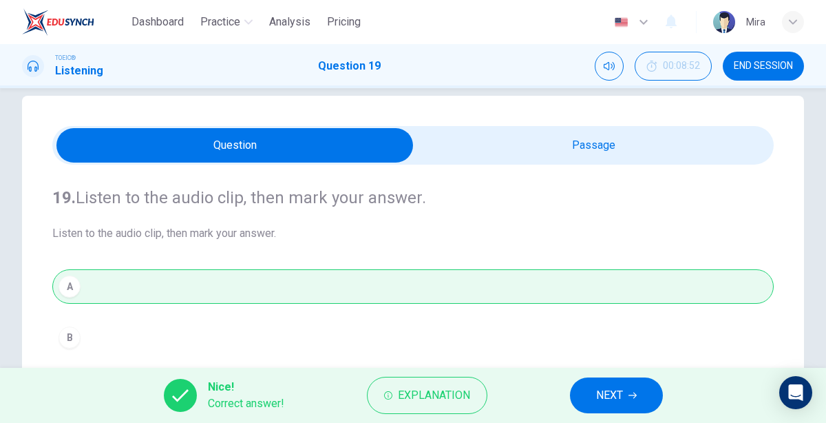
click at [632, 381] on button "NEXT" at bounding box center [616, 395] width 93 height 36
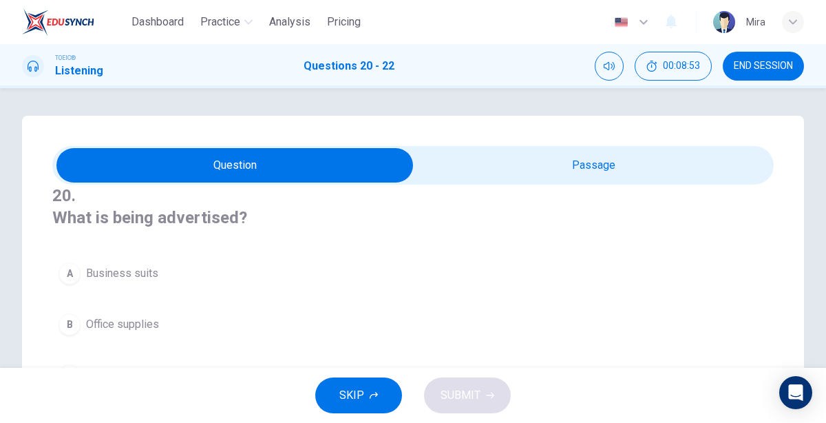
click at [645, 164] on input "checkbox" at bounding box center [235, 165] width 1082 height 34
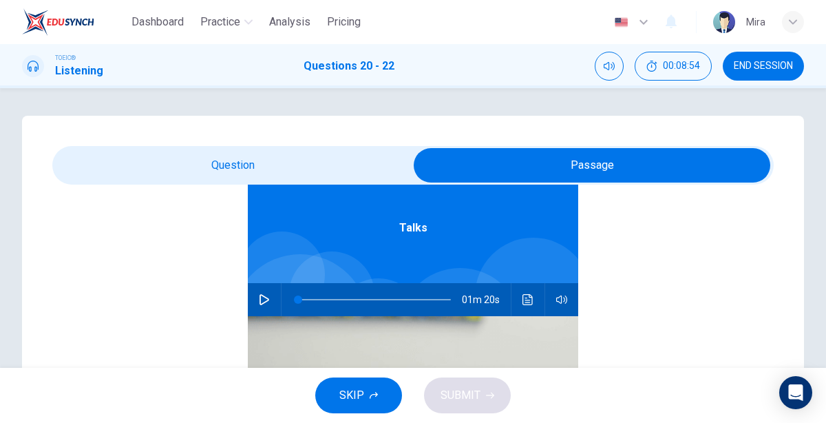
scroll to position [73, 0]
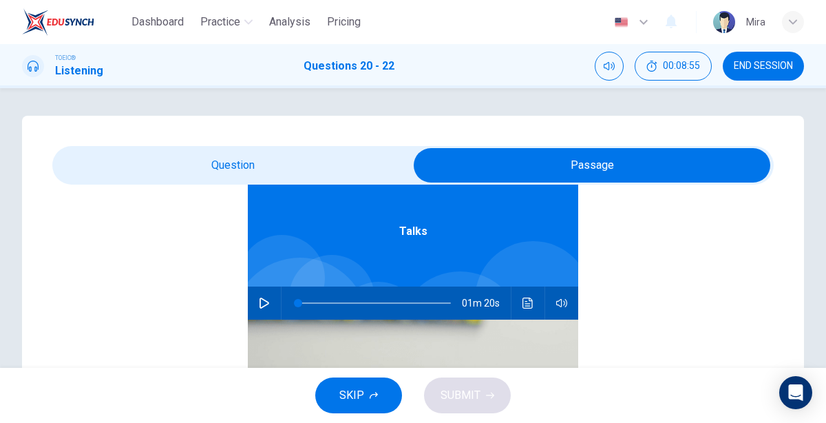
click at [305, 160] on input "checkbox" at bounding box center [592, 165] width 1082 height 34
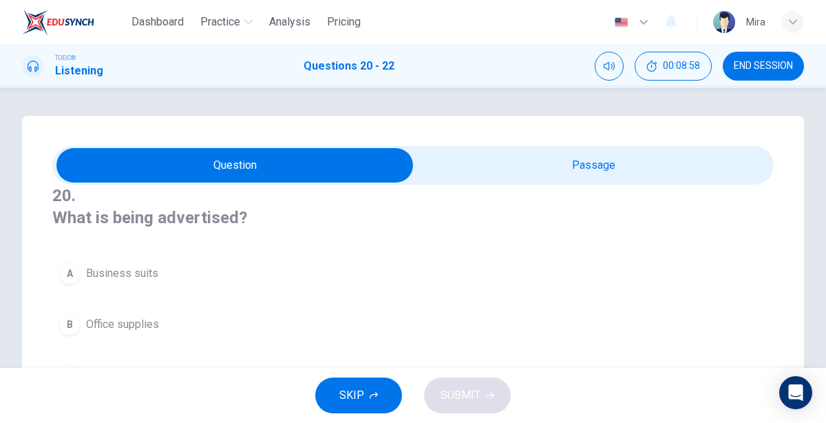
scroll to position [0, 0]
click at [525, 160] on input "checkbox" at bounding box center [235, 165] width 1082 height 34
checkbox input "true"
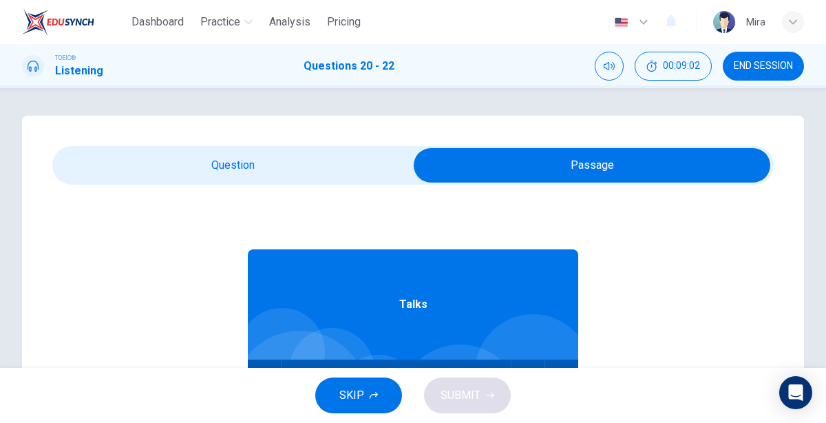
scroll to position [74, 0]
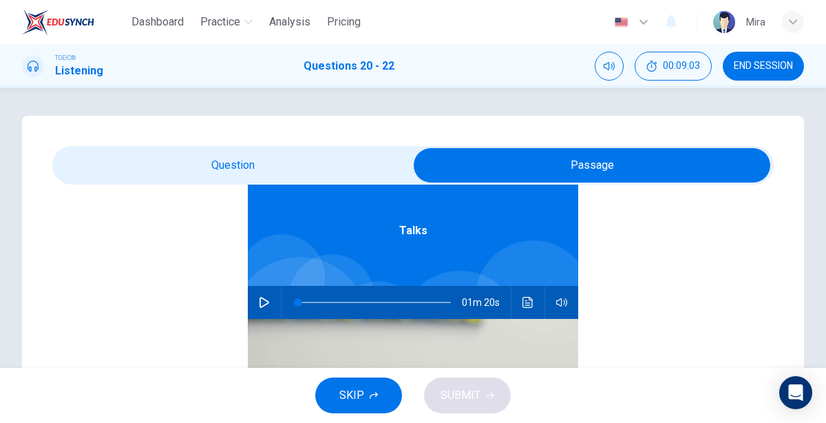
click at [266, 294] on button "button" at bounding box center [264, 302] width 22 height 33
type input "1"
click at [299, 177] on input "checkbox" at bounding box center [592, 165] width 1082 height 34
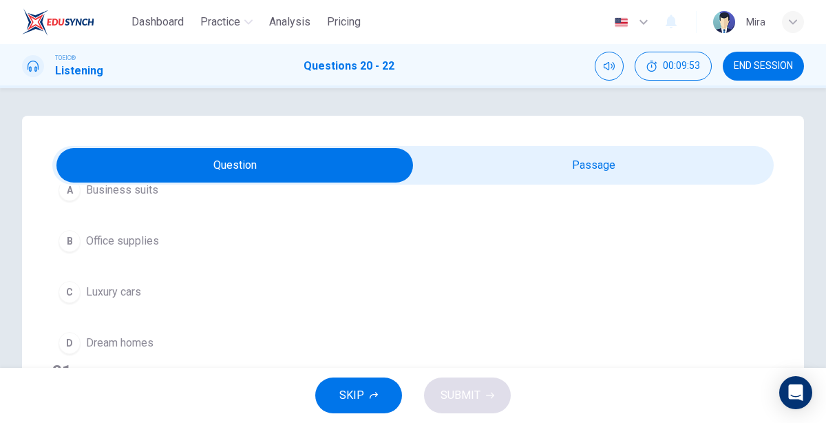
scroll to position [96, 0]
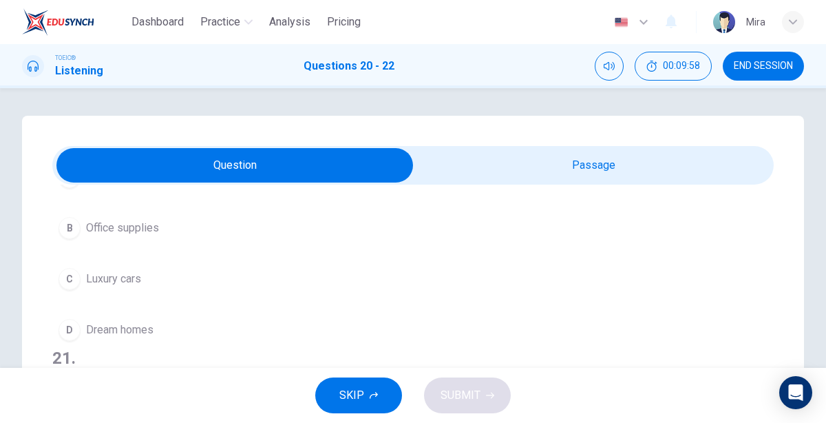
click at [103, 282] on span "Luxury cars" at bounding box center [113, 278] width 55 height 17
click at [151, 322] on span "Twenty percent" at bounding box center [123, 329] width 74 height 17
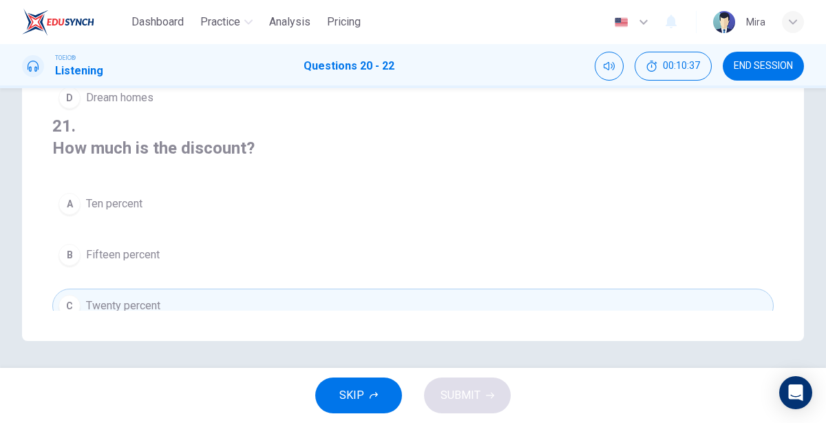
scroll to position [0, 0]
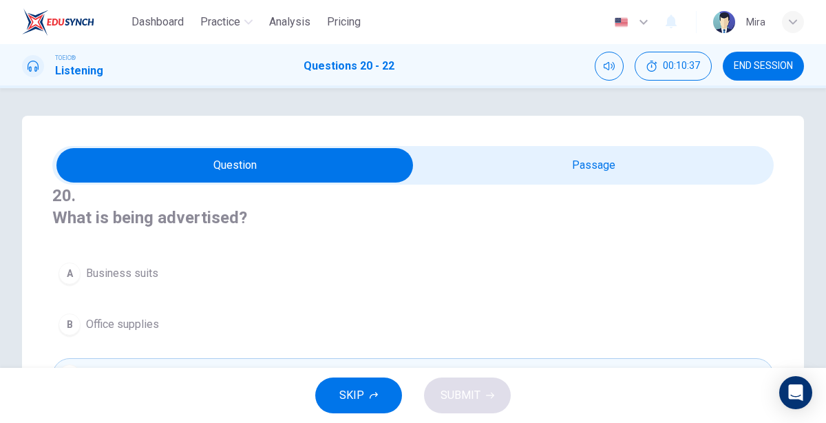
click at [526, 159] on input "checkbox" at bounding box center [235, 165] width 1082 height 34
checkbox input "true"
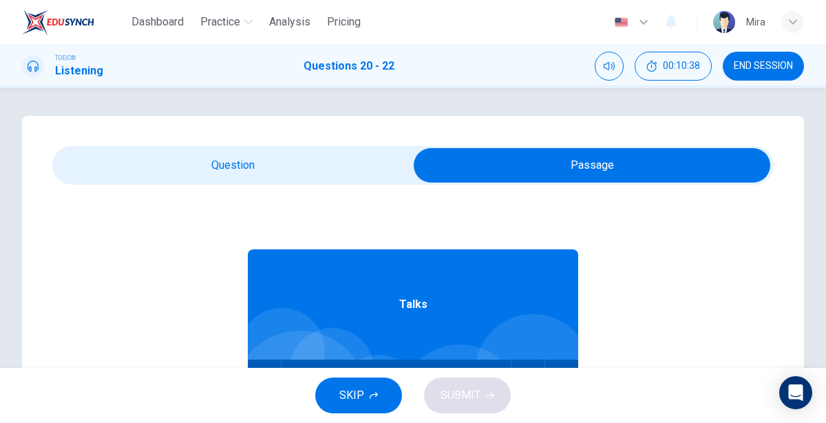
scroll to position [76, 0]
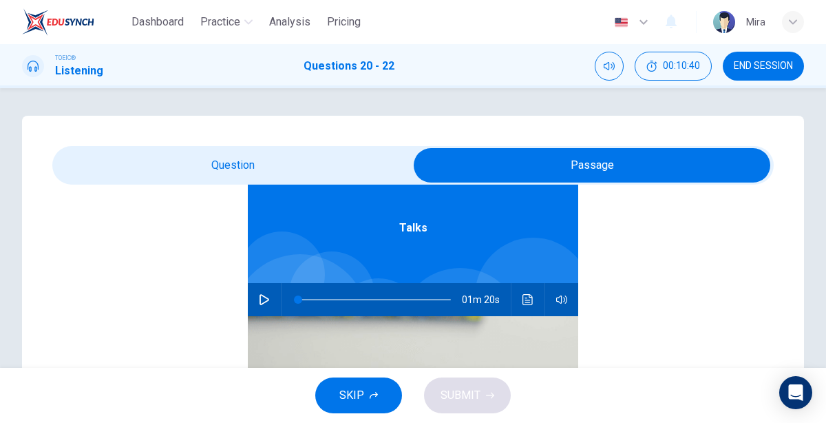
click at [261, 300] on icon "button" at bounding box center [264, 299] width 11 height 11
type input "1"
click at [266, 164] on input "checkbox" at bounding box center [592, 165] width 1082 height 34
checkbox input "false"
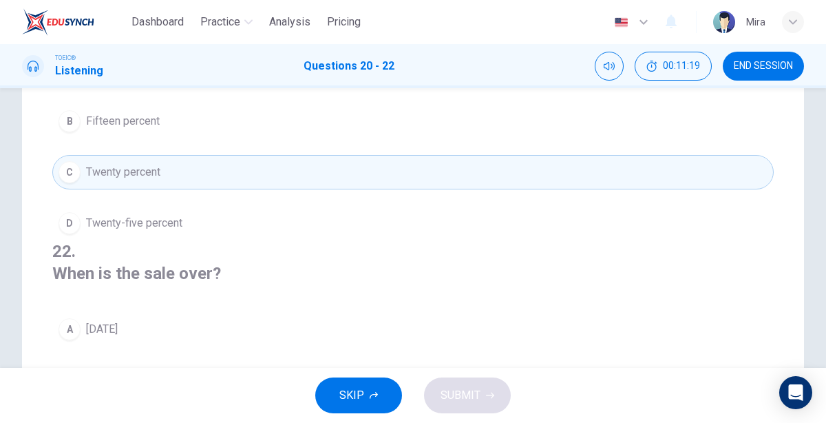
scroll to position [149, 0]
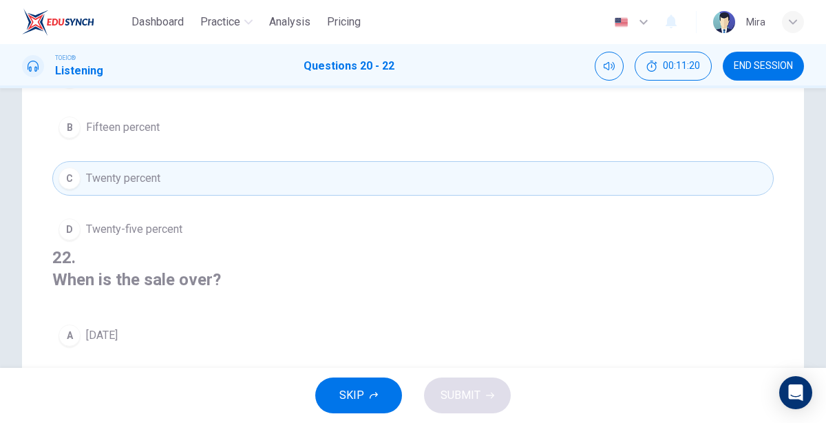
click at [178, 221] on span "Twenty-five percent" at bounding box center [134, 229] width 96 height 17
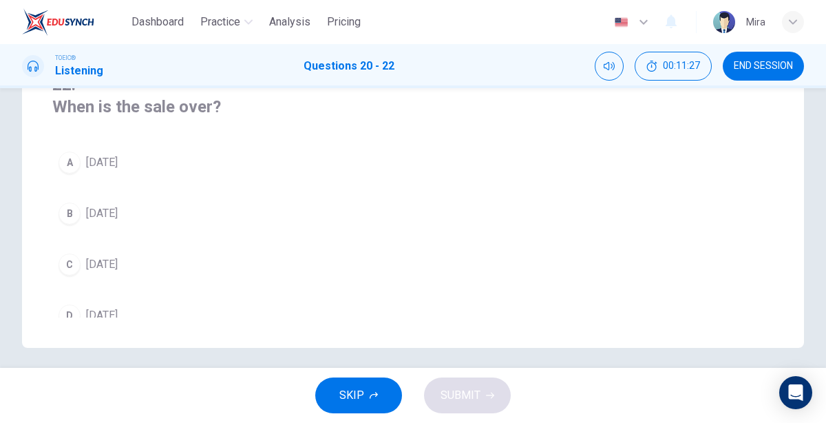
scroll to position [325, 0]
click at [116, 150] on span "[DATE]" at bounding box center [102, 158] width 32 height 17
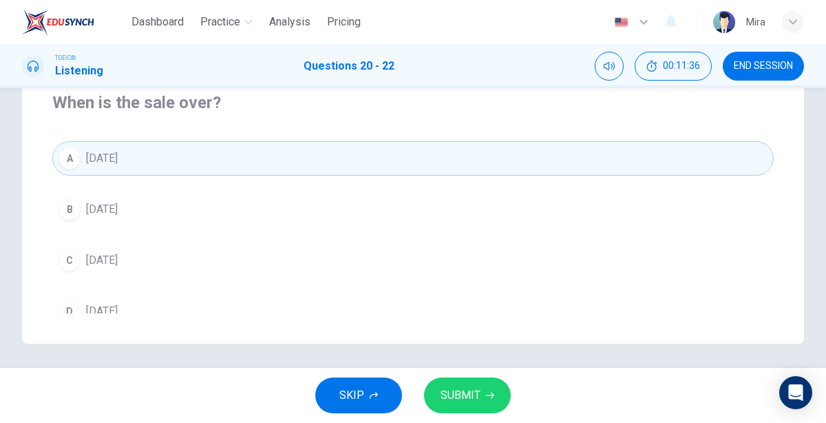
click at [463, 387] on span "SUBMIT" at bounding box center [460, 394] width 40 height 19
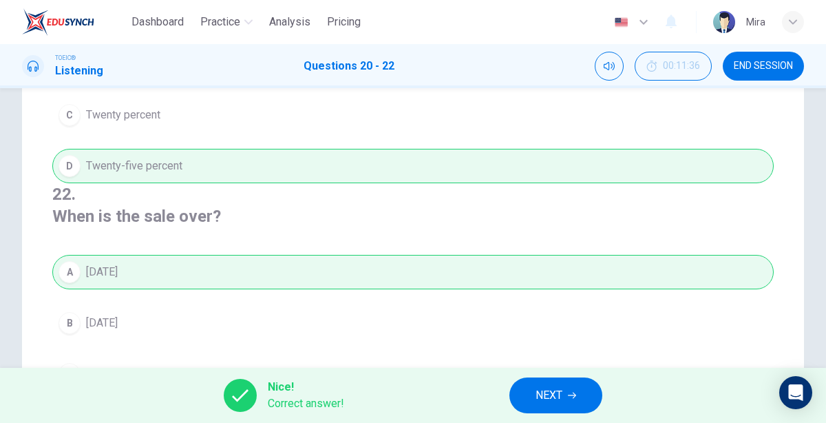
scroll to position [328, 0]
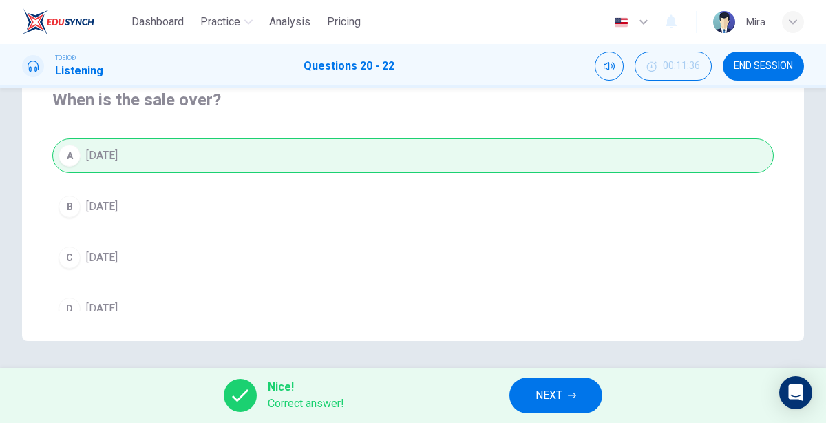
click at [559, 396] on span "NEXT" at bounding box center [548, 394] width 27 height 19
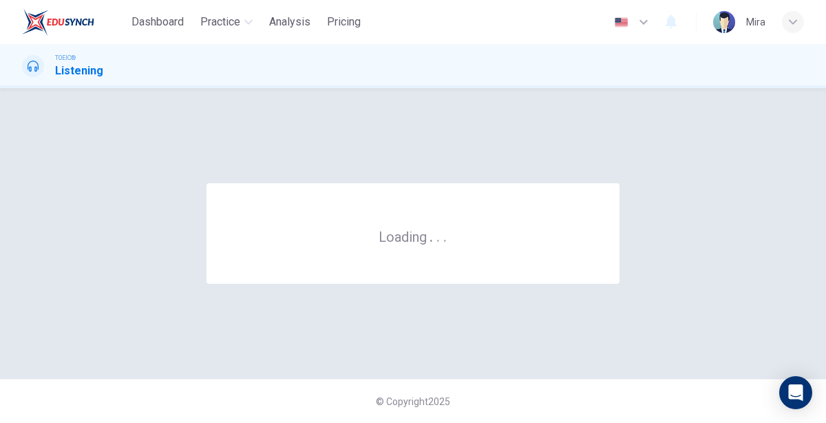
scroll to position [0, 0]
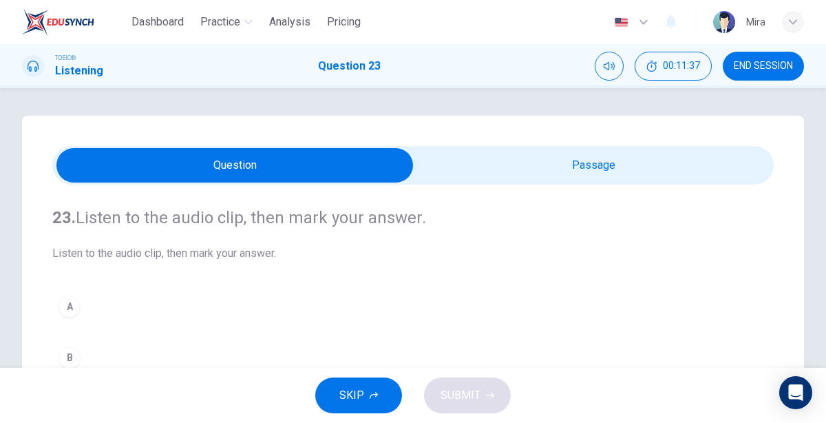
click at [619, 165] on input "checkbox" at bounding box center [235, 165] width 1082 height 34
checkbox input "true"
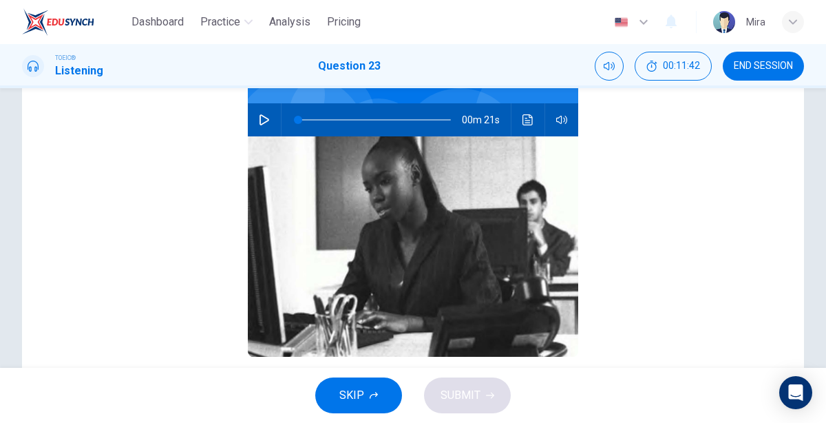
scroll to position [178, 0]
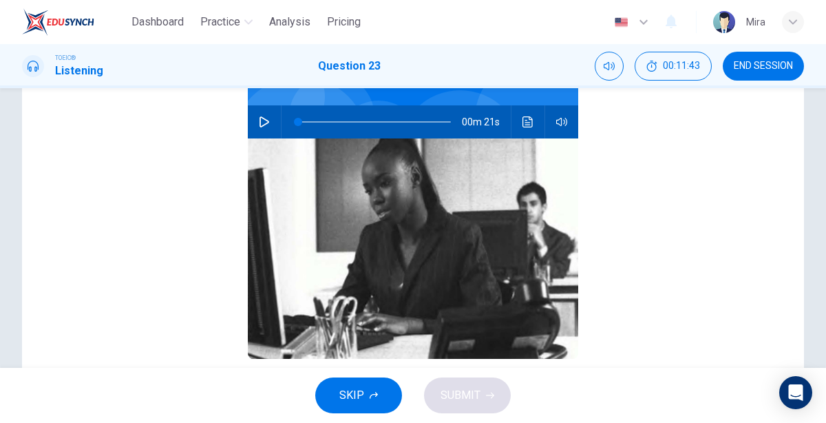
click at [264, 127] on button "button" at bounding box center [264, 121] width 22 height 33
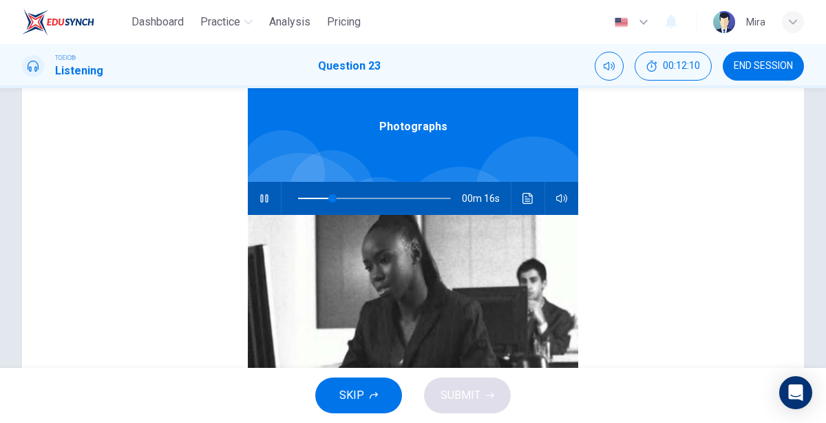
scroll to position [0, 0]
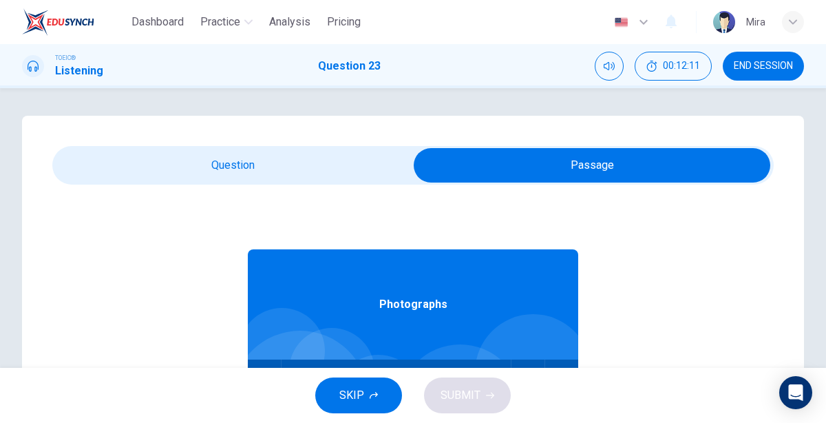
type input "27"
click at [275, 155] on input "checkbox" at bounding box center [592, 165] width 1082 height 34
checkbox input "false"
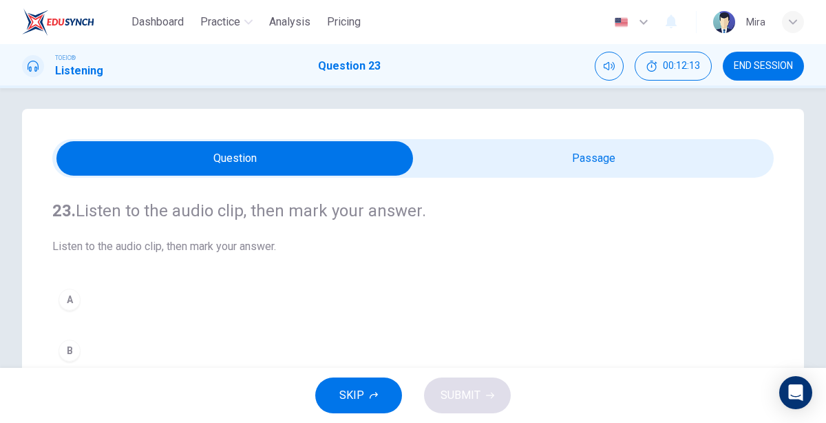
scroll to position [3, 0]
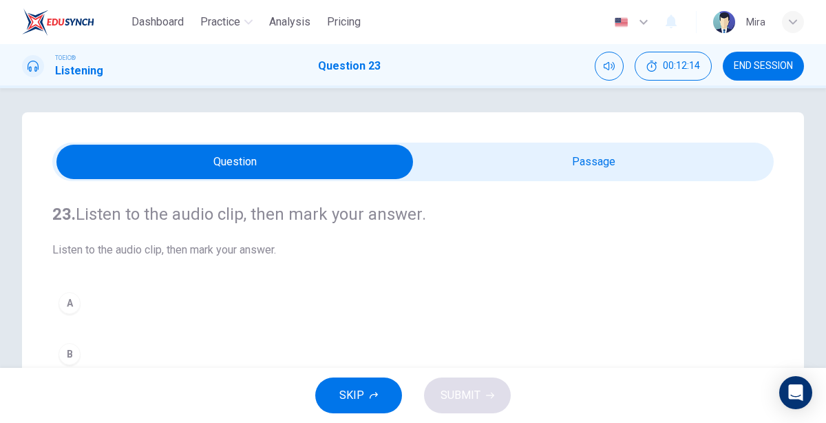
click at [73, 341] on button "B" at bounding box center [412, 354] width 721 height 34
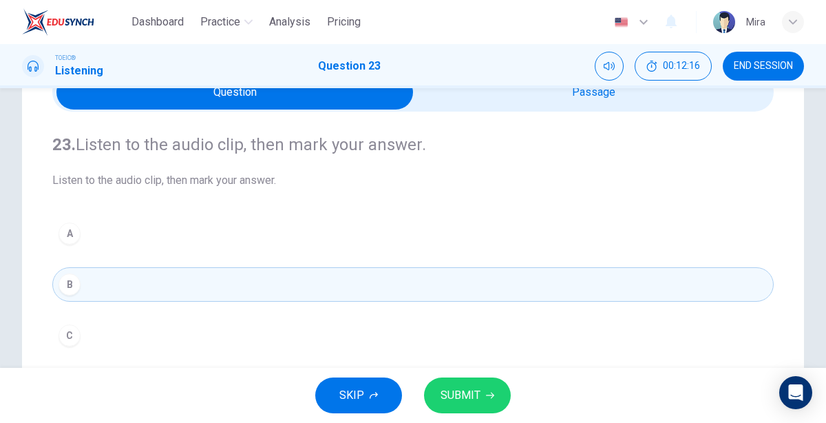
scroll to position [92, 0]
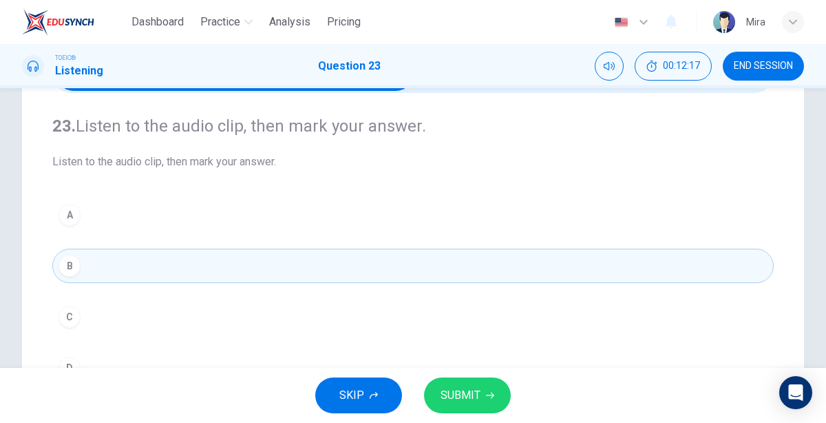
click at [456, 381] on button "SUBMIT" at bounding box center [467, 395] width 87 height 36
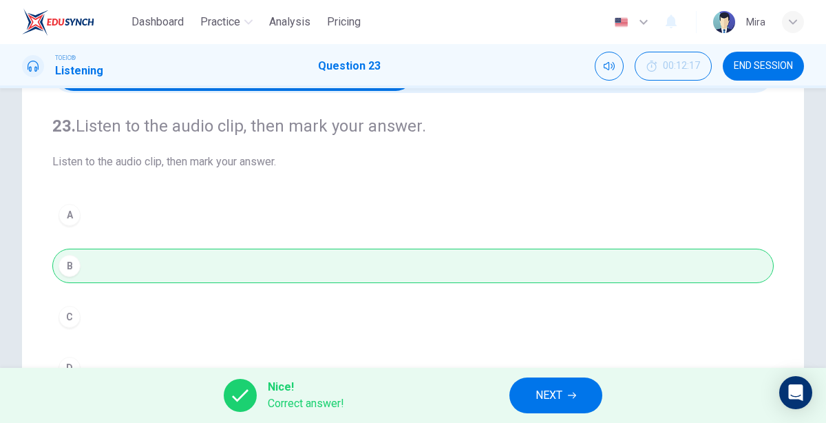
click at [534, 390] on button "NEXT" at bounding box center [555, 395] width 93 height 36
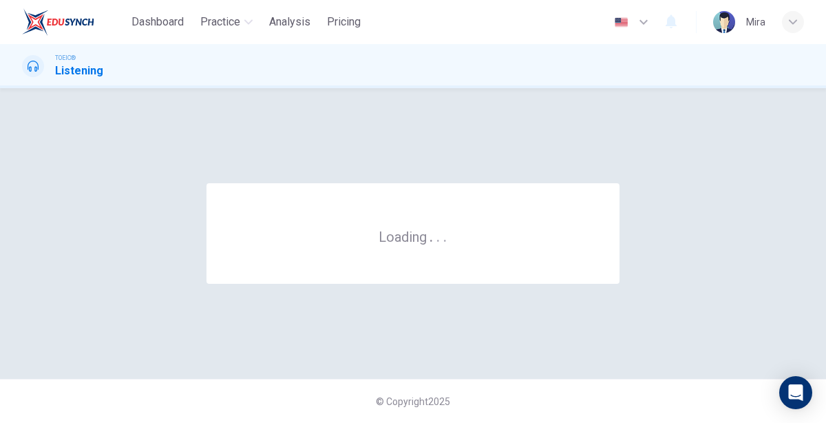
scroll to position [0, 0]
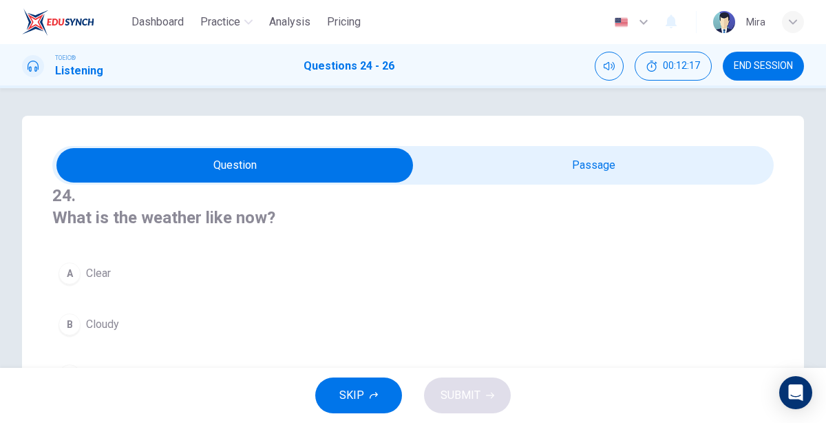
click at [551, 171] on input "checkbox" at bounding box center [235, 165] width 1082 height 34
checkbox input "true"
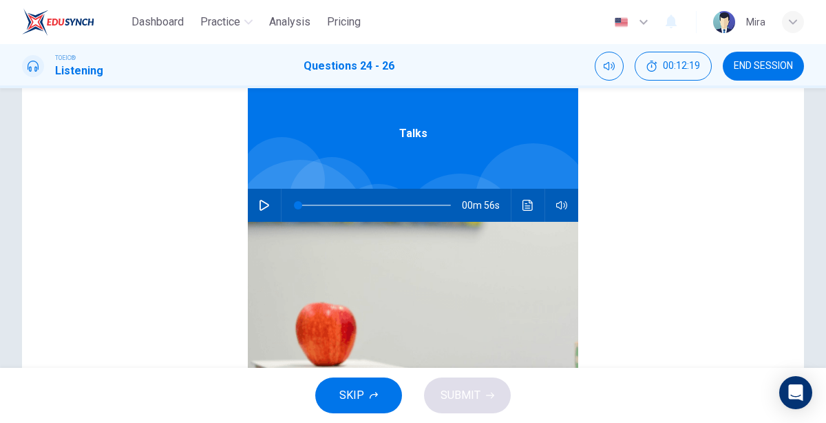
scroll to position [172, 0]
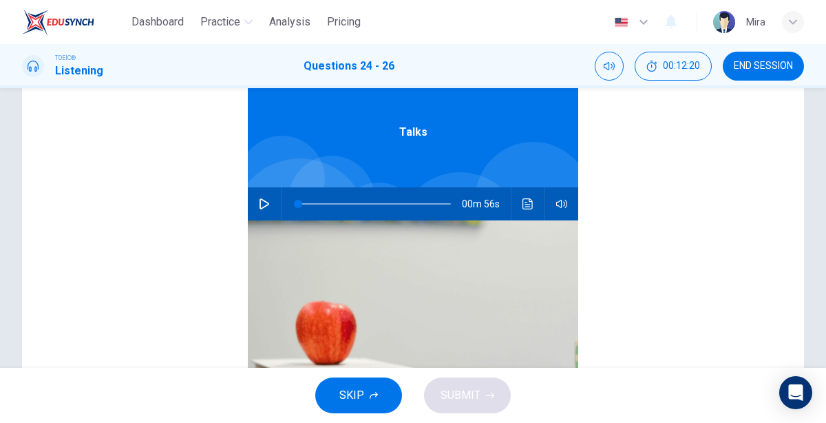
click at [259, 207] on icon "button" at bounding box center [264, 203] width 11 height 11
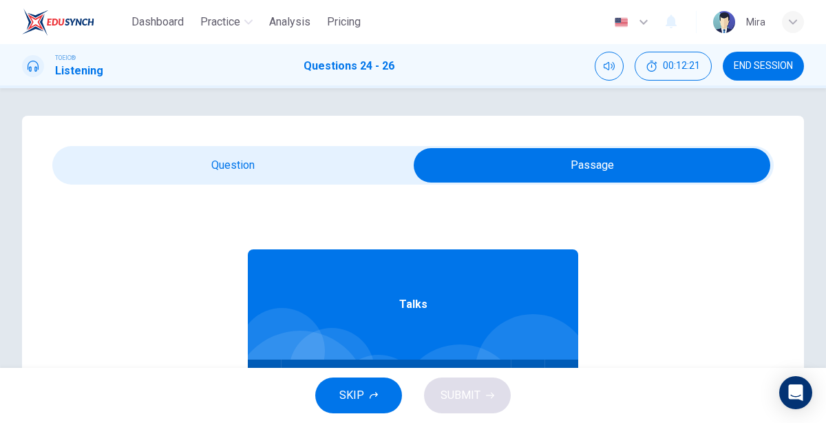
type input "1"
click at [246, 178] on input "checkbox" at bounding box center [592, 165] width 1082 height 34
checkbox input "false"
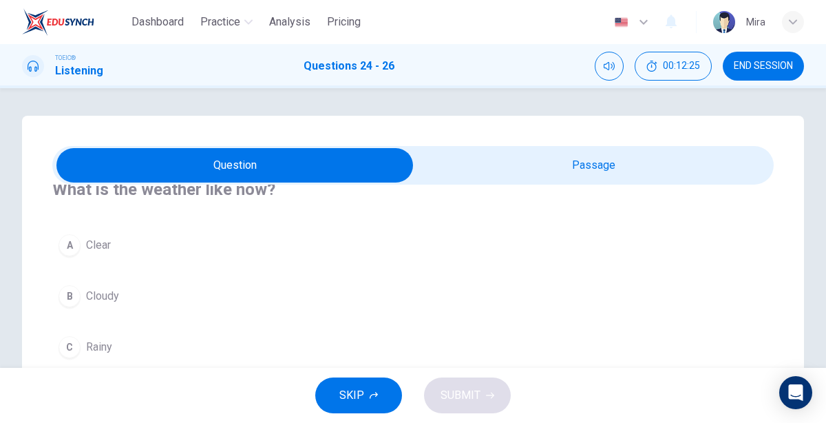
scroll to position [30, 0]
click at [82, 239] on button "A Clear" at bounding box center [412, 243] width 721 height 34
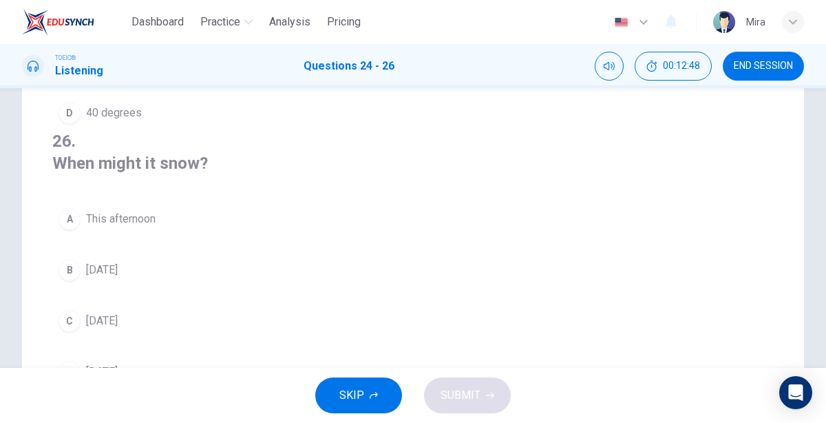
scroll to position [278, 0]
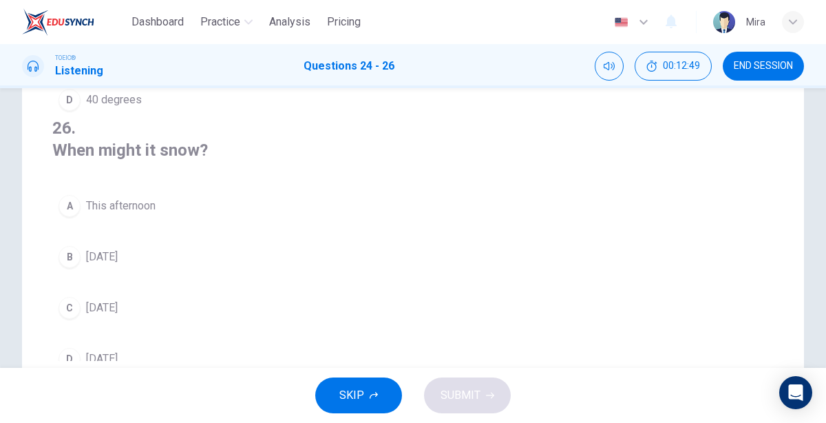
click at [190, 258] on button "B [DATE]" at bounding box center [412, 256] width 721 height 34
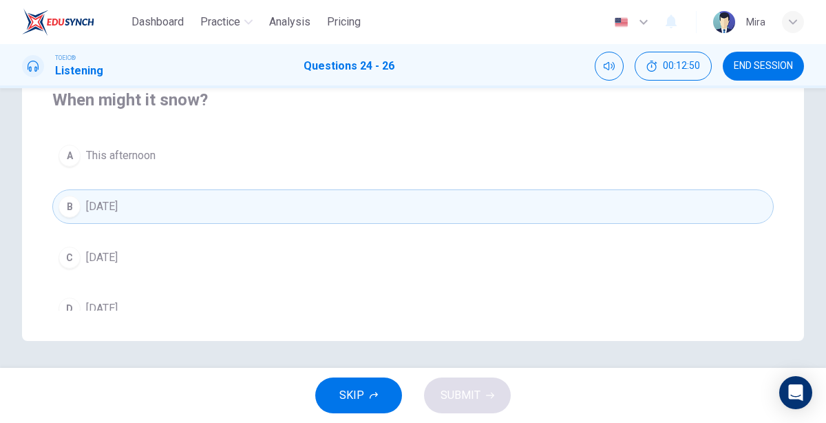
scroll to position [325, 0]
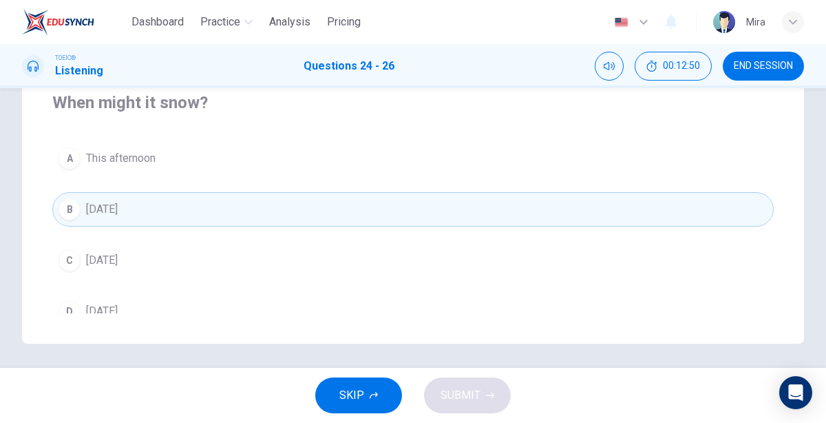
click at [136, 245] on button "C [DATE]" at bounding box center [412, 260] width 721 height 34
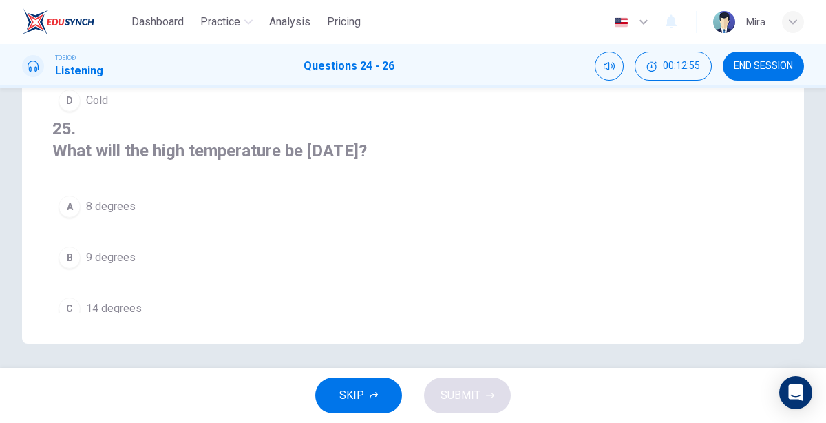
scroll to position [0, 0]
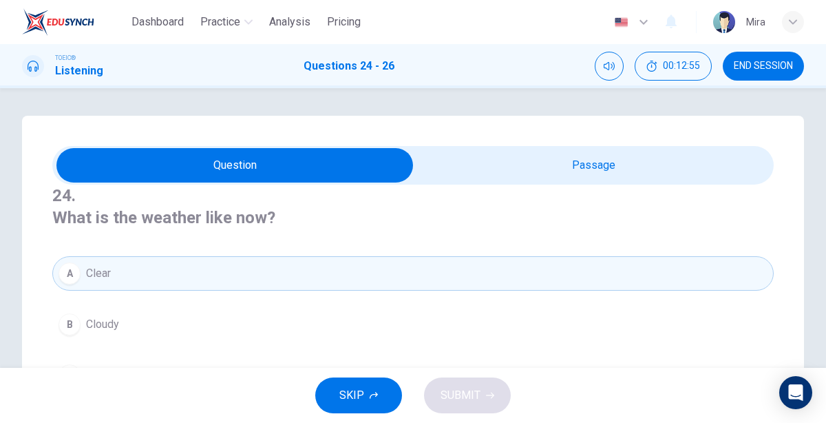
type input "61"
click at [522, 171] on input "checkbox" at bounding box center [235, 165] width 1082 height 34
checkbox input "true"
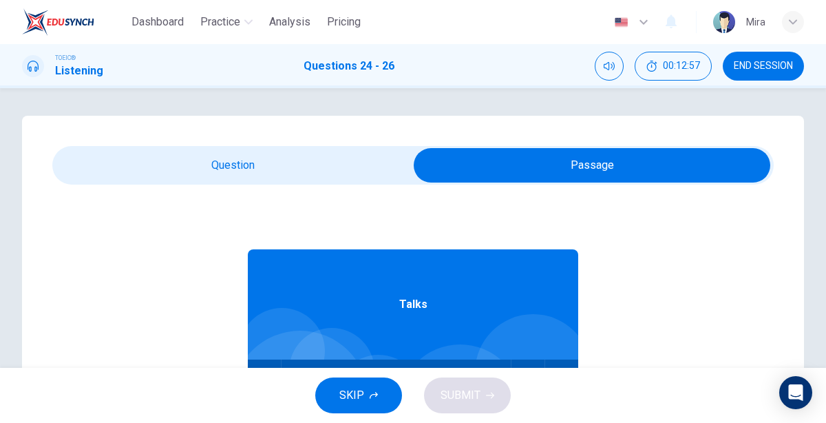
scroll to position [76, 0]
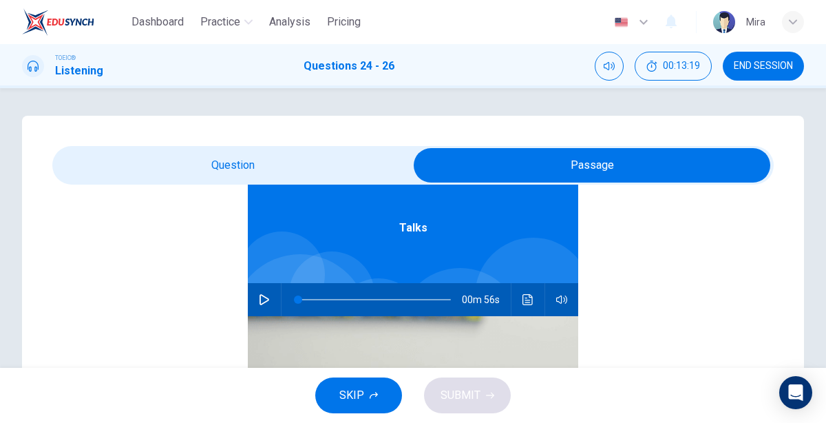
click at [263, 299] on icon "button" at bounding box center [264, 299] width 11 height 11
type input "1"
click at [249, 167] on input "checkbox" at bounding box center [592, 165] width 1082 height 34
checkbox input "false"
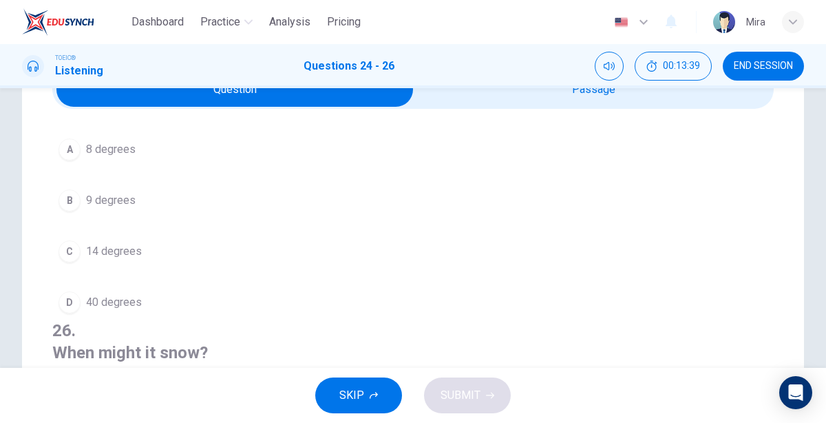
scroll to position [79, 0]
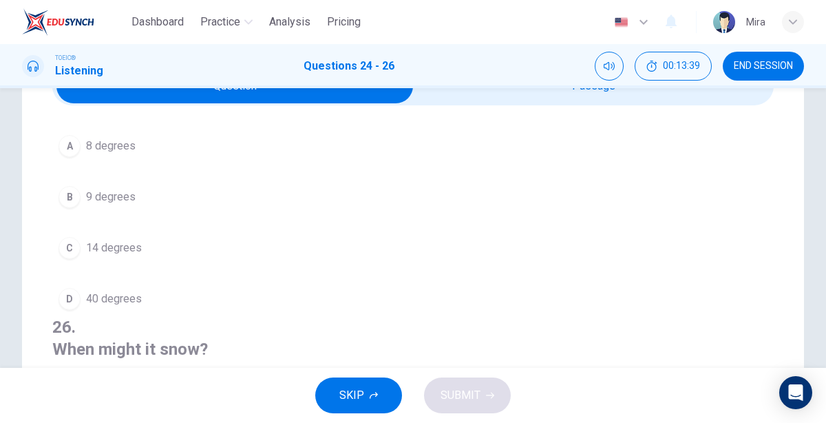
click at [122, 239] on span "14 degrees" at bounding box center [114, 247] width 56 height 17
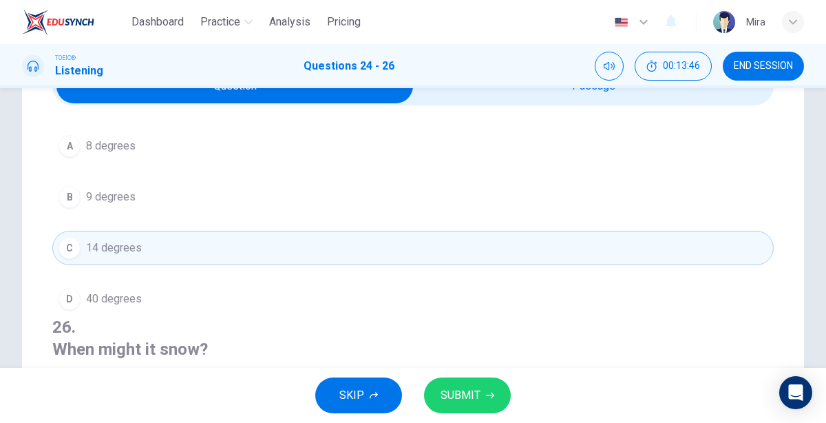
scroll to position [328, 0]
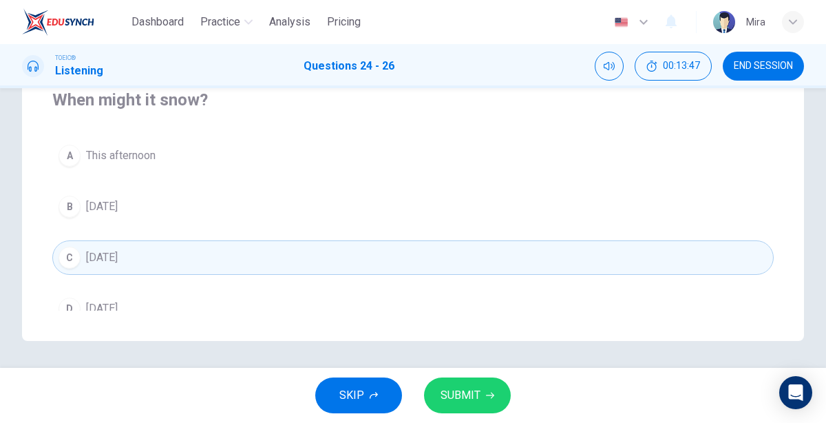
click at [463, 396] on span "SUBMIT" at bounding box center [460, 394] width 40 height 19
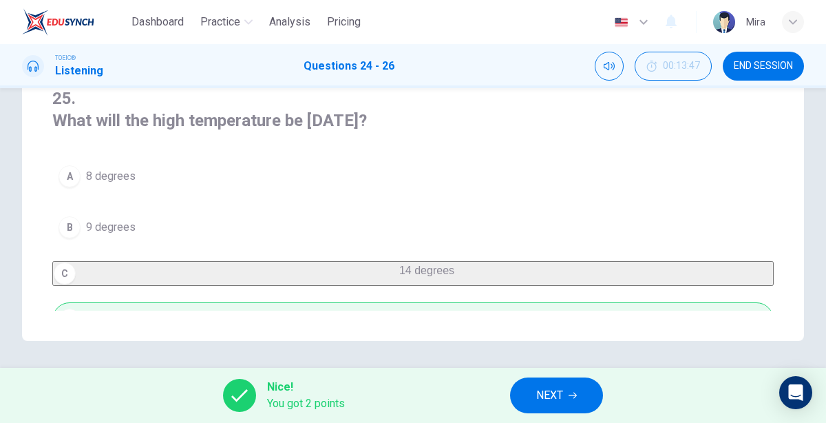
scroll to position [26, 0]
click at [544, 403] on span "NEXT" at bounding box center [549, 394] width 27 height 19
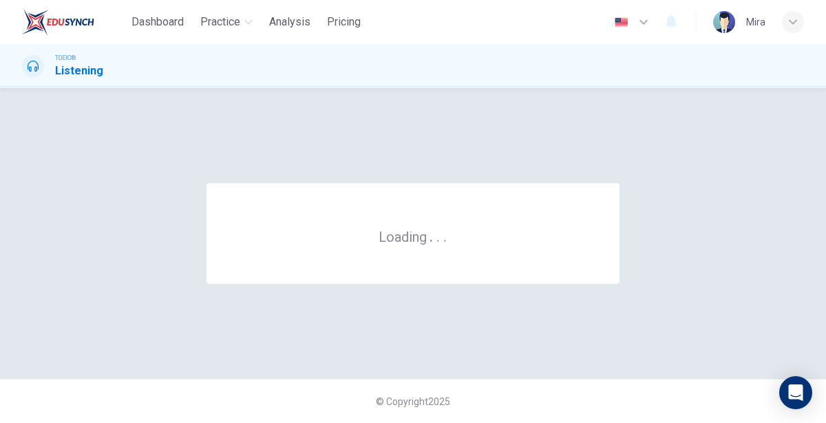
scroll to position [0, 0]
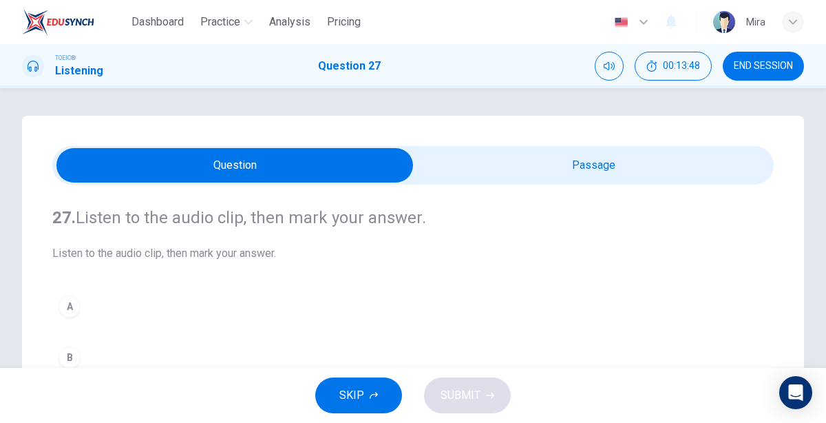
click at [551, 166] on input "checkbox" at bounding box center [235, 165] width 1082 height 34
checkbox input "true"
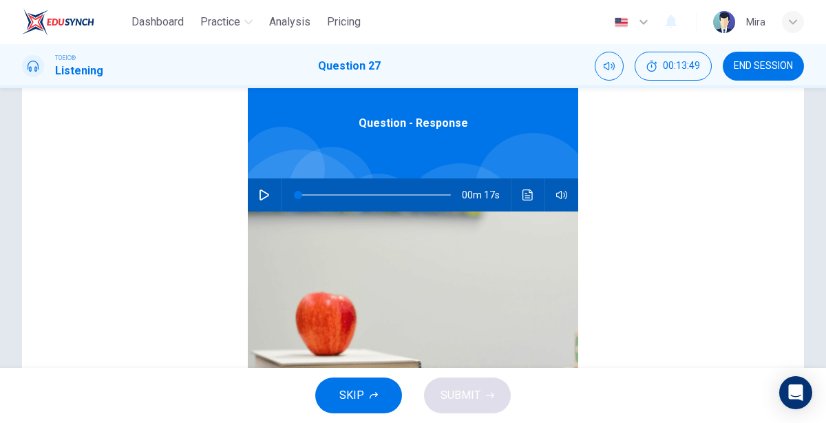
scroll to position [180, 0]
click at [258, 186] on button "button" at bounding box center [264, 195] width 22 height 33
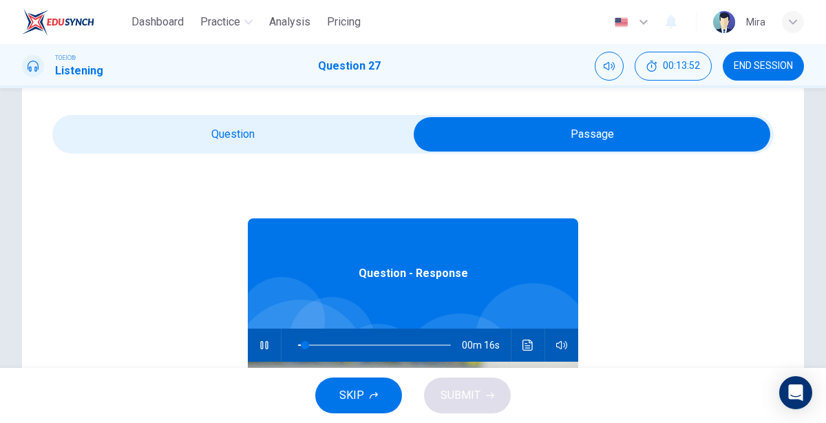
scroll to position [0, 0]
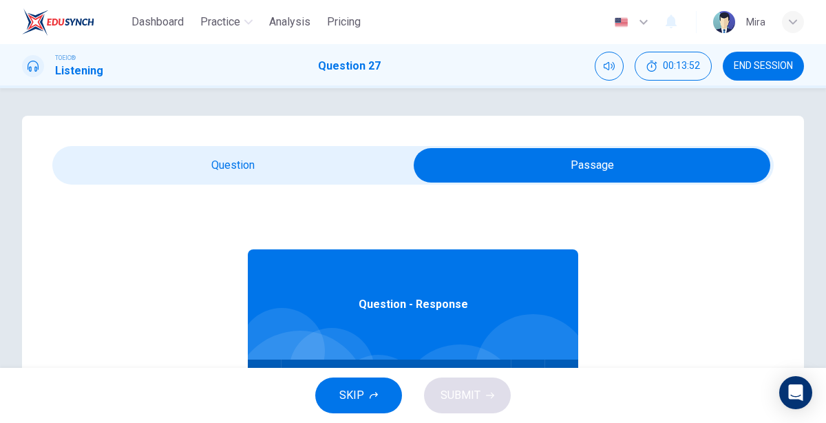
type input "10"
click at [263, 163] on input "checkbox" at bounding box center [592, 165] width 1082 height 34
checkbox input "false"
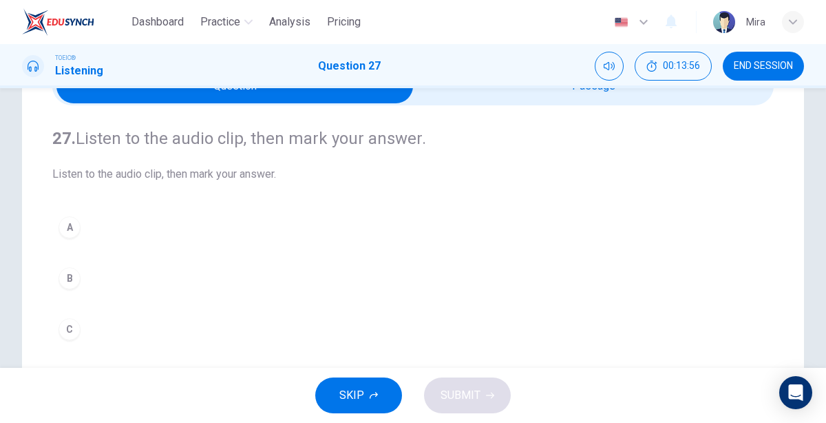
scroll to position [87, 0]
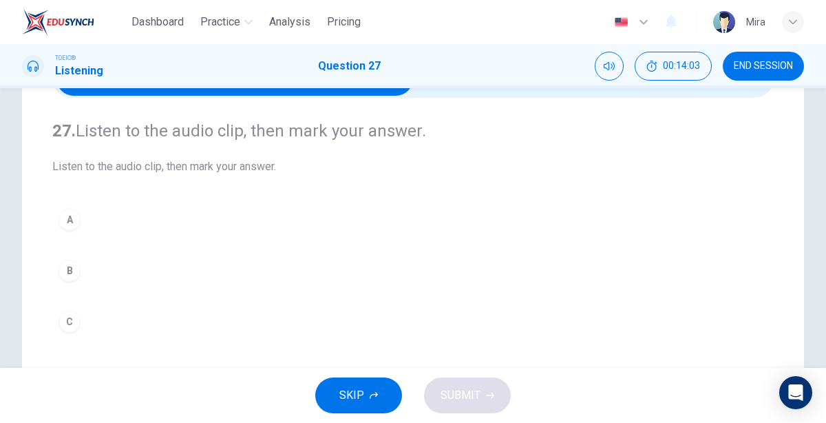
click at [66, 263] on div "B" at bounding box center [69, 270] width 22 height 22
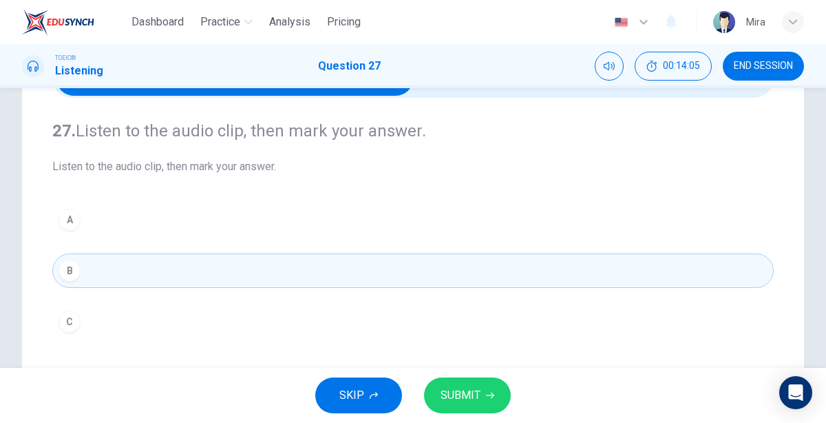
click at [438, 386] on button "SUBMIT" at bounding box center [467, 395] width 87 height 36
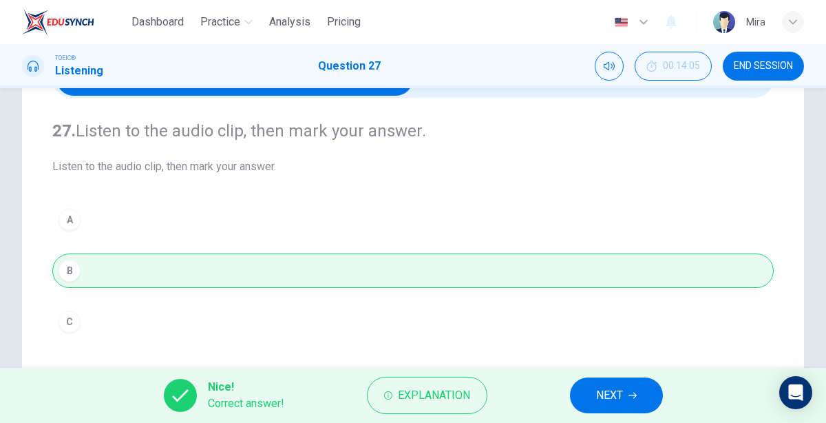
click at [593, 401] on button "NEXT" at bounding box center [616, 395] width 93 height 36
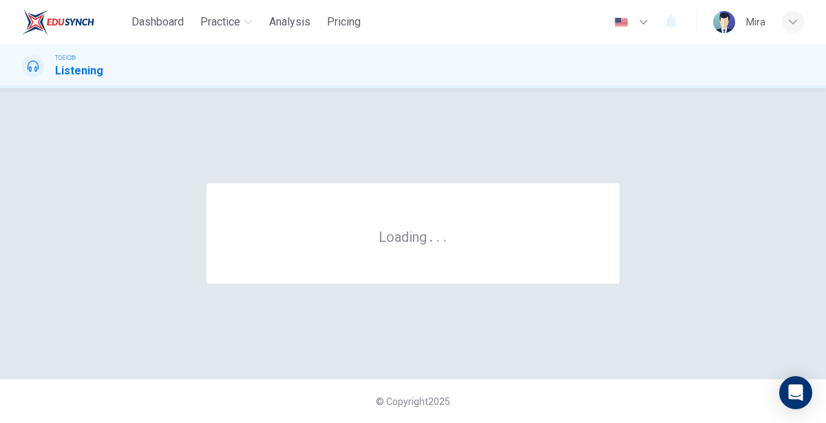
scroll to position [0, 0]
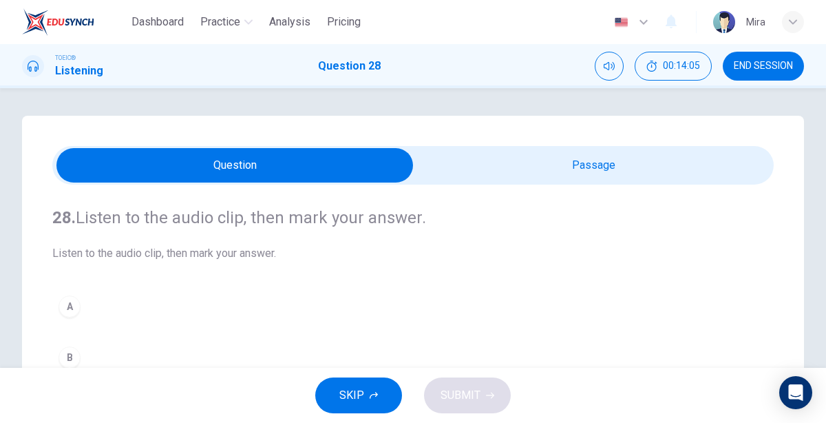
click at [602, 147] on span at bounding box center [412, 165] width 721 height 39
click at [585, 163] on input "checkbox" at bounding box center [235, 165] width 1082 height 34
checkbox input "true"
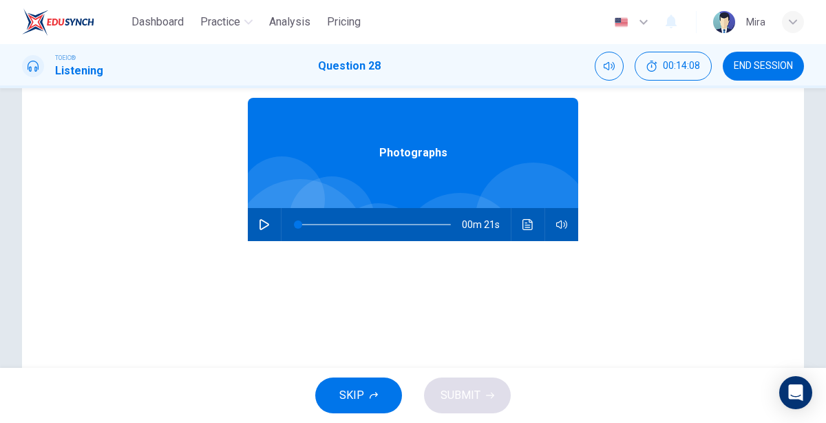
scroll to position [151, 0]
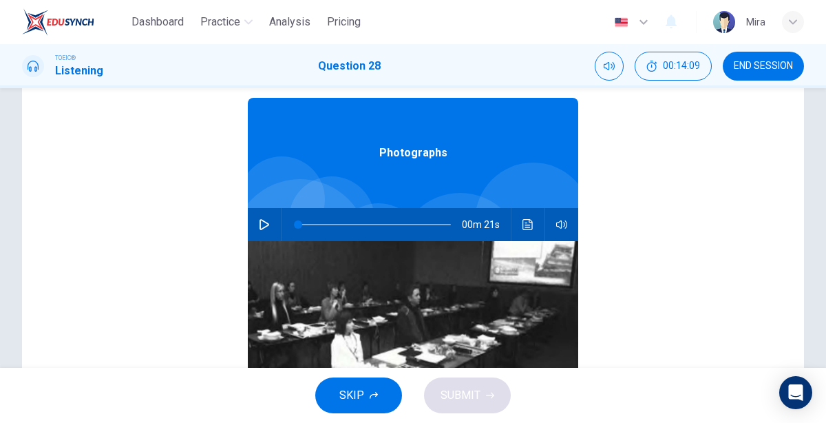
click at [268, 219] on icon "button" at bounding box center [264, 224] width 11 height 11
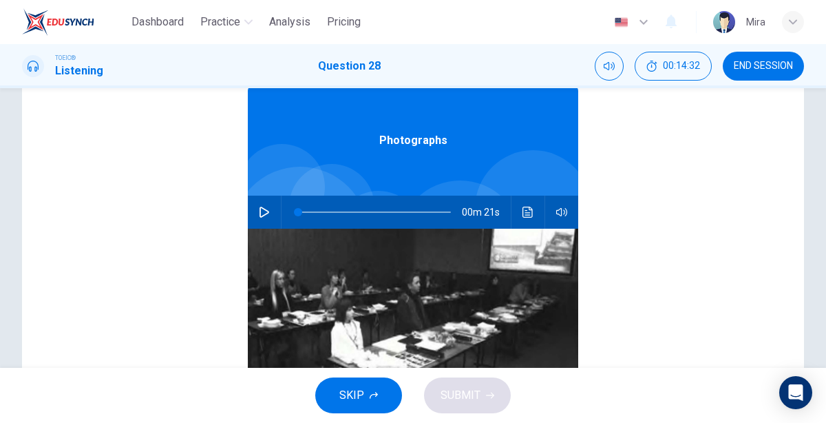
scroll to position [14, 0]
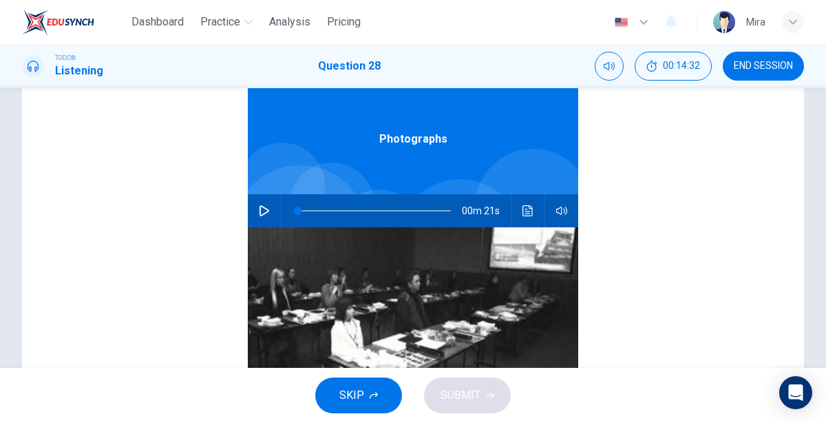
click at [268, 217] on button "button" at bounding box center [264, 210] width 22 height 33
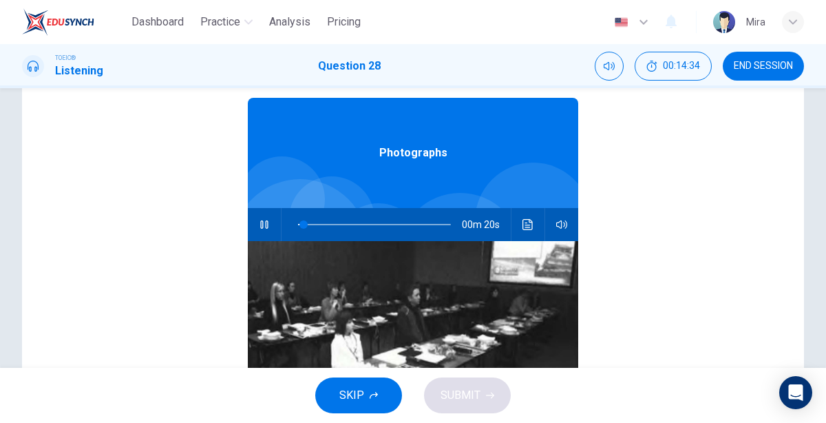
scroll to position [0, 0]
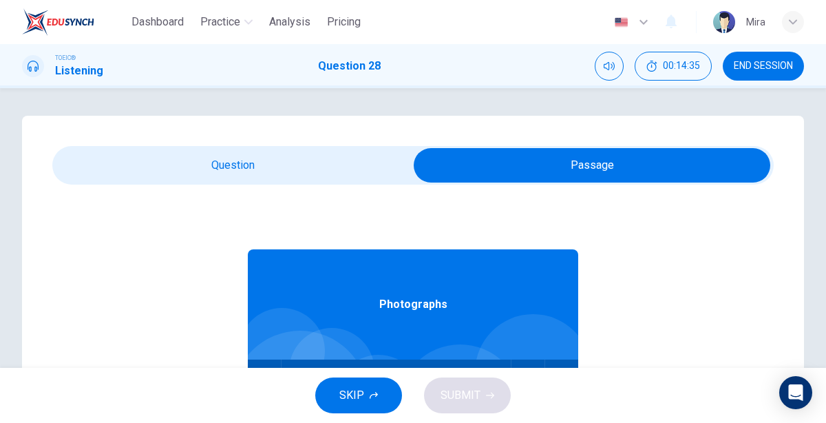
click at [240, 145] on div "28. Listen to the audio clip, then [PERSON_NAME] your answer. Listen to the aud…" at bounding box center [413, 392] width 782 height 553
type input "17"
click at [231, 165] on input "checkbox" at bounding box center [592, 165] width 1082 height 34
checkbox input "false"
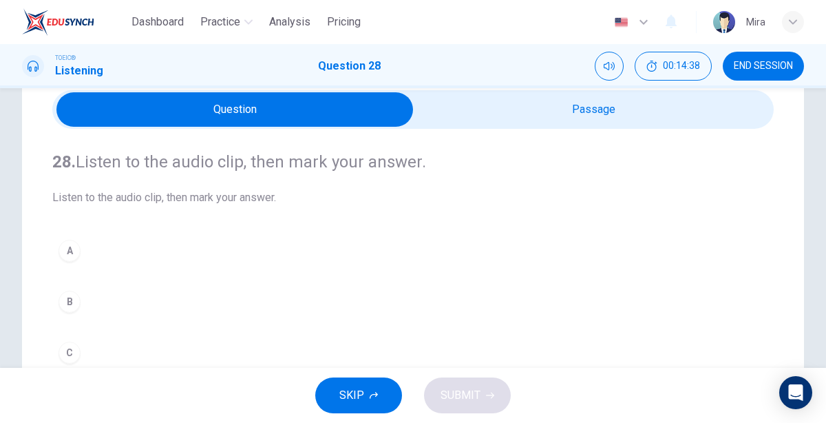
scroll to position [72, 0]
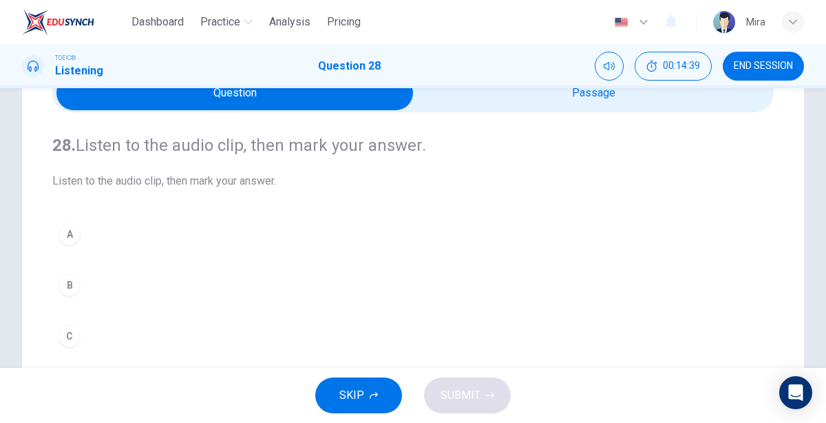
click at [67, 280] on div "B" at bounding box center [69, 285] width 22 height 22
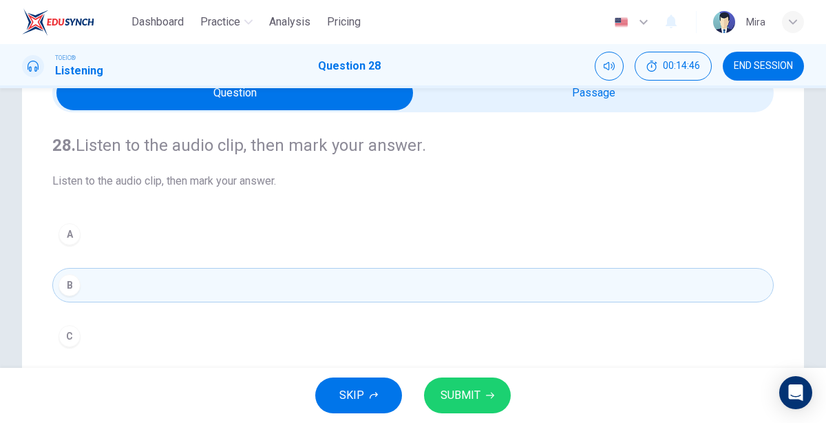
click at [449, 384] on button "SUBMIT" at bounding box center [467, 395] width 87 height 36
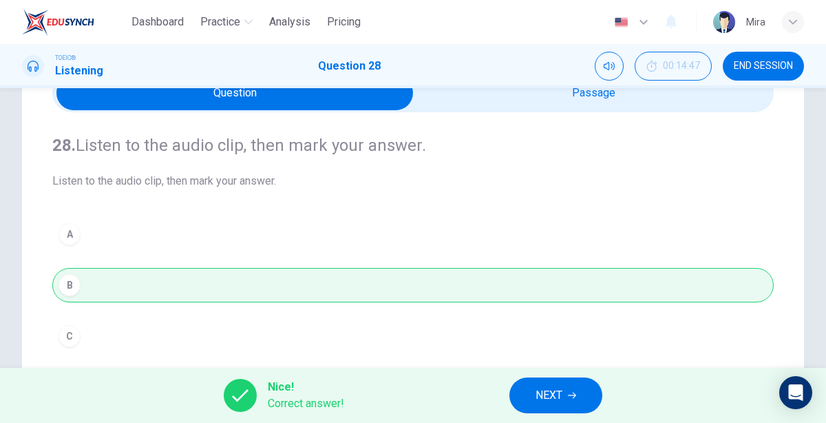
click at [537, 385] on span "NEXT" at bounding box center [548, 394] width 27 height 19
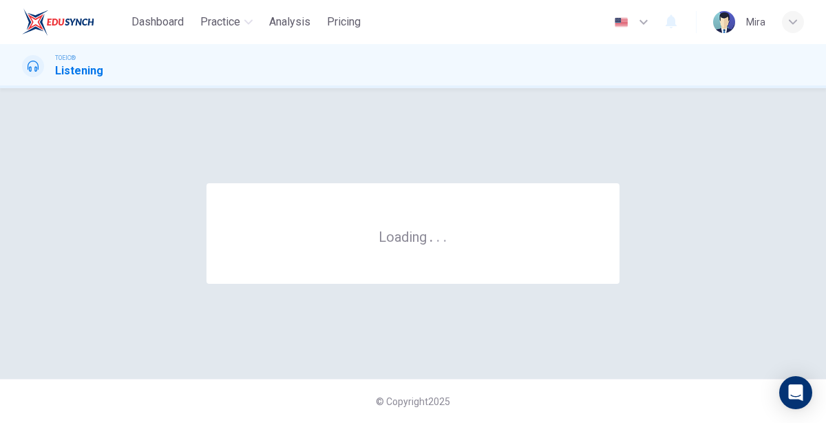
scroll to position [0, 0]
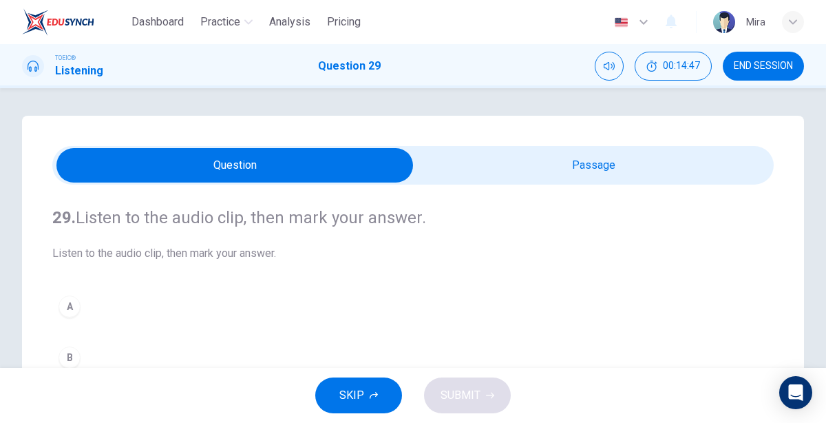
click at [564, 169] on input "checkbox" at bounding box center [235, 165] width 1082 height 34
checkbox input "true"
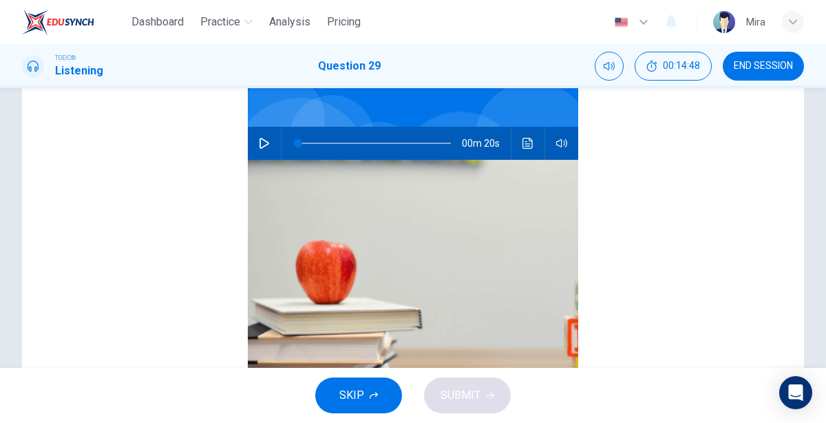
scroll to position [251, 0]
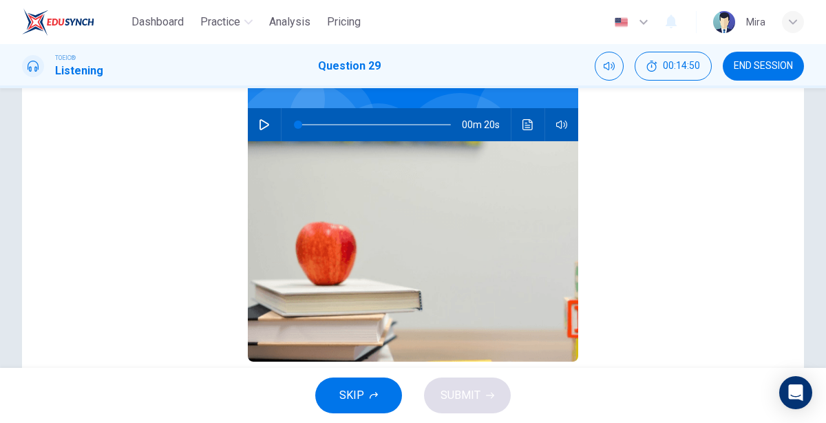
click at [267, 126] on icon "button" at bounding box center [264, 124] width 10 height 11
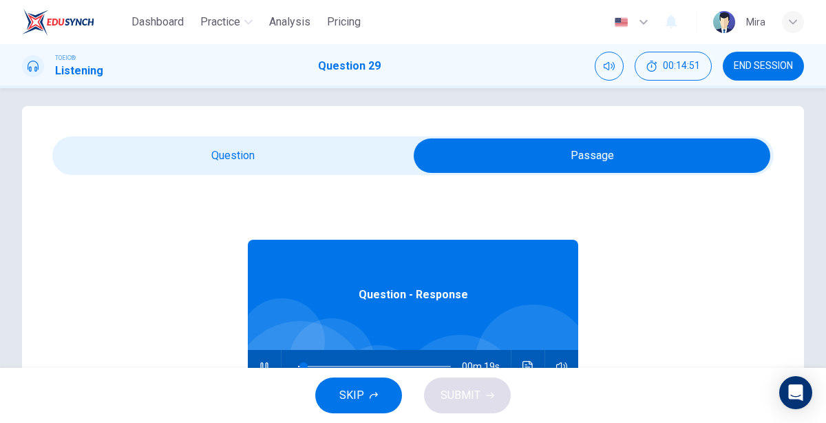
scroll to position [0, 0]
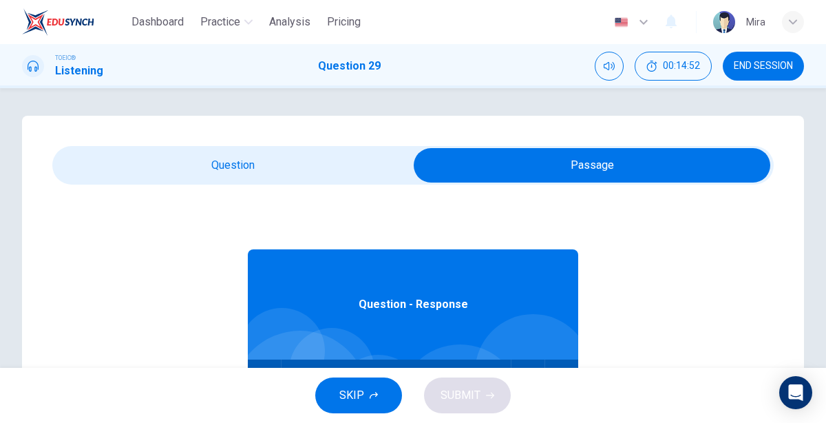
type input "8"
click at [243, 176] on input "checkbox" at bounding box center [592, 165] width 1082 height 34
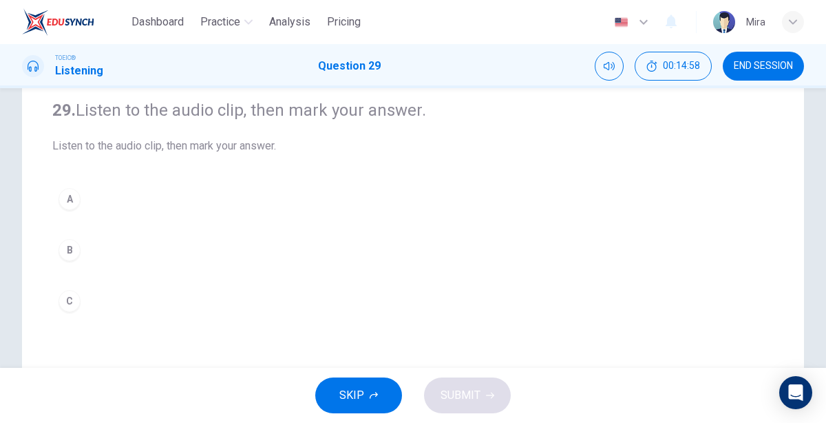
scroll to position [107, 0]
click at [67, 253] on div "B" at bounding box center [69, 250] width 22 height 22
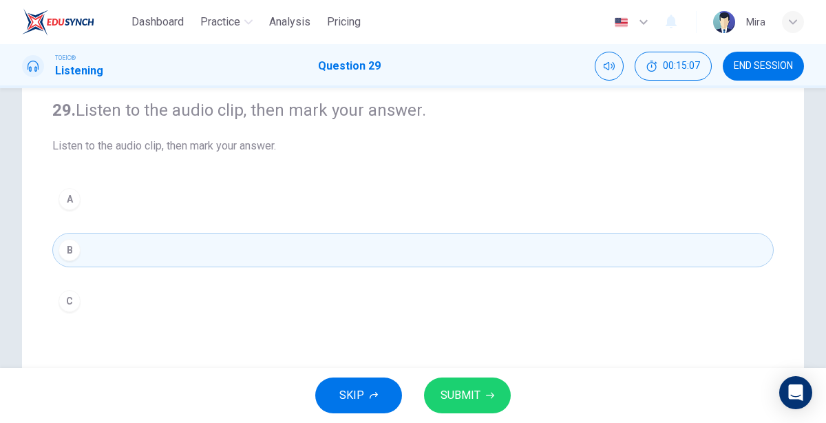
click at [78, 285] on button "C" at bounding box center [412, 301] width 721 height 34
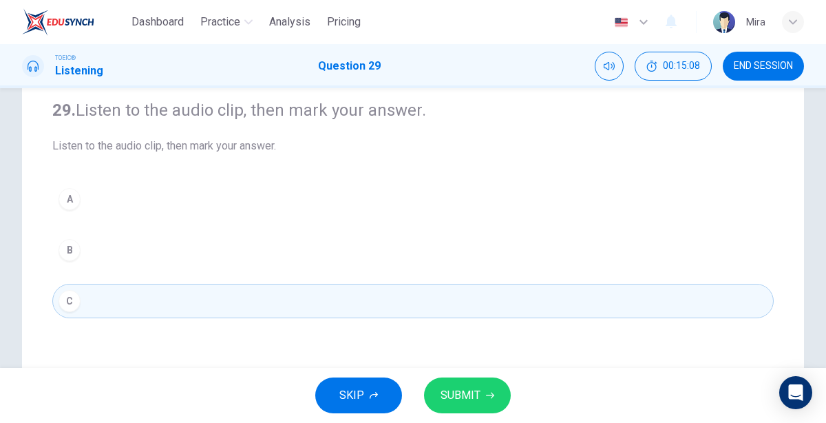
scroll to position [0, 0]
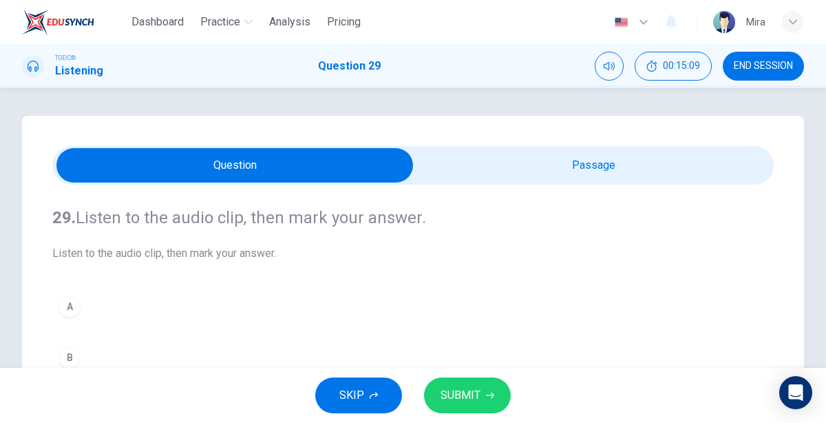
click at [520, 152] on input "checkbox" at bounding box center [235, 165] width 1082 height 34
checkbox input "true"
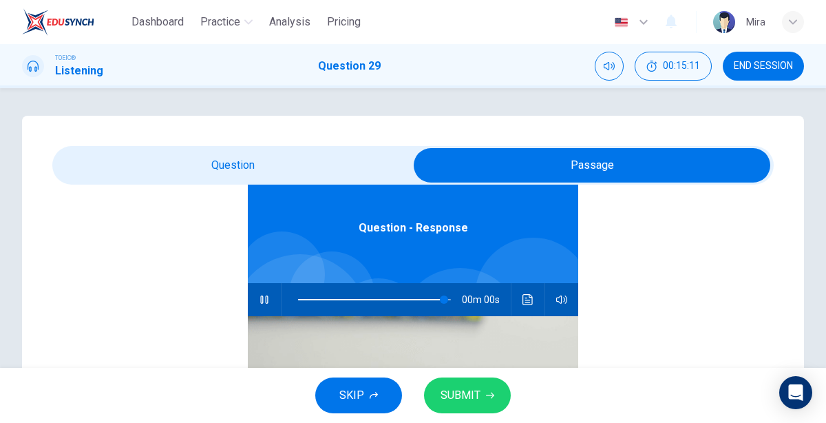
scroll to position [69, 0]
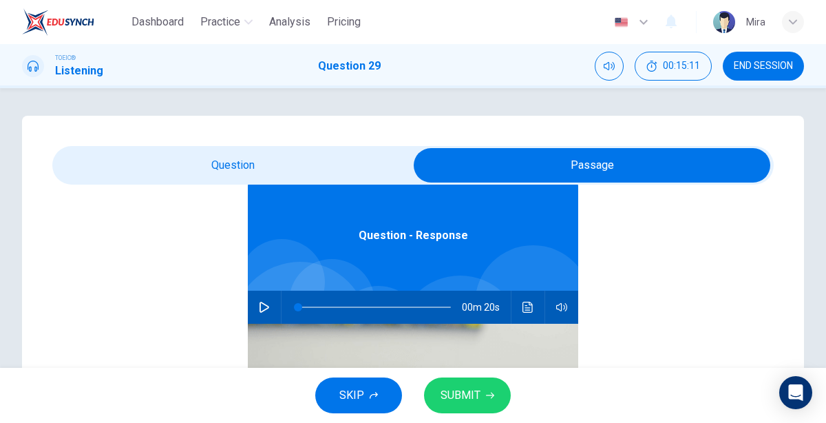
click at [260, 310] on icon "button" at bounding box center [264, 306] width 10 height 11
type input "13"
click at [251, 156] on input "checkbox" at bounding box center [592, 165] width 1082 height 34
checkbox input "false"
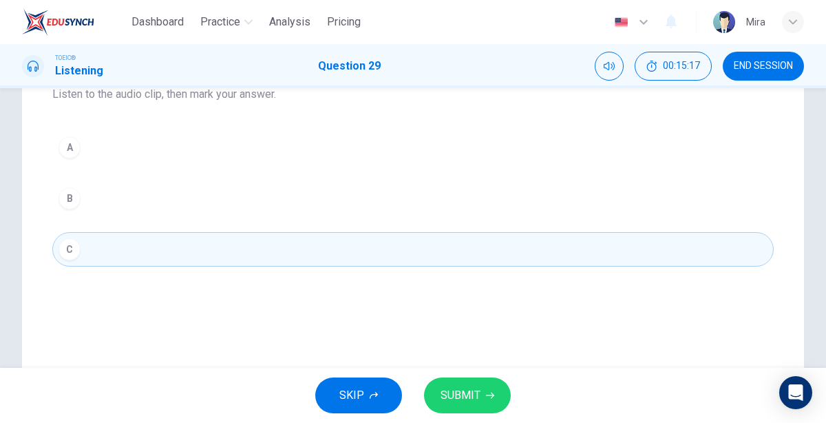
scroll to position [160, 0]
click at [449, 378] on button "SUBMIT" at bounding box center [467, 395] width 87 height 36
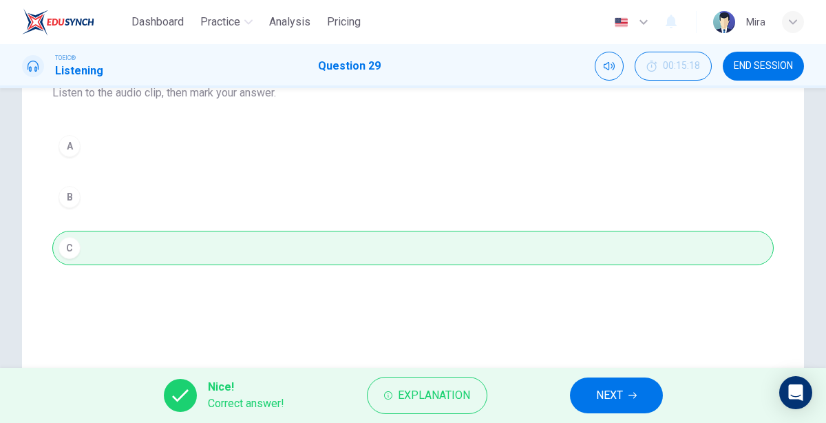
click at [593, 396] on button "NEXT" at bounding box center [616, 395] width 93 height 36
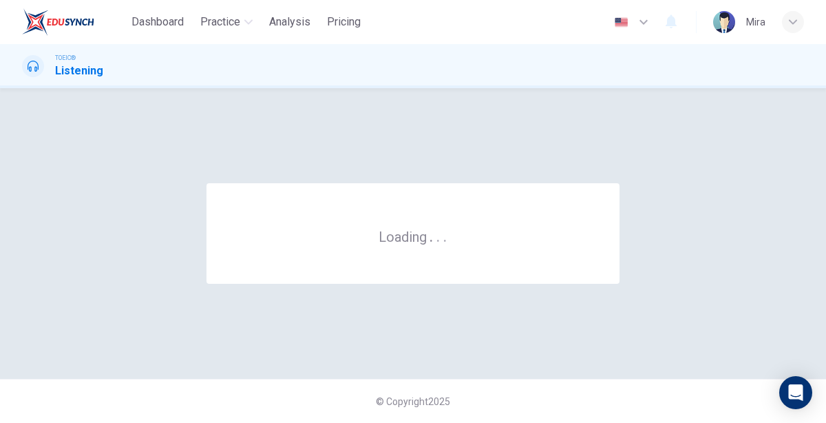
scroll to position [0, 0]
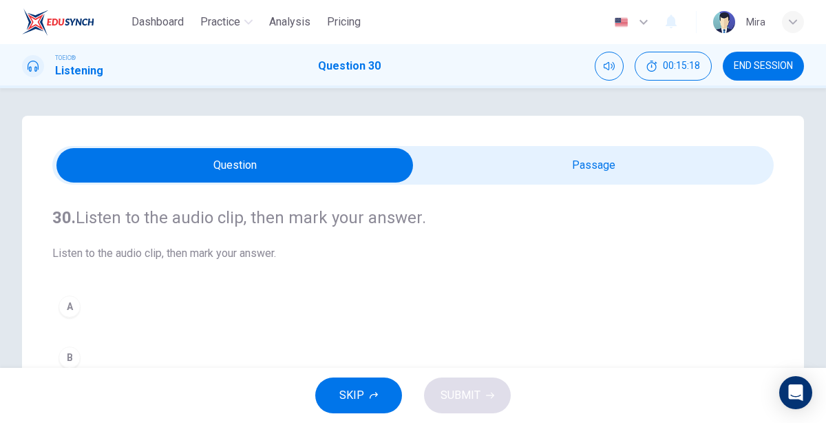
click at [593, 396] on div "SKIP SUBMIT" at bounding box center [413, 394] width 826 height 55
click at [645, 187] on div "30. Listen to the audio clip, then [PERSON_NAME] your answer. Listen to the aud…" at bounding box center [412, 315] width 721 height 263
click at [655, 136] on div "30. Listen to the audio clip, then [PERSON_NAME] your answer. Listen to the aud…" at bounding box center [413, 392] width 782 height 553
click at [652, 152] on input "checkbox" at bounding box center [235, 165] width 1082 height 34
checkbox input "true"
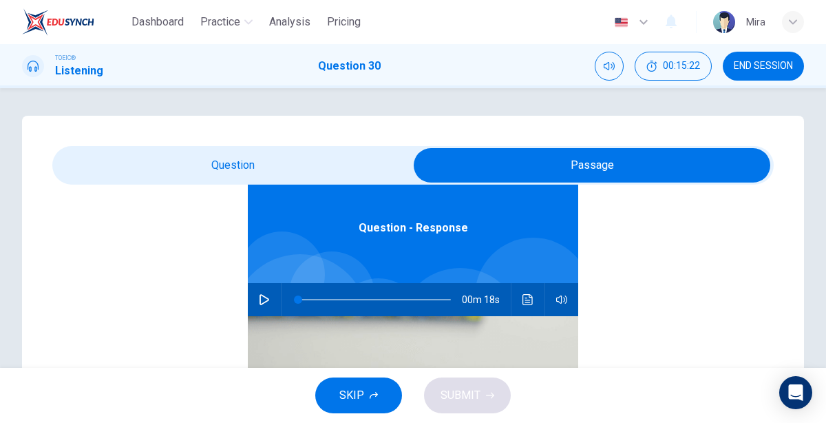
scroll to position [74, 0]
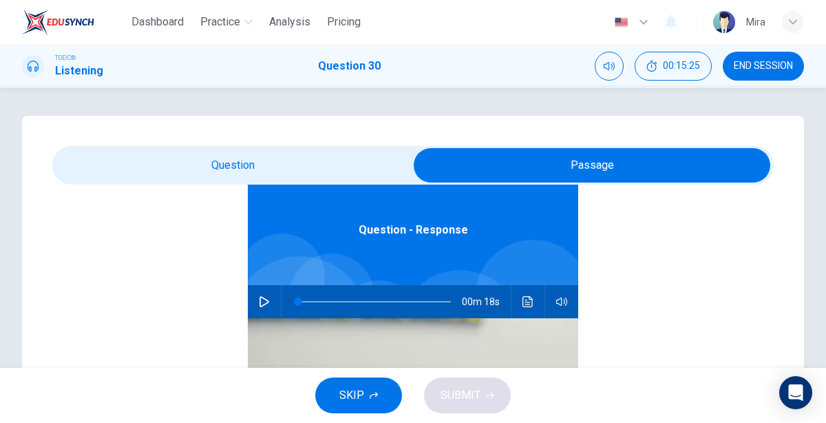
click at [257, 299] on button "button" at bounding box center [264, 301] width 22 height 33
type input "15"
click at [266, 164] on input "checkbox" at bounding box center [592, 165] width 1082 height 34
checkbox input "false"
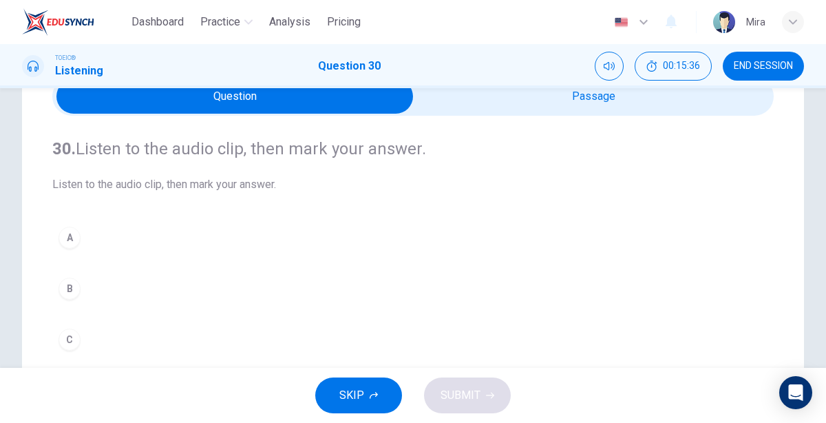
scroll to position [69, 0]
click at [56, 290] on button "B" at bounding box center [412, 288] width 721 height 34
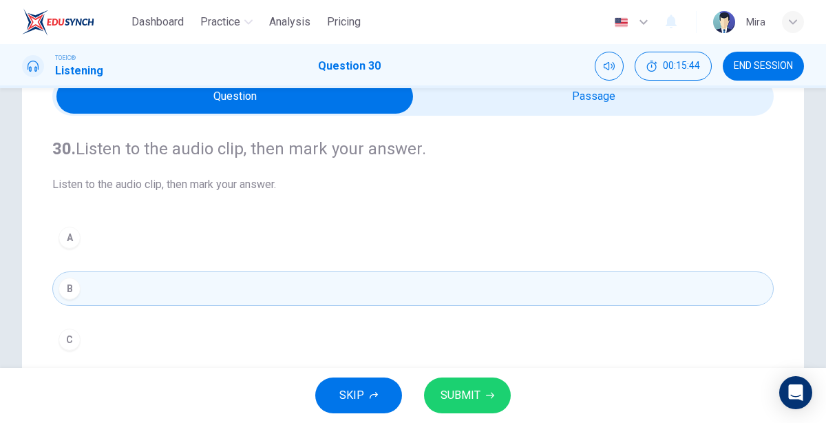
click at [468, 391] on span "SUBMIT" at bounding box center [460, 394] width 40 height 19
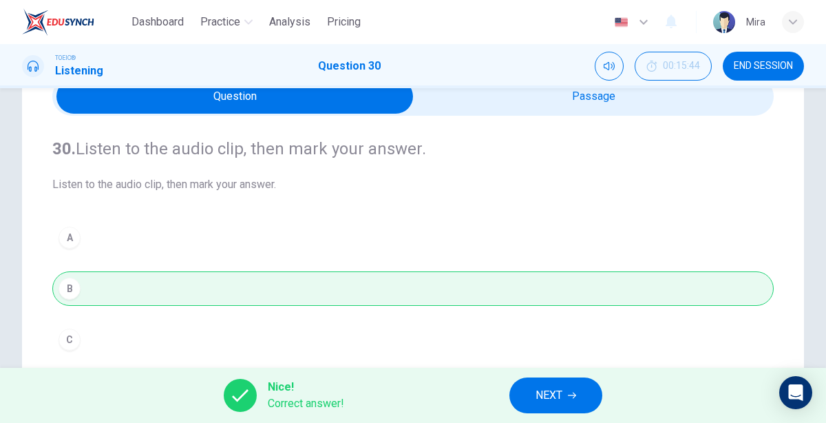
click at [559, 382] on button "NEXT" at bounding box center [555, 395] width 93 height 36
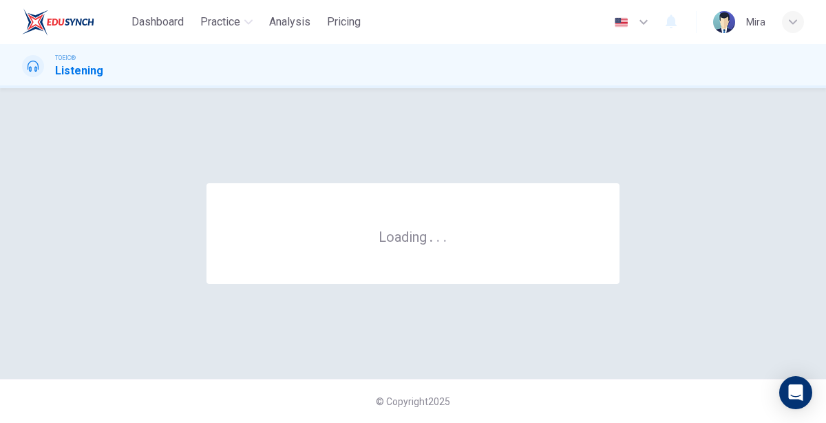
scroll to position [0, 0]
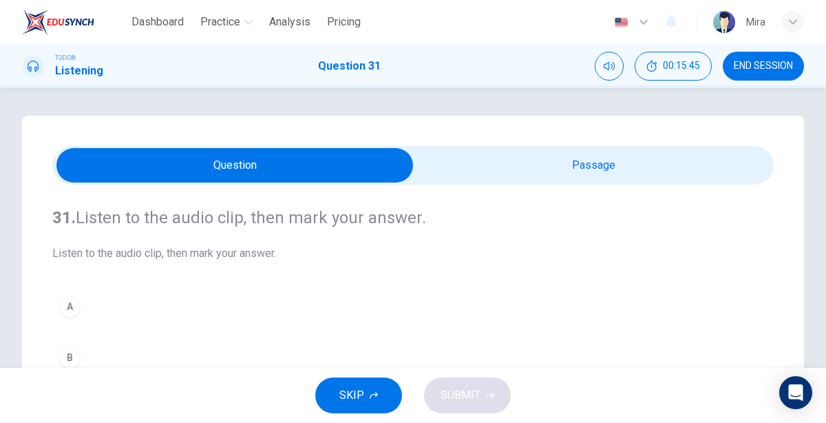
click at [564, 161] on input "checkbox" at bounding box center [235, 165] width 1082 height 34
checkbox input "true"
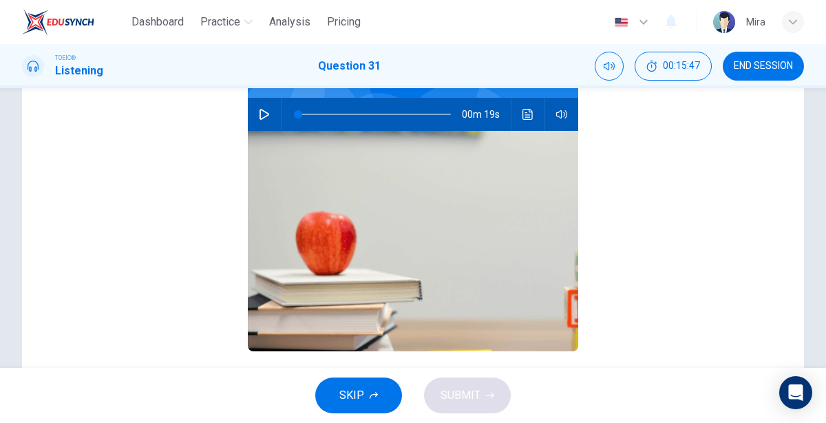
scroll to position [263, 0]
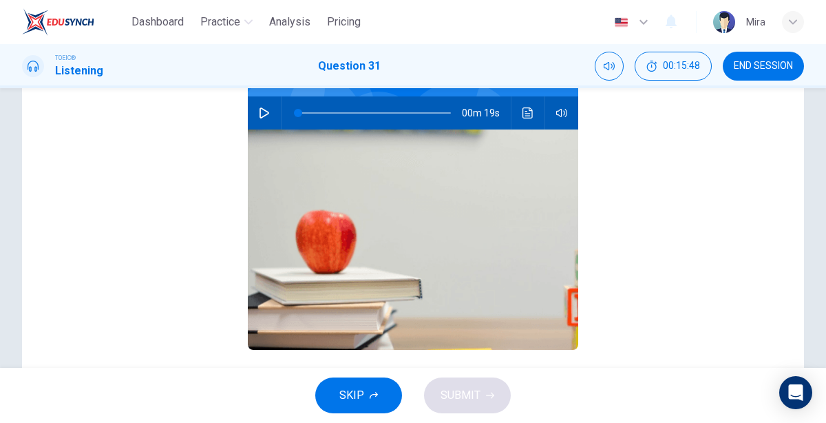
click at [264, 111] on icon "button" at bounding box center [264, 112] width 11 height 11
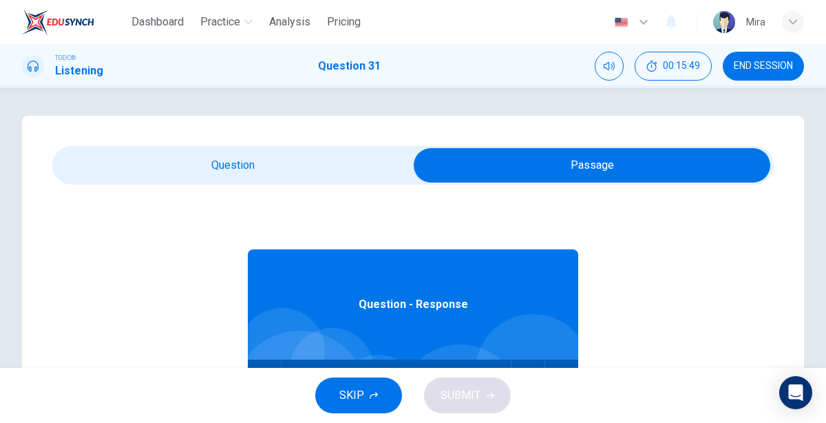
scroll to position [0, 0]
type input "9"
click at [218, 166] on input "checkbox" at bounding box center [592, 165] width 1082 height 34
checkbox input "false"
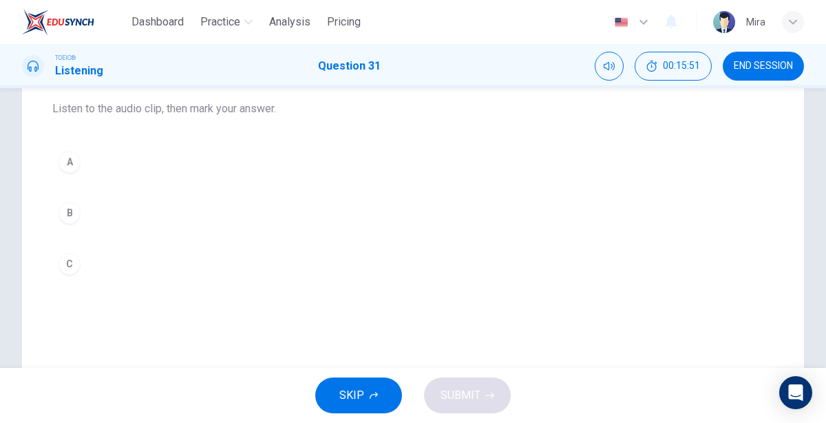
scroll to position [145, 0]
click at [63, 222] on button "B" at bounding box center [412, 212] width 721 height 34
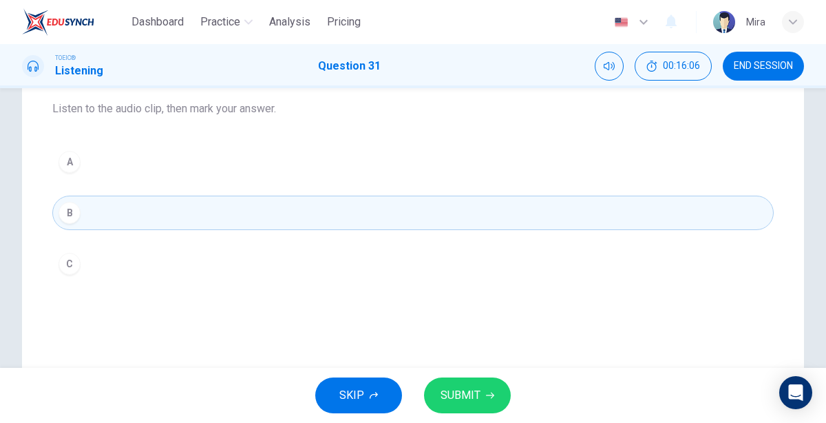
click at [495, 382] on button "SUBMIT" at bounding box center [467, 395] width 87 height 36
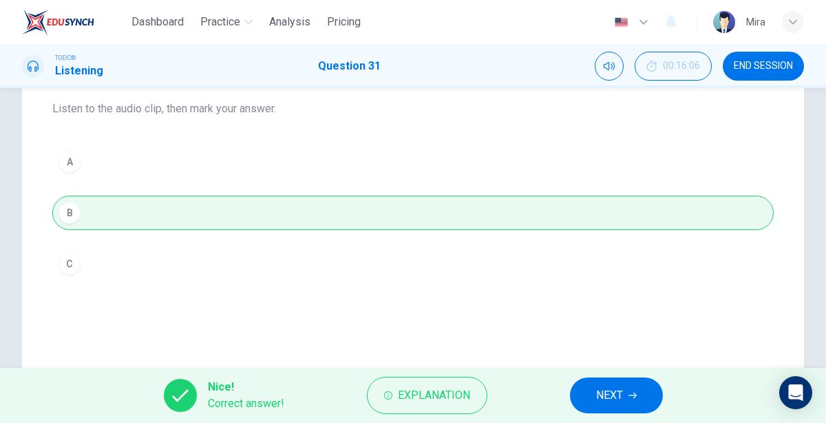
click at [597, 403] on span "NEXT" at bounding box center [609, 394] width 27 height 19
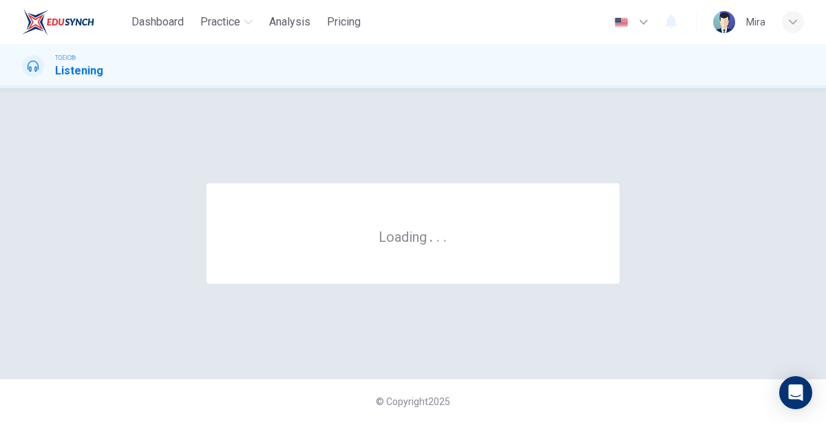
scroll to position [0, 0]
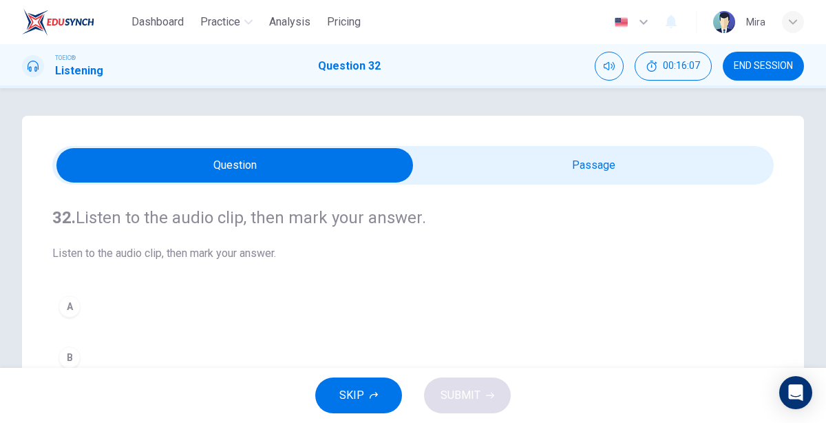
click at [616, 158] on input "checkbox" at bounding box center [235, 165] width 1082 height 34
checkbox input "true"
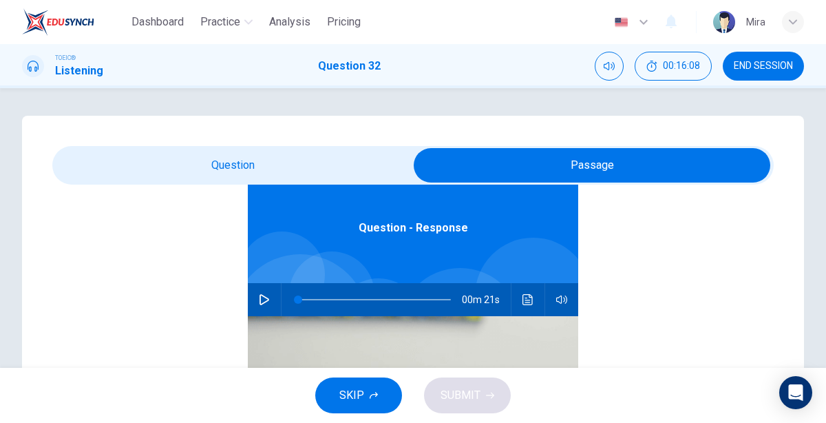
scroll to position [76, 0]
click at [267, 297] on icon "button" at bounding box center [264, 299] width 10 height 11
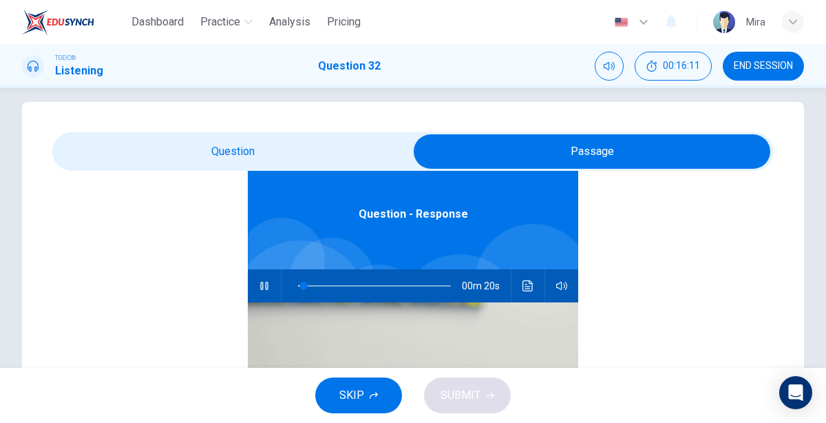
scroll to position [0, 0]
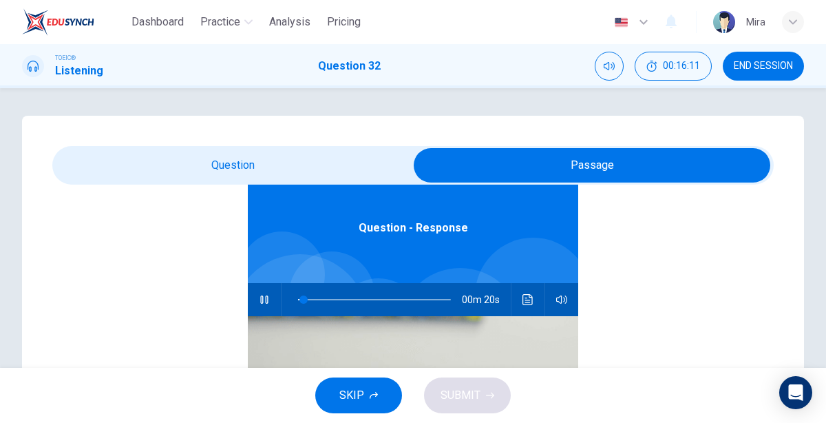
type input "8"
click at [230, 156] on input "checkbox" at bounding box center [592, 165] width 1082 height 34
checkbox input "false"
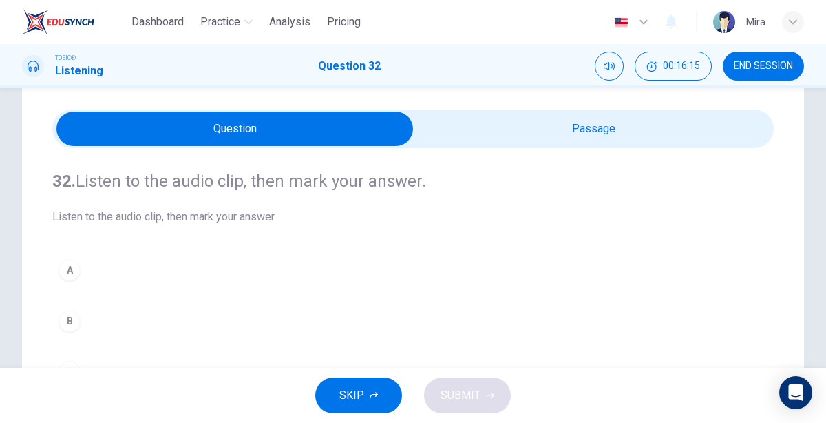
scroll to position [80, 0]
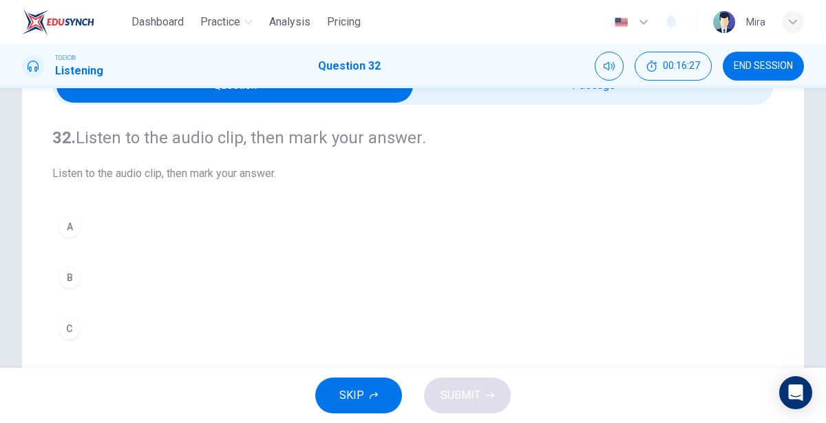
click at [71, 317] on div "C" at bounding box center [69, 328] width 22 height 22
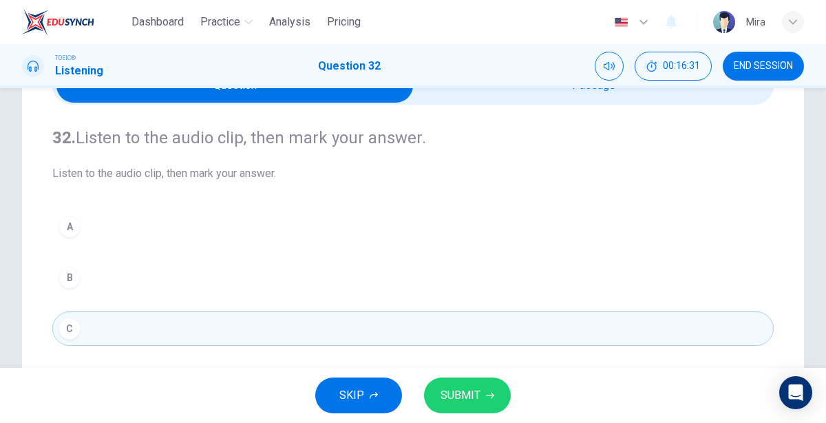
click at [436, 398] on button "SUBMIT" at bounding box center [467, 395] width 87 height 36
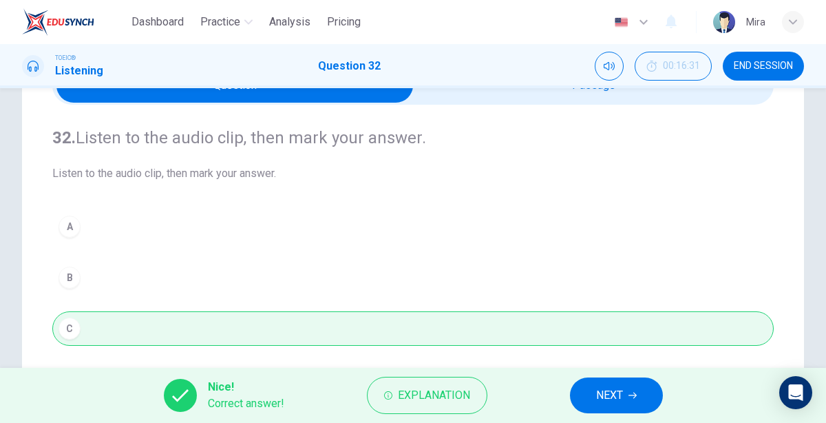
click at [577, 395] on button "NEXT" at bounding box center [616, 395] width 93 height 36
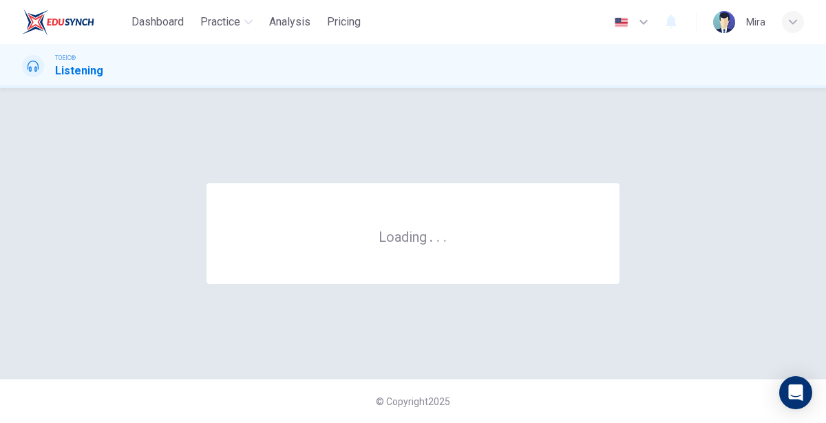
scroll to position [0, 0]
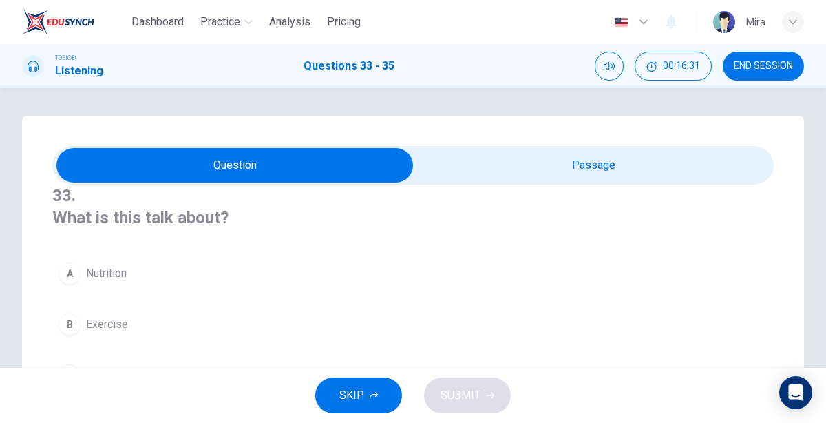
click at [630, 168] on input "checkbox" at bounding box center [235, 165] width 1082 height 34
checkbox input "true"
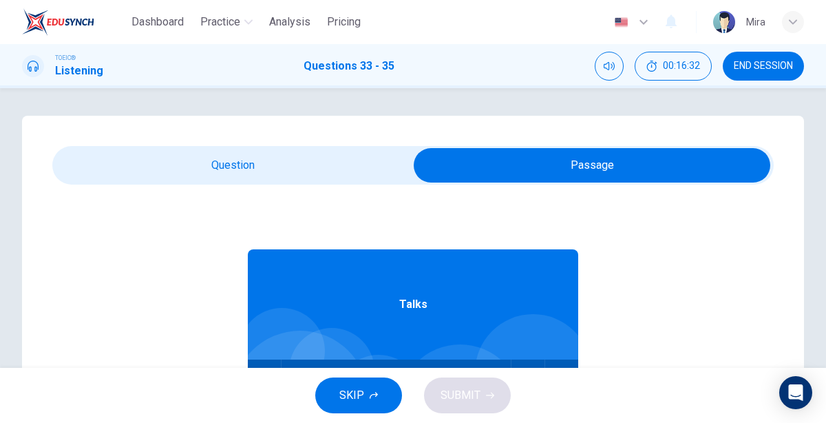
scroll to position [76, 0]
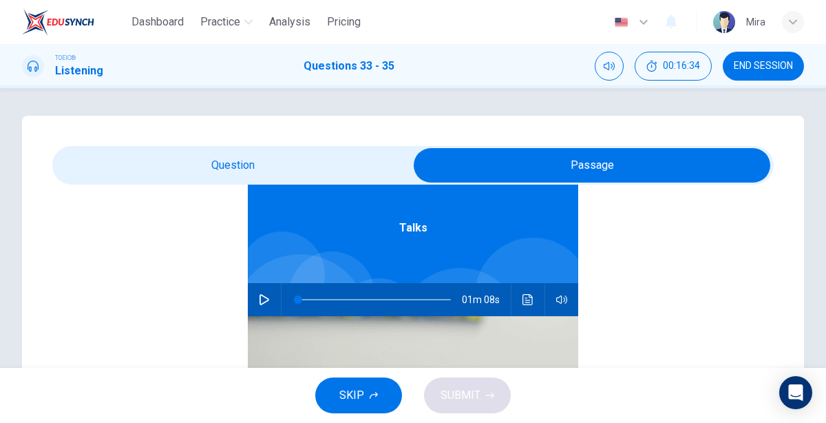
click at [259, 300] on icon "button" at bounding box center [264, 299] width 11 height 11
type input "1"
click at [259, 175] on input "checkbox" at bounding box center [592, 165] width 1082 height 34
checkbox input "false"
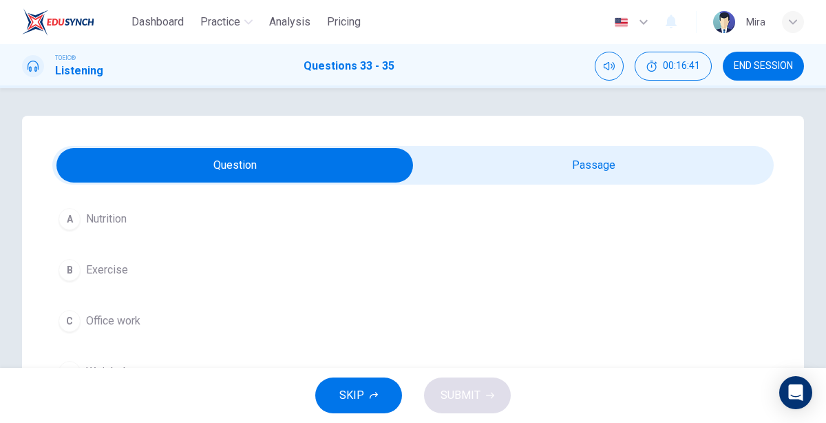
scroll to position [54, 0]
click at [87, 262] on span "Exercise" at bounding box center [107, 270] width 42 height 17
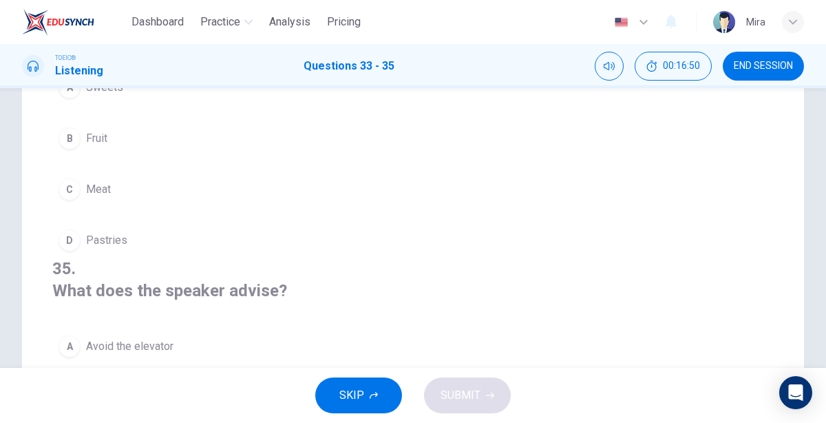
scroll to position [136, 0]
click at [105, 132] on span "Fruit" at bounding box center [96, 140] width 21 height 17
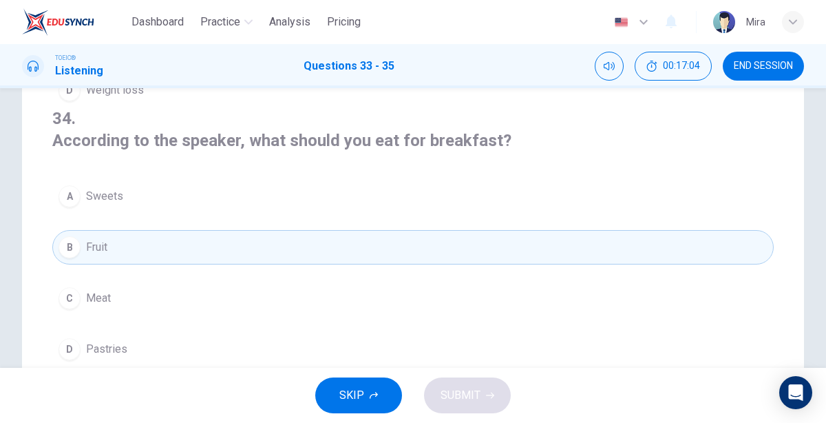
scroll to position [307, 0]
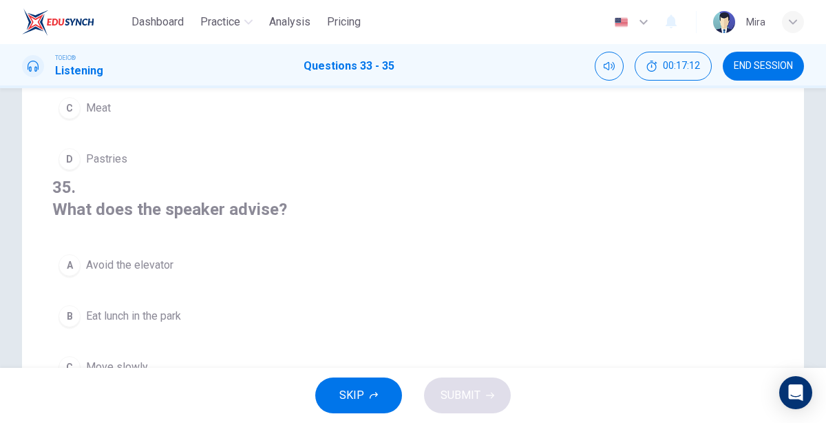
click at [140, 257] on span "Avoid the elevator" at bounding box center [129, 265] width 87 height 17
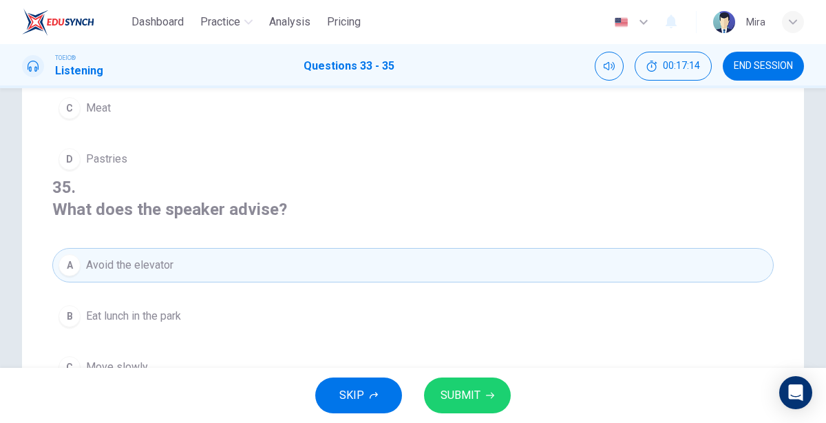
click at [449, 390] on span "SUBMIT" at bounding box center [460, 394] width 40 height 19
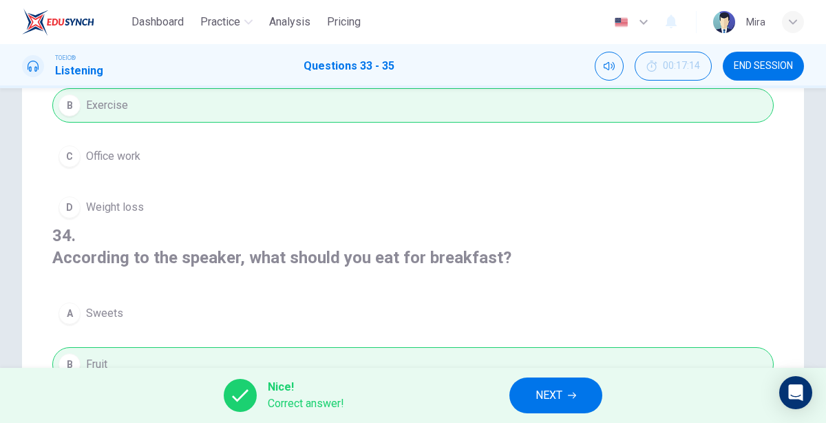
scroll to position [0, 0]
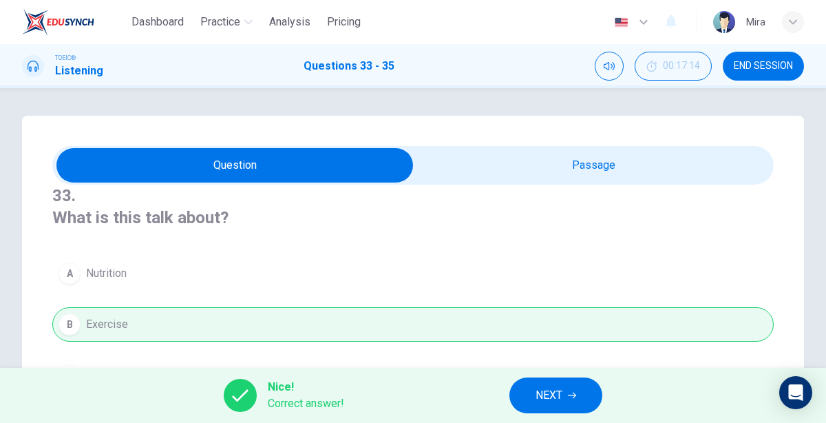
click at [544, 401] on span "NEXT" at bounding box center [548, 394] width 27 height 19
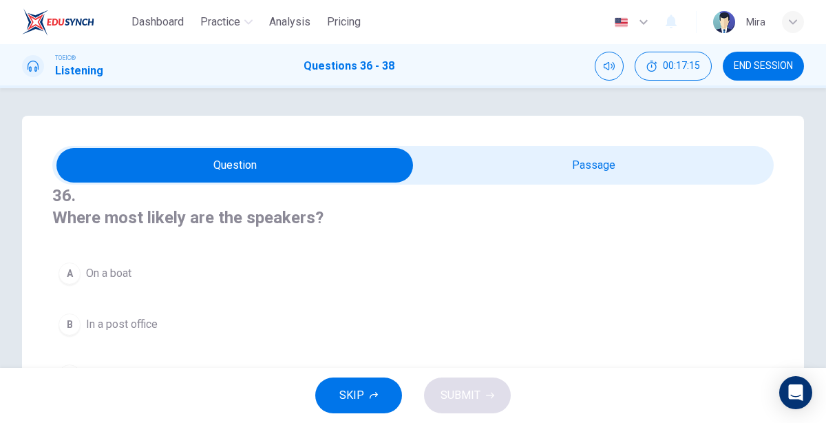
click at [502, 173] on input "checkbox" at bounding box center [235, 165] width 1082 height 34
checkbox input "true"
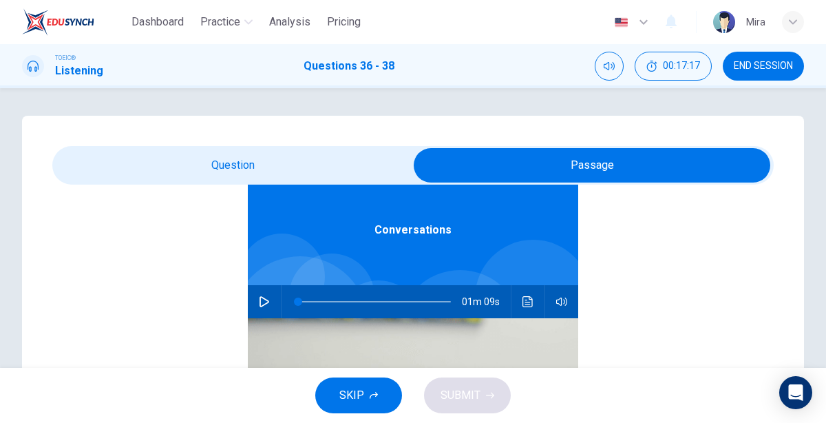
scroll to position [74, 0]
click at [257, 303] on button "button" at bounding box center [264, 302] width 22 height 33
type input "1"
click at [249, 156] on input "checkbox" at bounding box center [592, 165] width 1082 height 34
checkbox input "false"
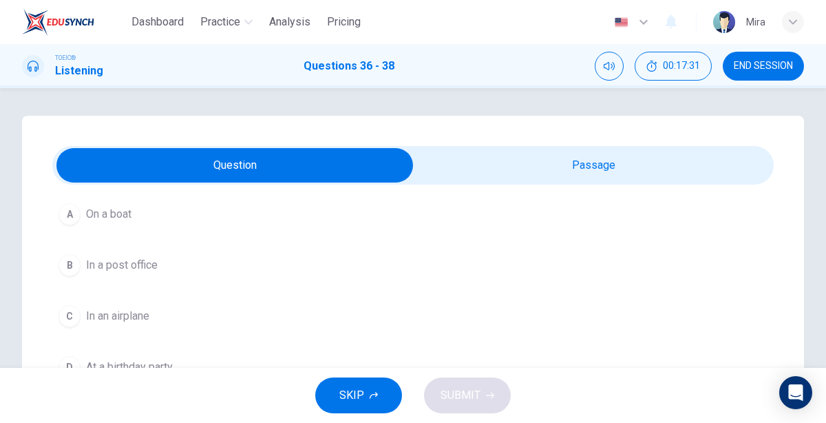
scroll to position [59, 0]
click at [130, 259] on span "In a post office" at bounding box center [122, 265] width 72 height 17
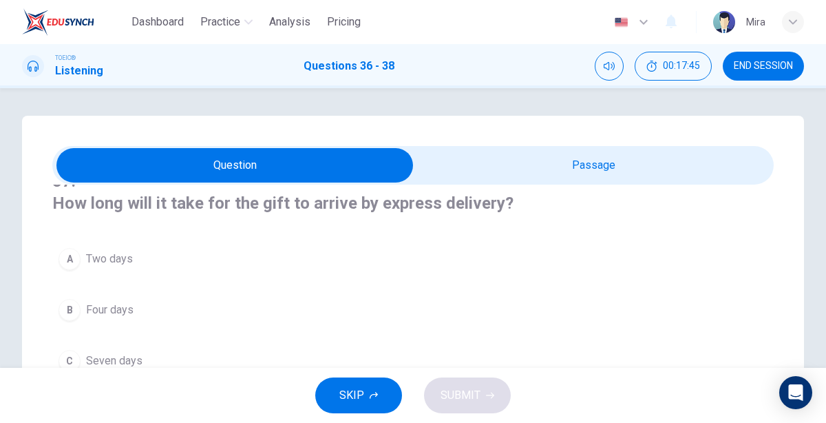
scroll to position [273, 0]
click at [130, 259] on span "Two days" at bounding box center [109, 259] width 47 height 17
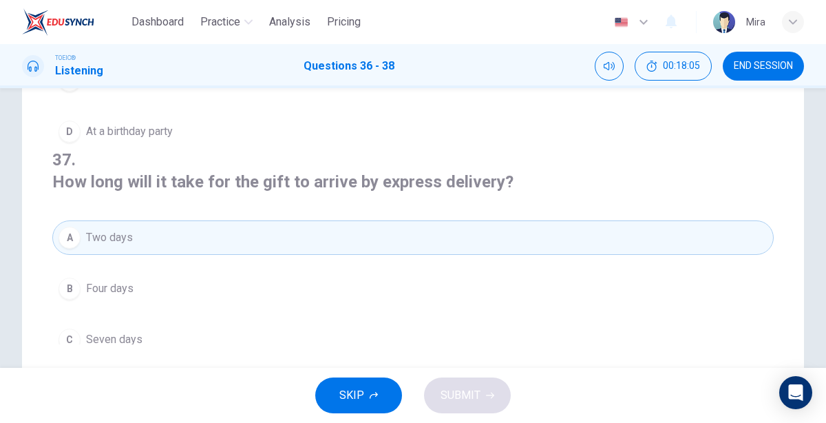
scroll to position [0, 0]
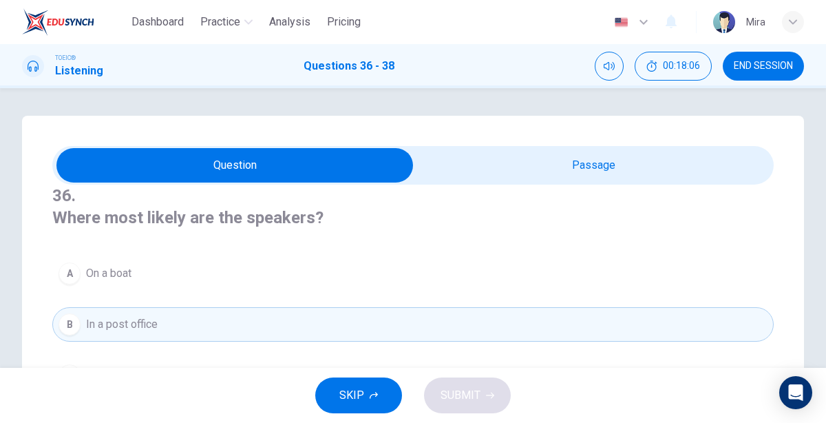
type input "69"
click at [585, 164] on input "checkbox" at bounding box center [235, 165] width 1082 height 34
checkbox input "true"
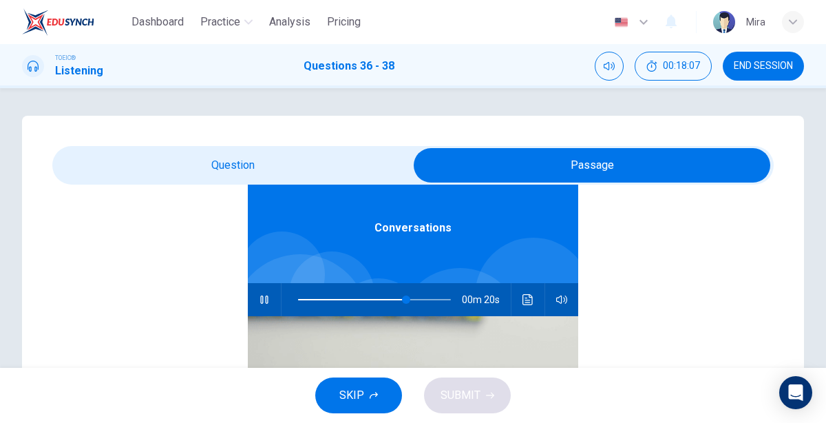
scroll to position [74, 0]
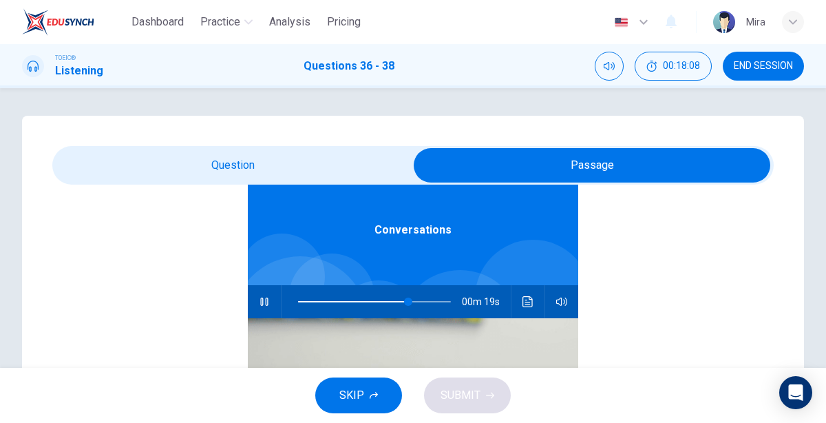
click at [332, 303] on span at bounding box center [374, 301] width 153 height 19
click at [298, 301] on span at bounding box center [316, 301] width 37 height 1
type input "1"
click at [317, 162] on input "checkbox" at bounding box center [592, 165] width 1082 height 34
checkbox input "false"
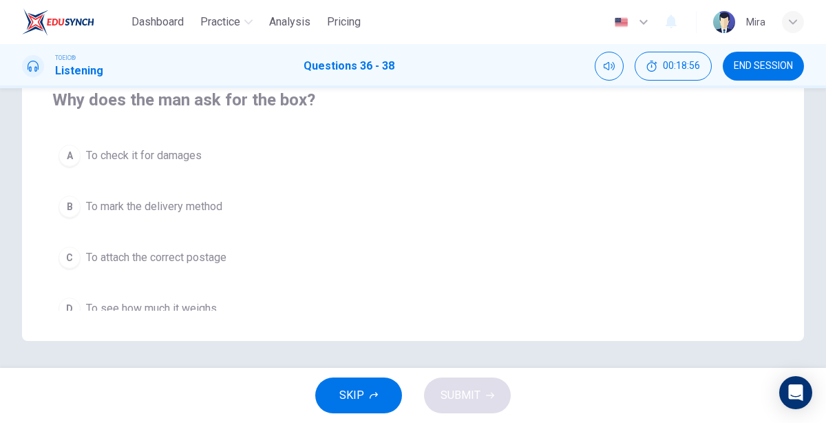
scroll to position [325, 0]
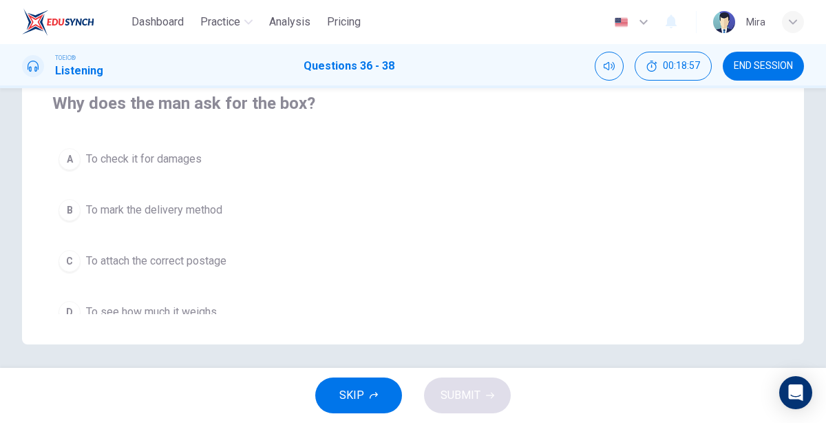
click at [194, 303] on span "To see how much it weighs" at bounding box center [151, 311] width 131 height 17
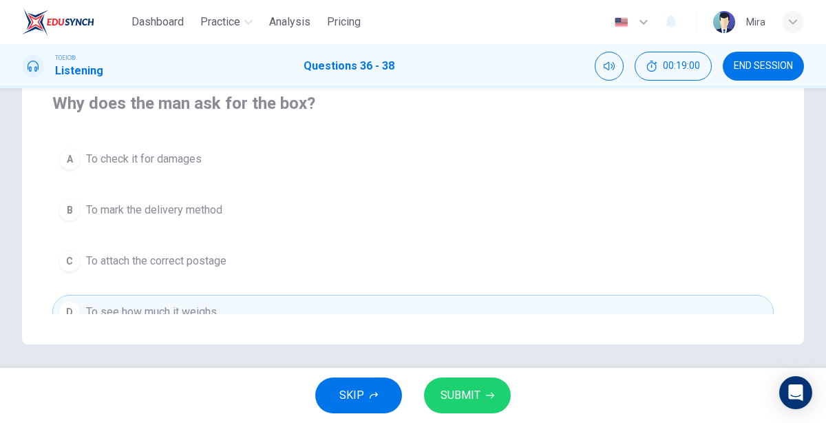
click at [450, 388] on span "SUBMIT" at bounding box center [460, 394] width 40 height 19
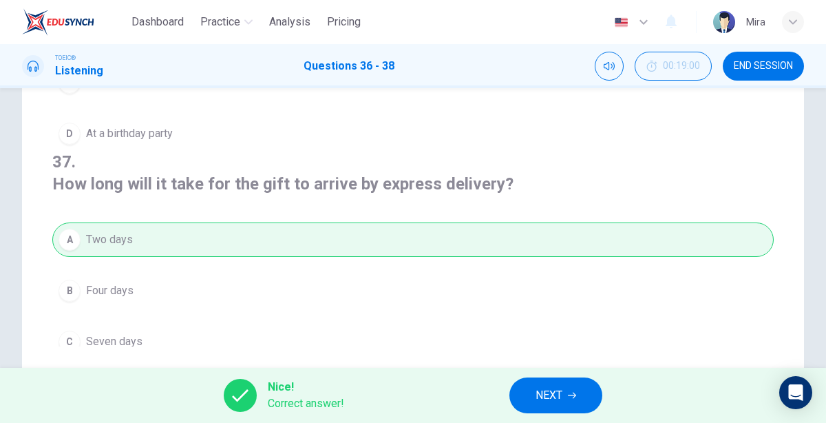
scroll to position [307, 0]
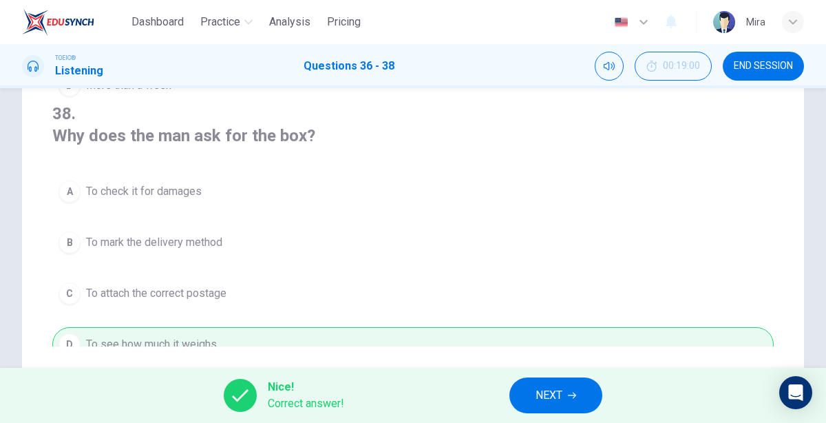
click at [549, 403] on span "NEXT" at bounding box center [548, 394] width 27 height 19
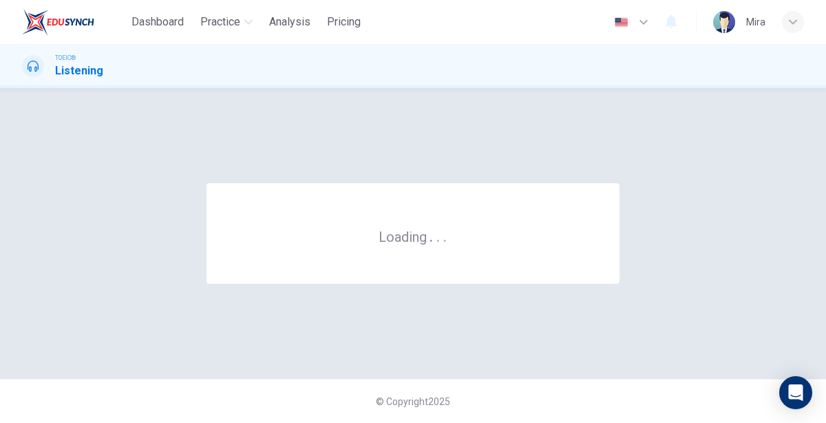
scroll to position [0, 0]
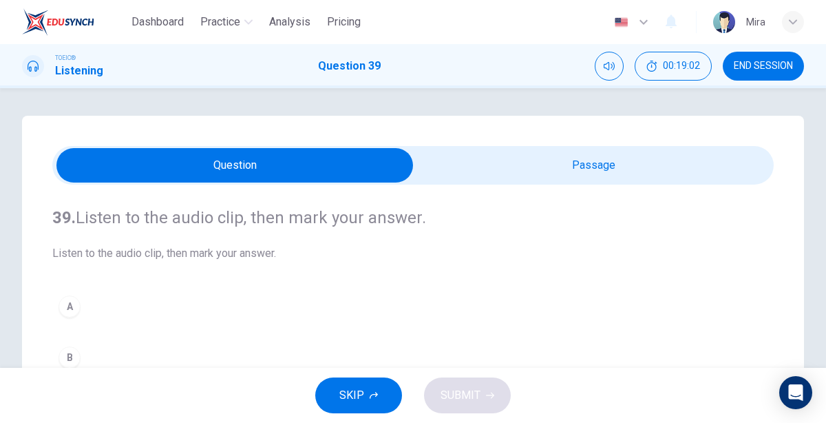
click at [548, 167] on input "checkbox" at bounding box center [235, 165] width 1082 height 34
checkbox input "true"
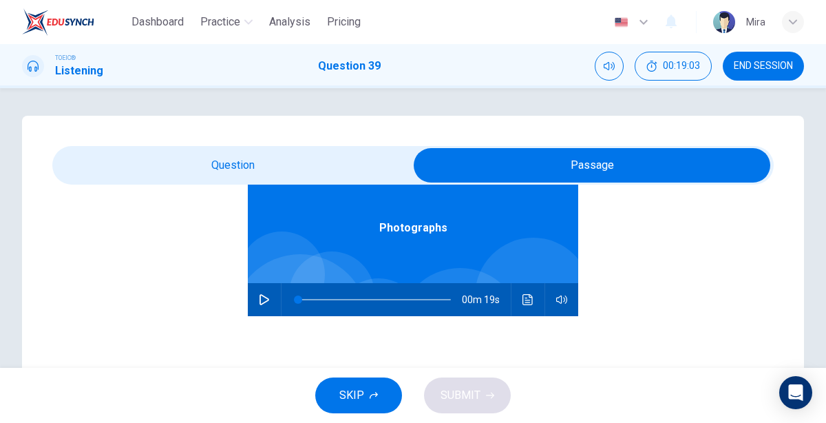
scroll to position [74, 0]
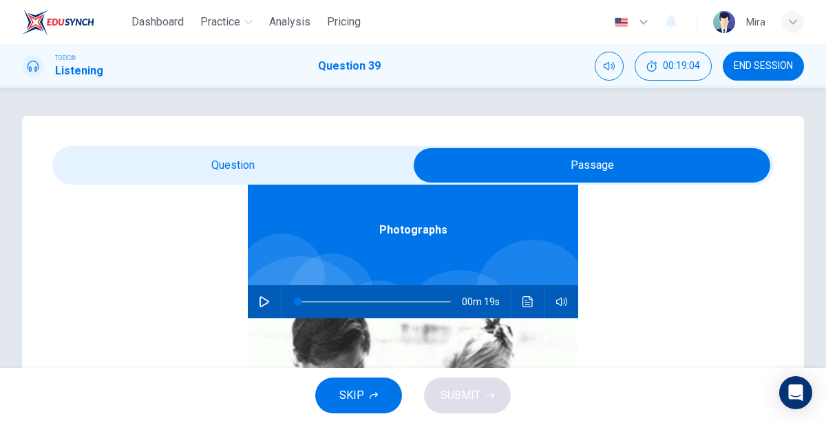
click at [264, 299] on icon "button" at bounding box center [264, 301] width 10 height 11
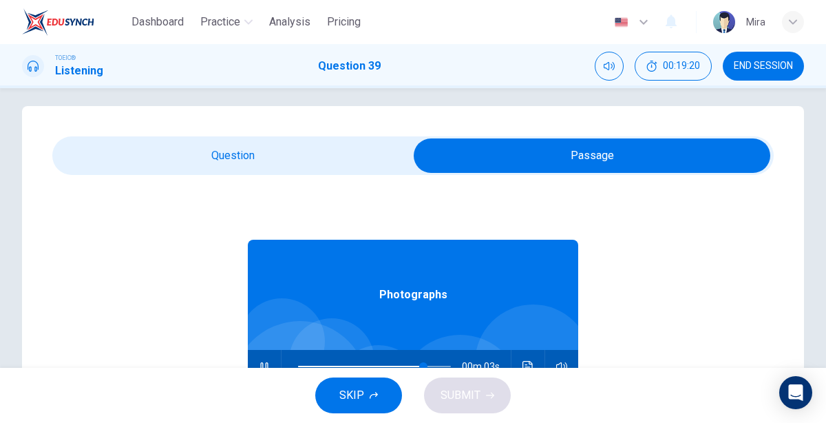
scroll to position [0, 0]
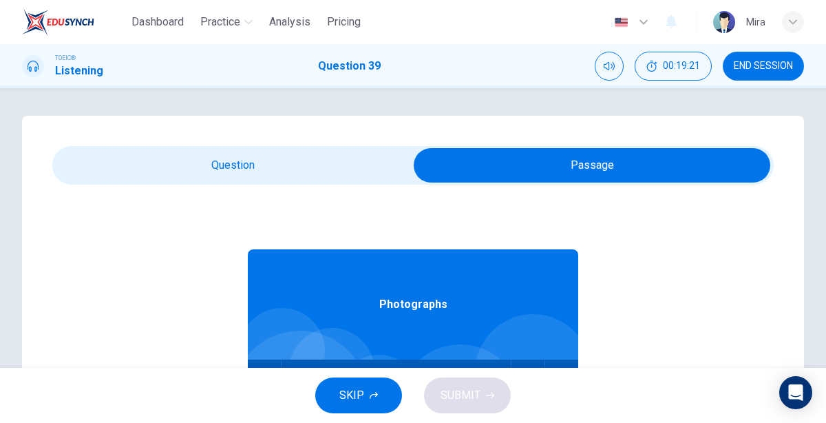
type input "87"
click at [244, 178] on input "checkbox" at bounding box center [592, 165] width 1082 height 34
checkbox input "false"
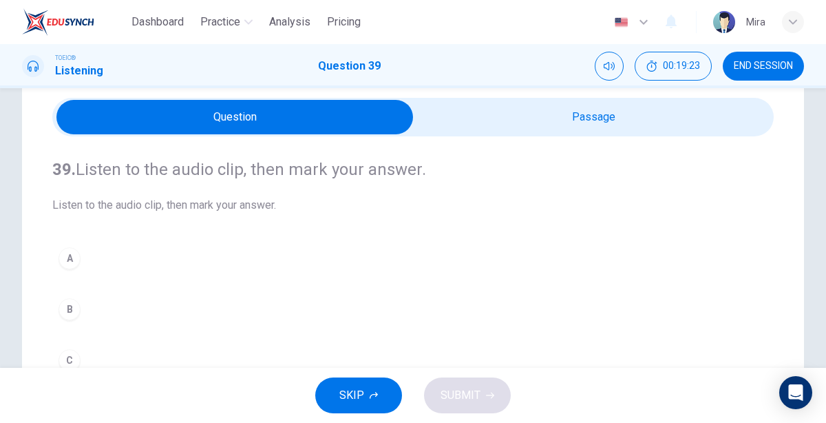
scroll to position [56, 0]
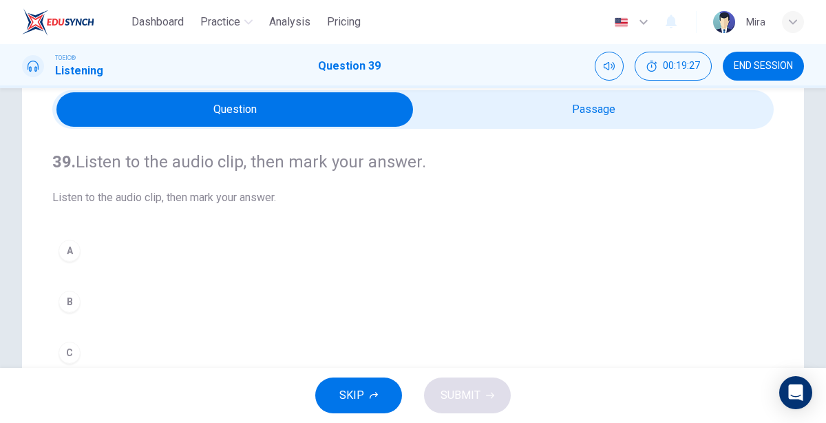
click at [72, 250] on div "A" at bounding box center [69, 250] width 22 height 22
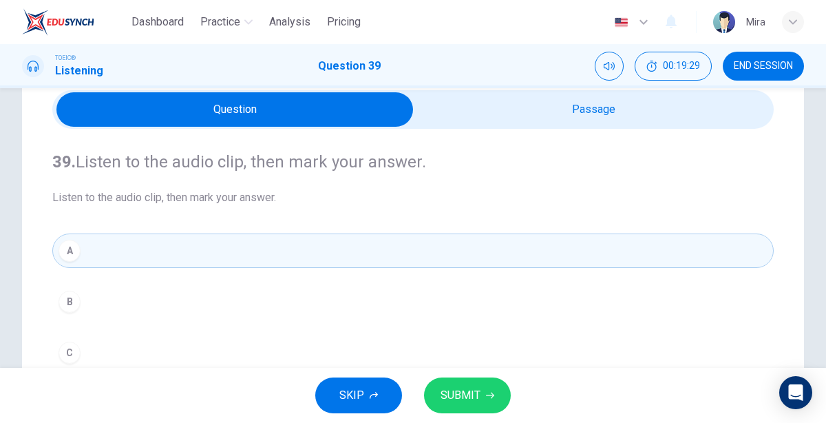
click at [482, 411] on button "SUBMIT" at bounding box center [467, 395] width 87 height 36
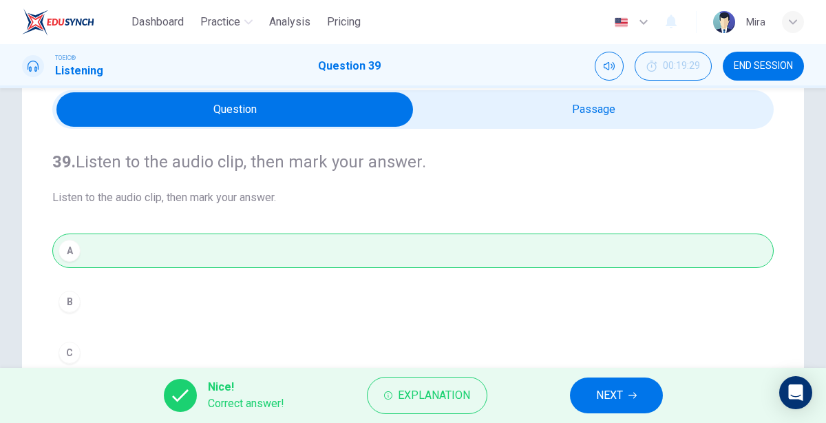
click at [590, 387] on button "NEXT" at bounding box center [616, 395] width 93 height 36
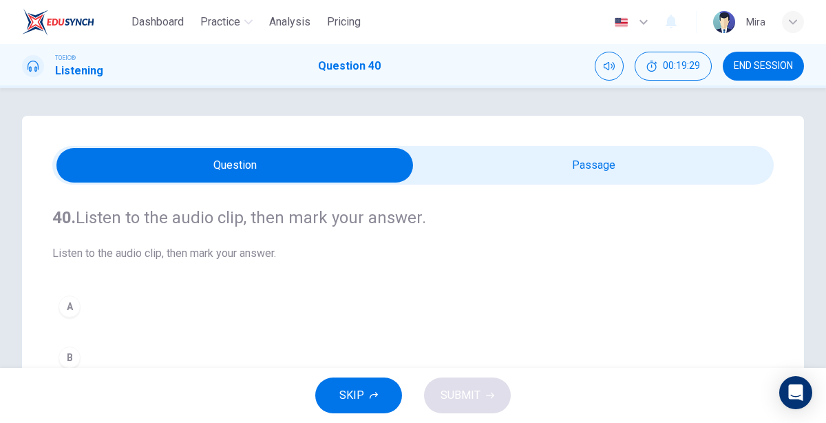
click at [524, 158] on input "checkbox" at bounding box center [235, 165] width 1082 height 34
checkbox input "true"
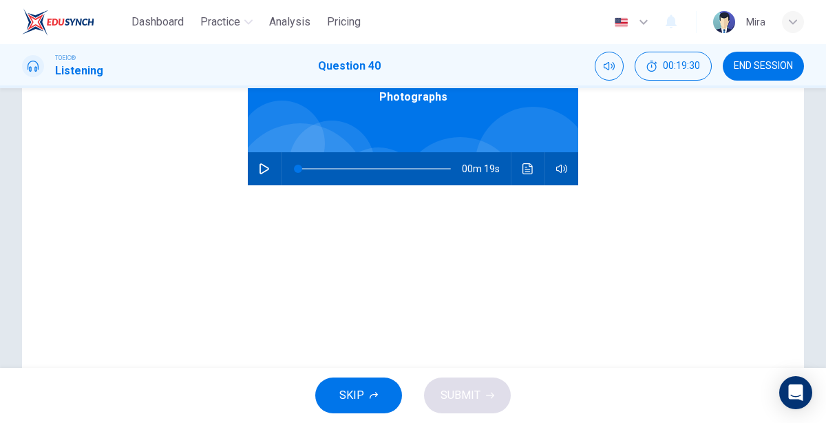
scroll to position [209, 0]
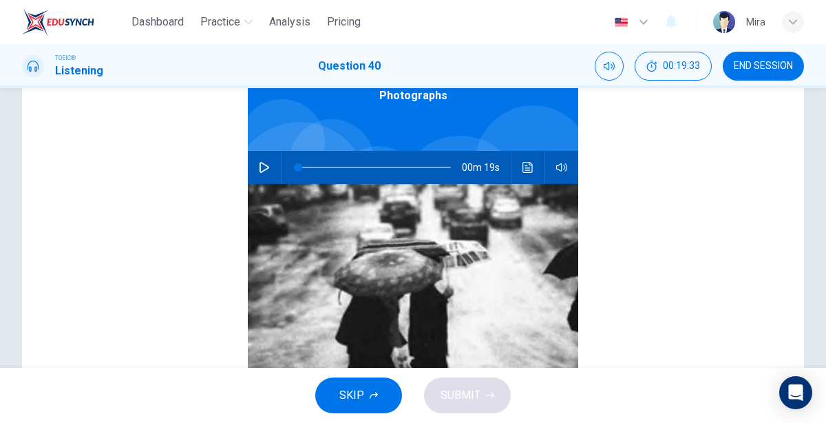
click at [262, 169] on icon "button" at bounding box center [264, 167] width 11 height 11
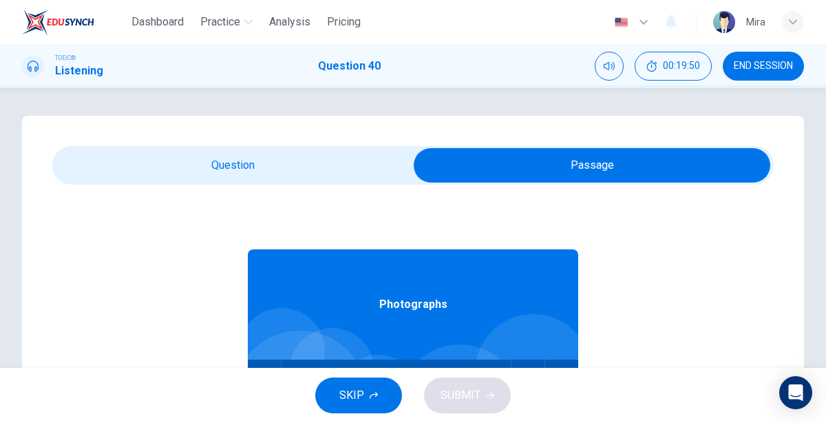
type input "85"
click at [234, 168] on input "checkbox" at bounding box center [592, 165] width 1082 height 34
checkbox input "false"
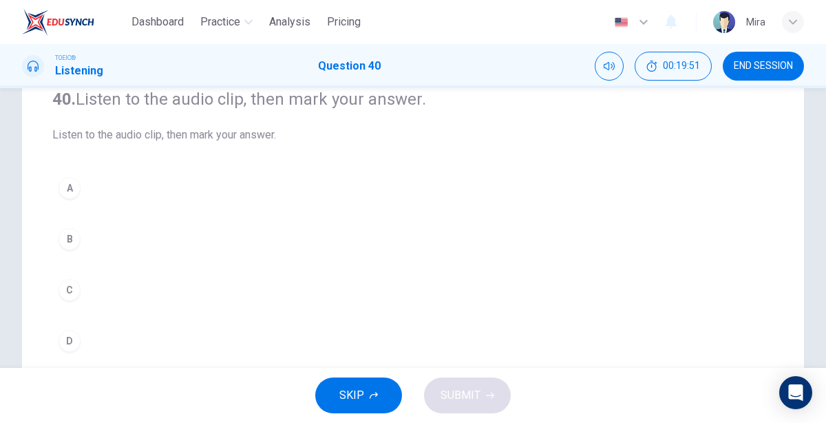
scroll to position [115, 0]
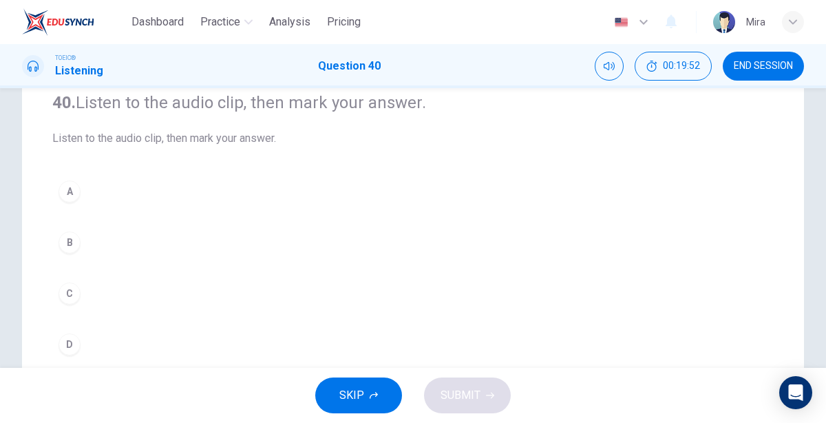
click at [67, 237] on div "B" at bounding box center [69, 242] width 22 height 22
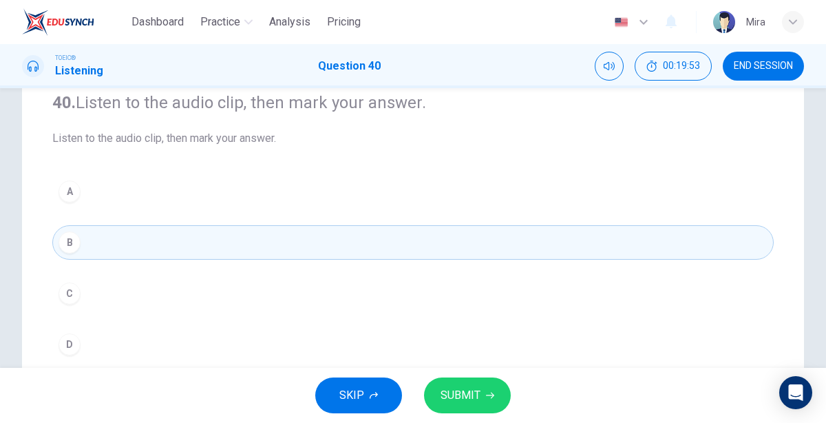
click at [449, 391] on span "SUBMIT" at bounding box center [460, 394] width 40 height 19
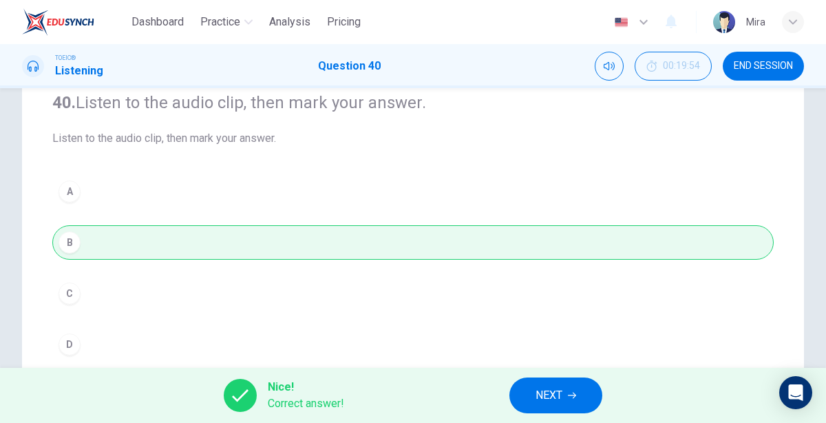
click at [748, 73] on button "END SESSION" at bounding box center [763, 66] width 81 height 29
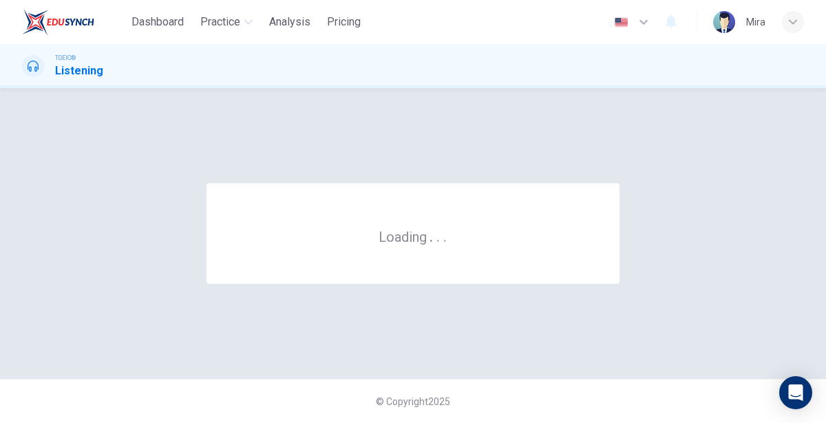
scroll to position [0, 0]
